Goal: Task Accomplishment & Management: Manage account settings

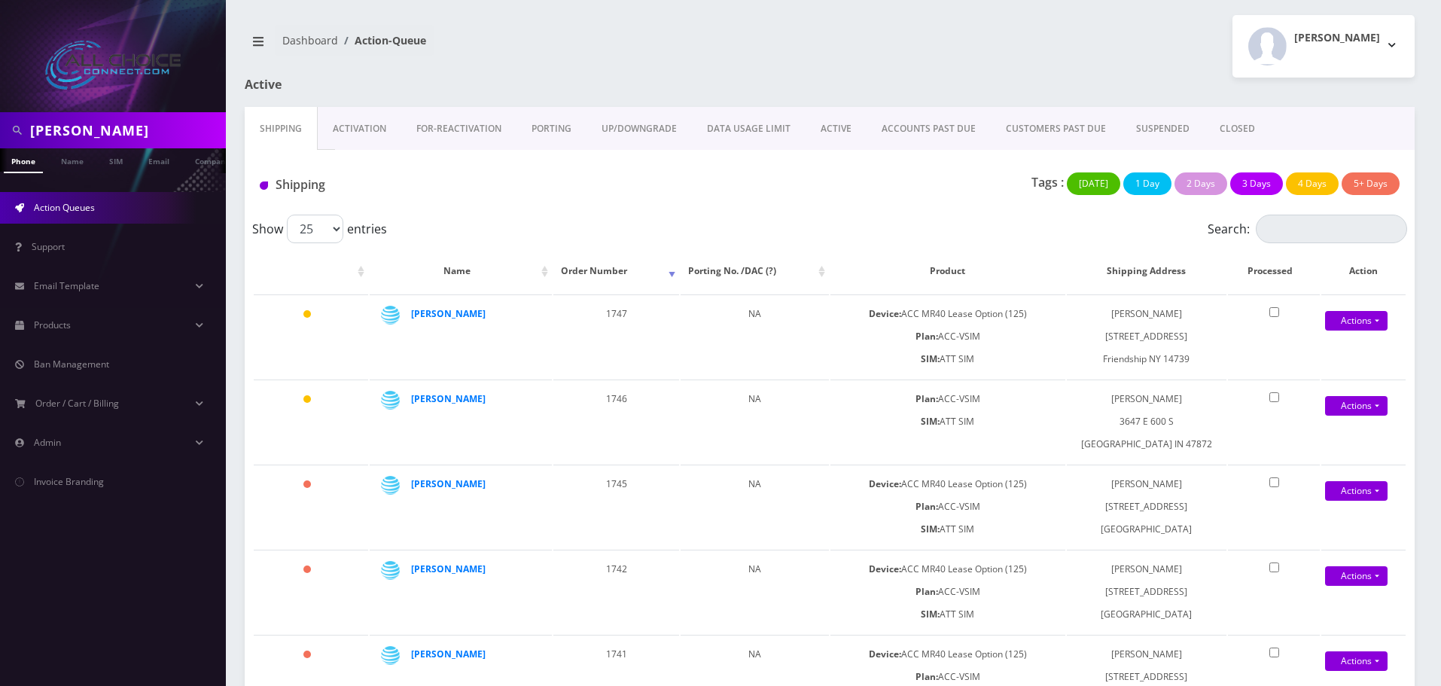
click at [84, 131] on input "rashid" at bounding box center [126, 130] width 192 height 29
type input "g"
type input "[PERSON_NAME]"
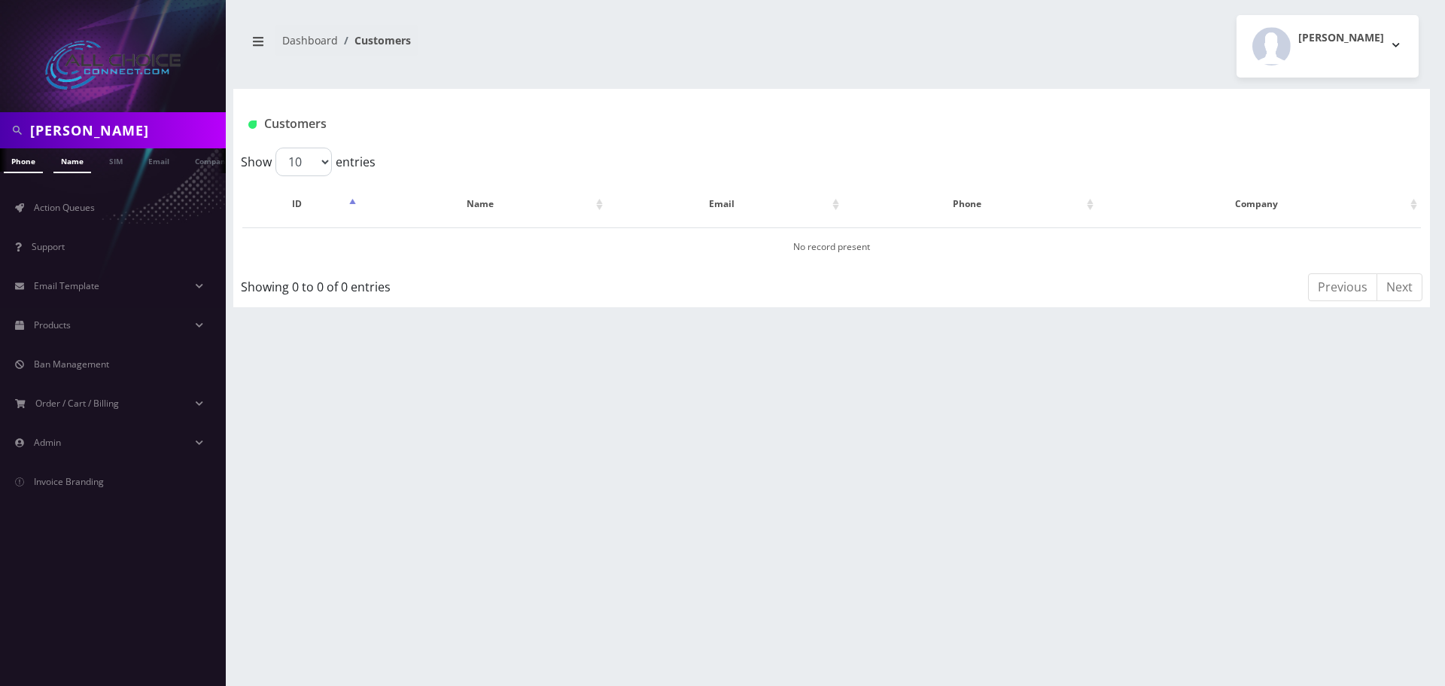
click at [71, 163] on link "Name" at bounding box center [72, 160] width 38 height 25
click at [472, 243] on link "[PERSON_NAME]" at bounding box center [466, 246] width 71 height 13
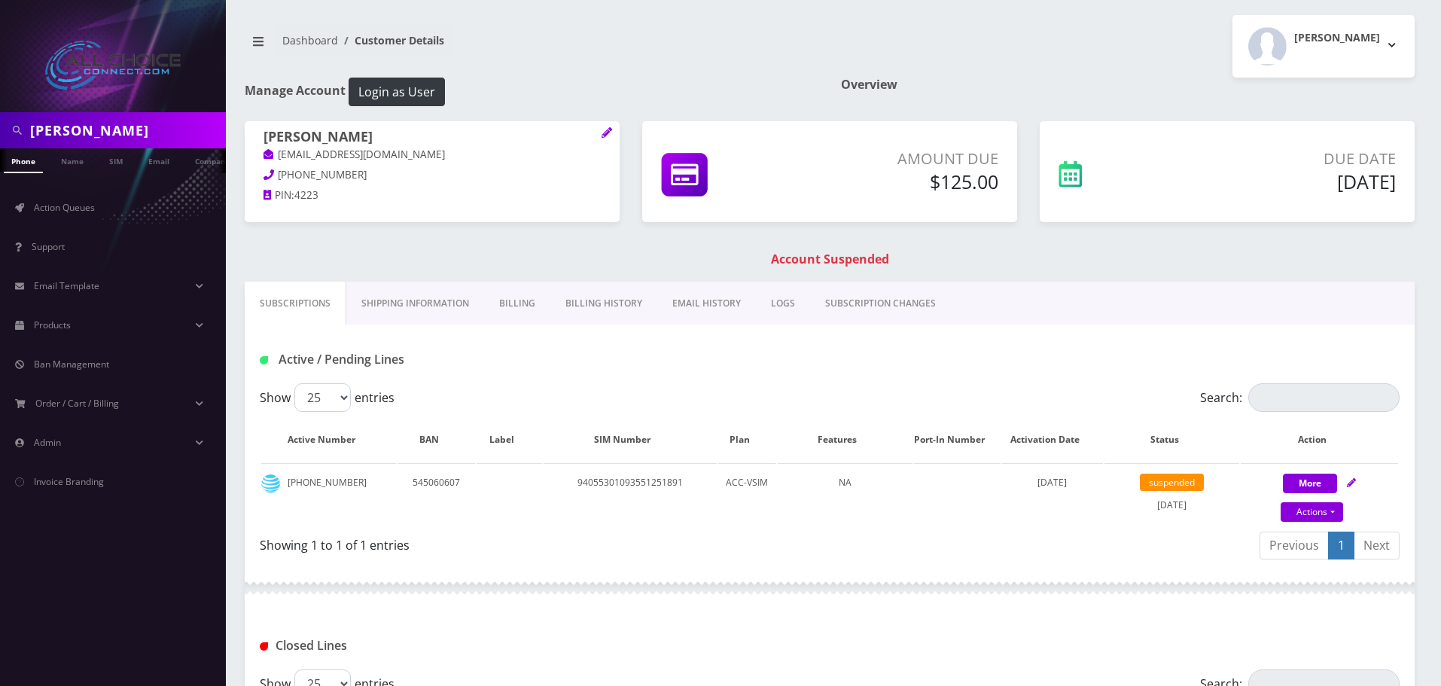
click at [521, 308] on link "Billing" at bounding box center [517, 304] width 66 height 44
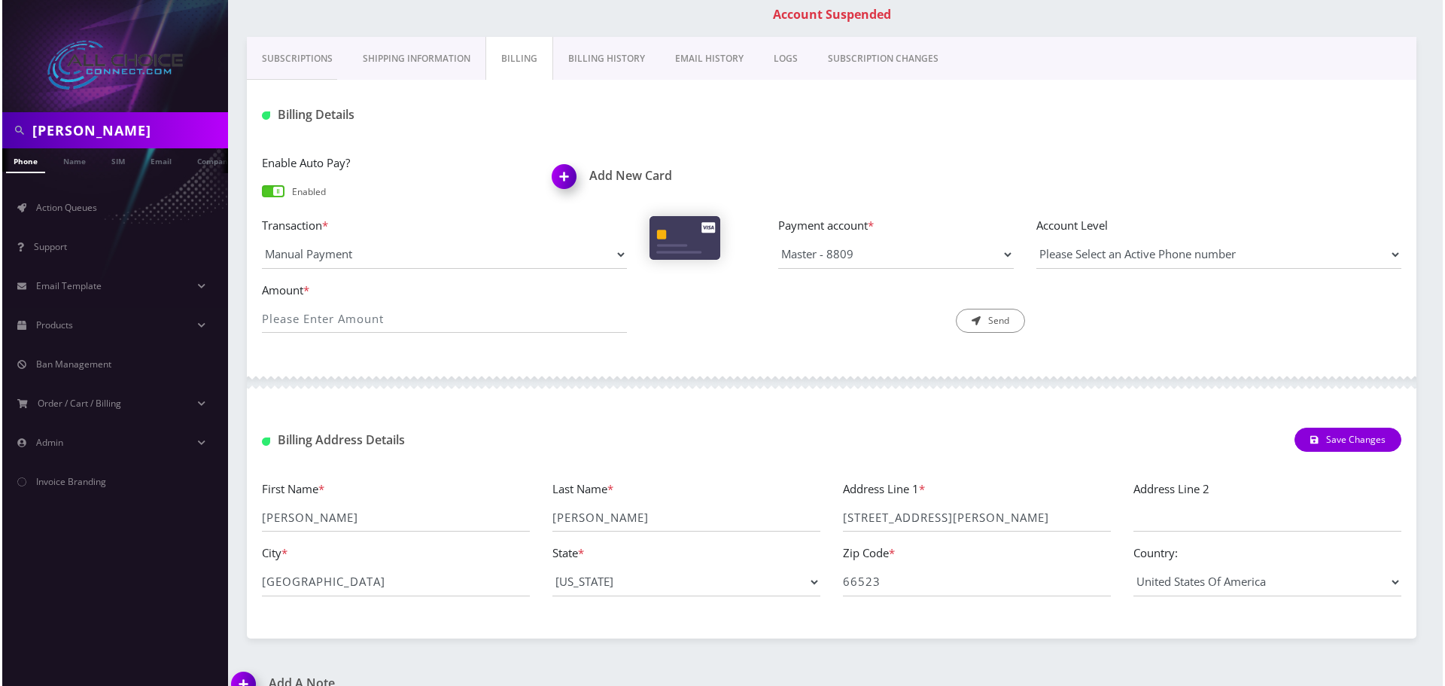
scroll to position [270, 0]
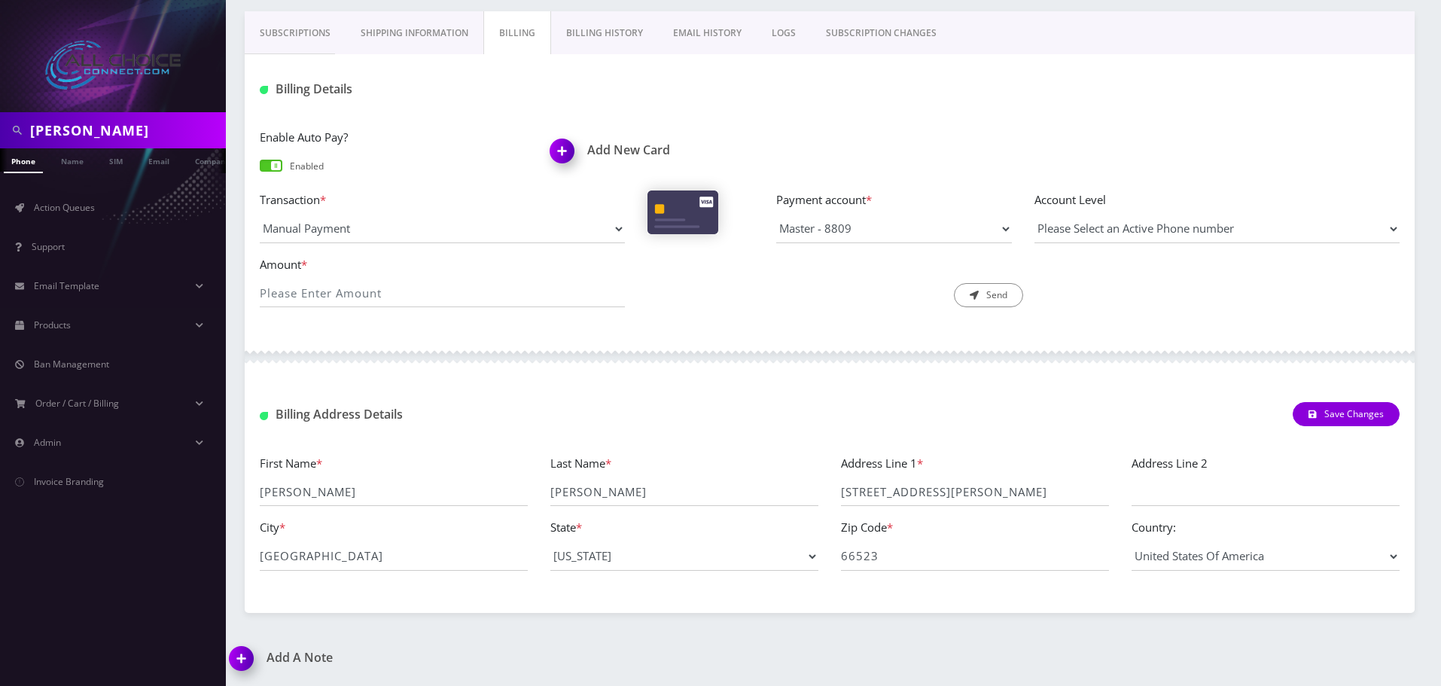
click at [562, 154] on img at bounding box center [565, 156] width 44 height 44
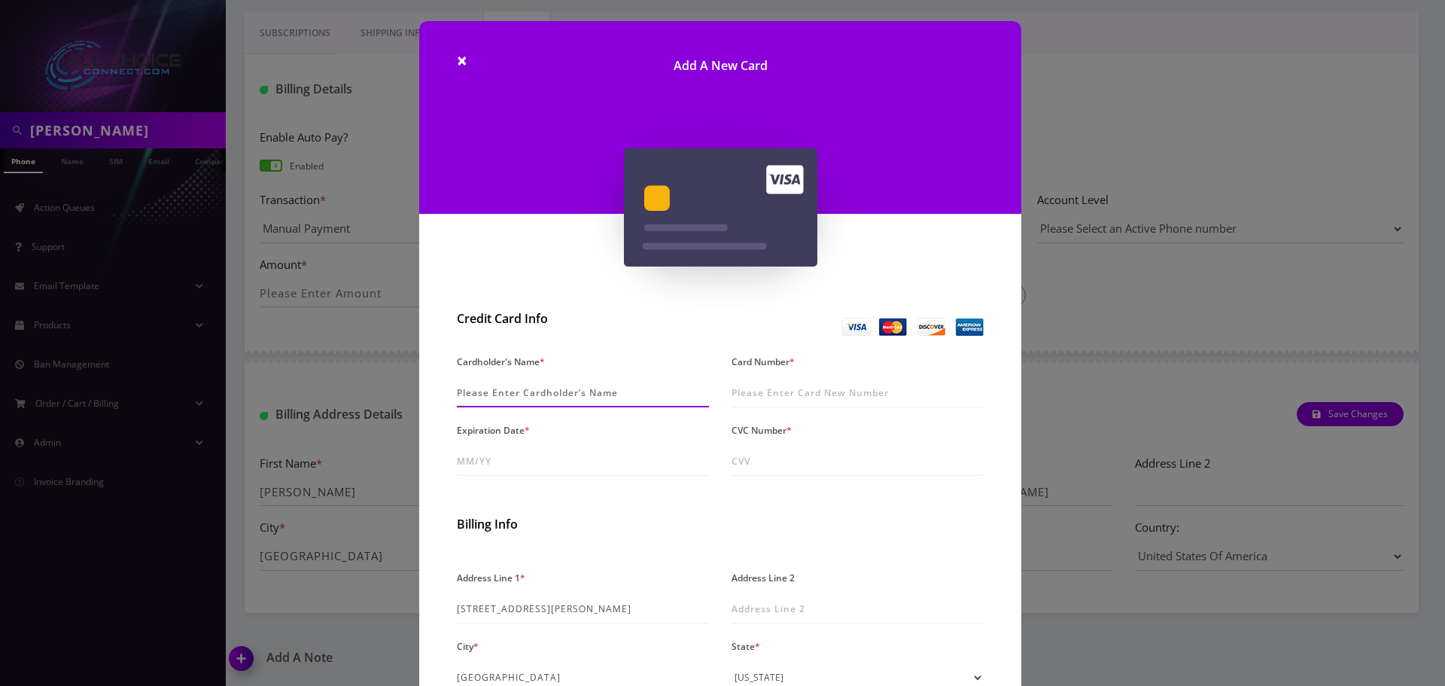
click at [548, 391] on input "Cardholder's Name *" at bounding box center [583, 393] width 252 height 29
type input "Kathy Ogle"
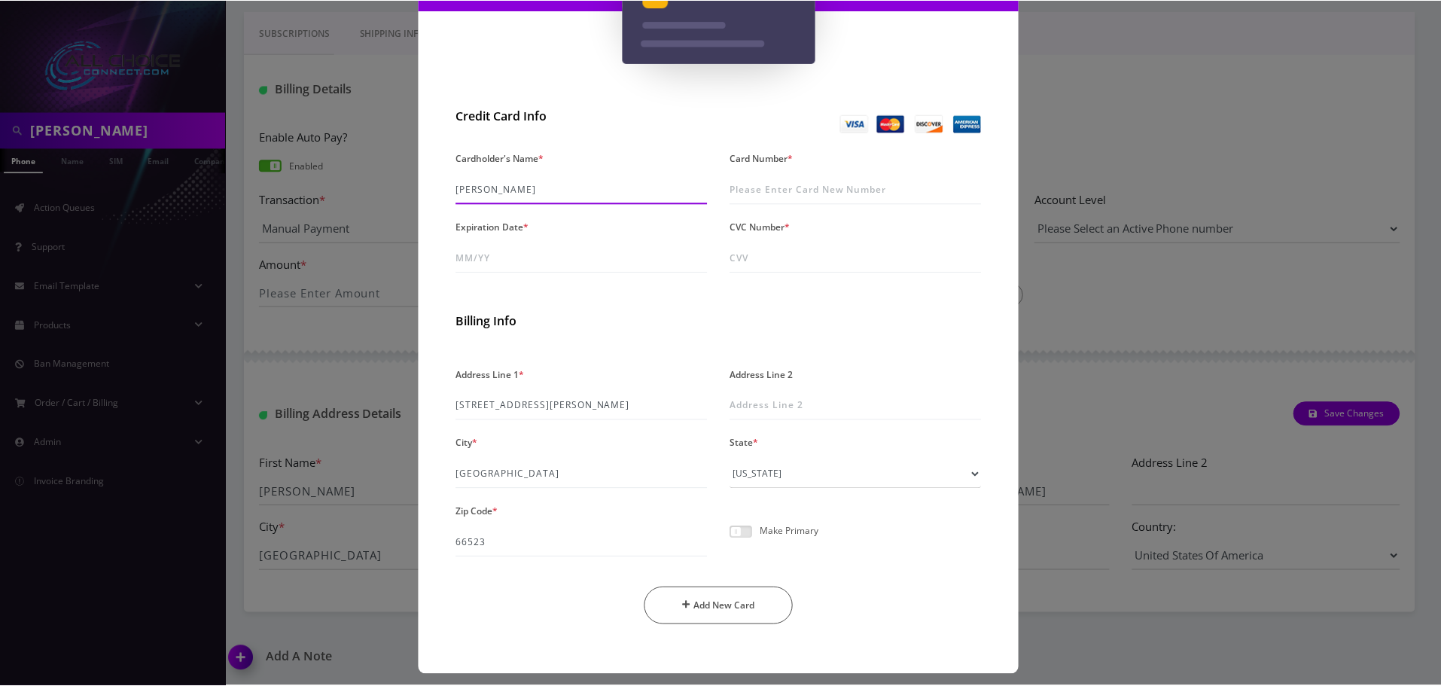
scroll to position [213, 0]
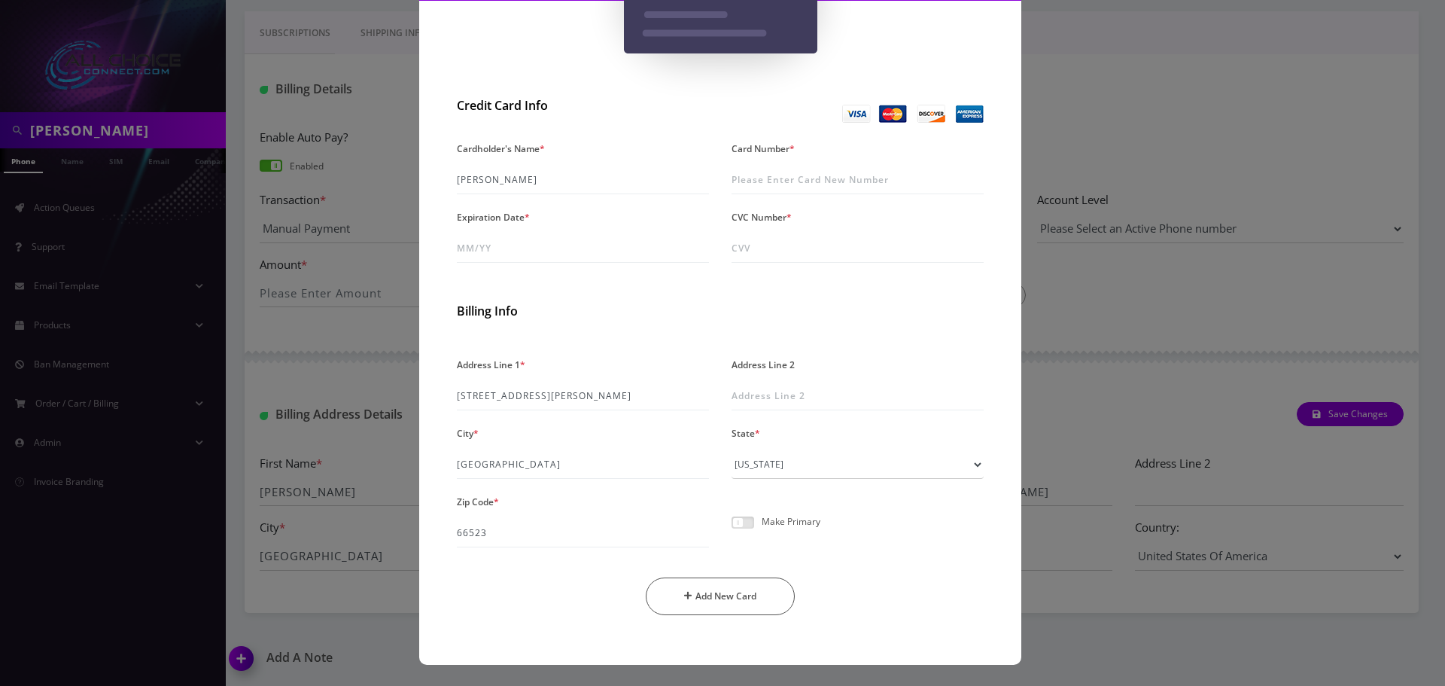
drag, startPoint x: 737, startPoint y: 522, endPoint x: 799, endPoint y: 540, distance: 65.0
click at [741, 525] on span at bounding box center [743, 522] width 23 height 12
click at [732, 531] on input "checkbox" at bounding box center [732, 531] width 0 height 0
drag, startPoint x: 759, startPoint y: 178, endPoint x: 769, endPoint y: 178, distance: 10.5
click at [759, 178] on input "Card Number *" at bounding box center [858, 180] width 252 height 29
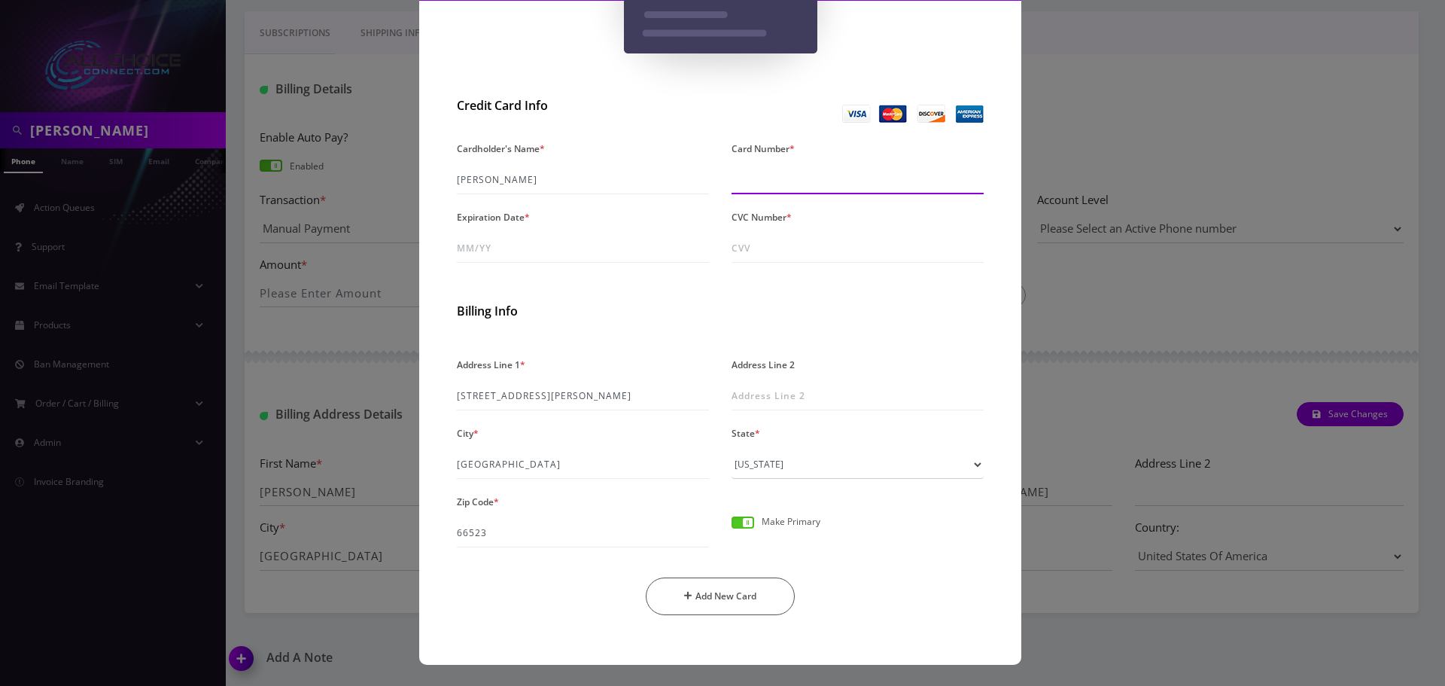
click at [739, 179] on input "Card Number *" at bounding box center [858, 180] width 252 height 29
click at [768, 178] on input "Card Number *" at bounding box center [858, 180] width 252 height 29
type input "5440 4736 3018 4386"
click at [488, 237] on input "Expiration Date *" at bounding box center [583, 248] width 252 height 29
type input "07/28"
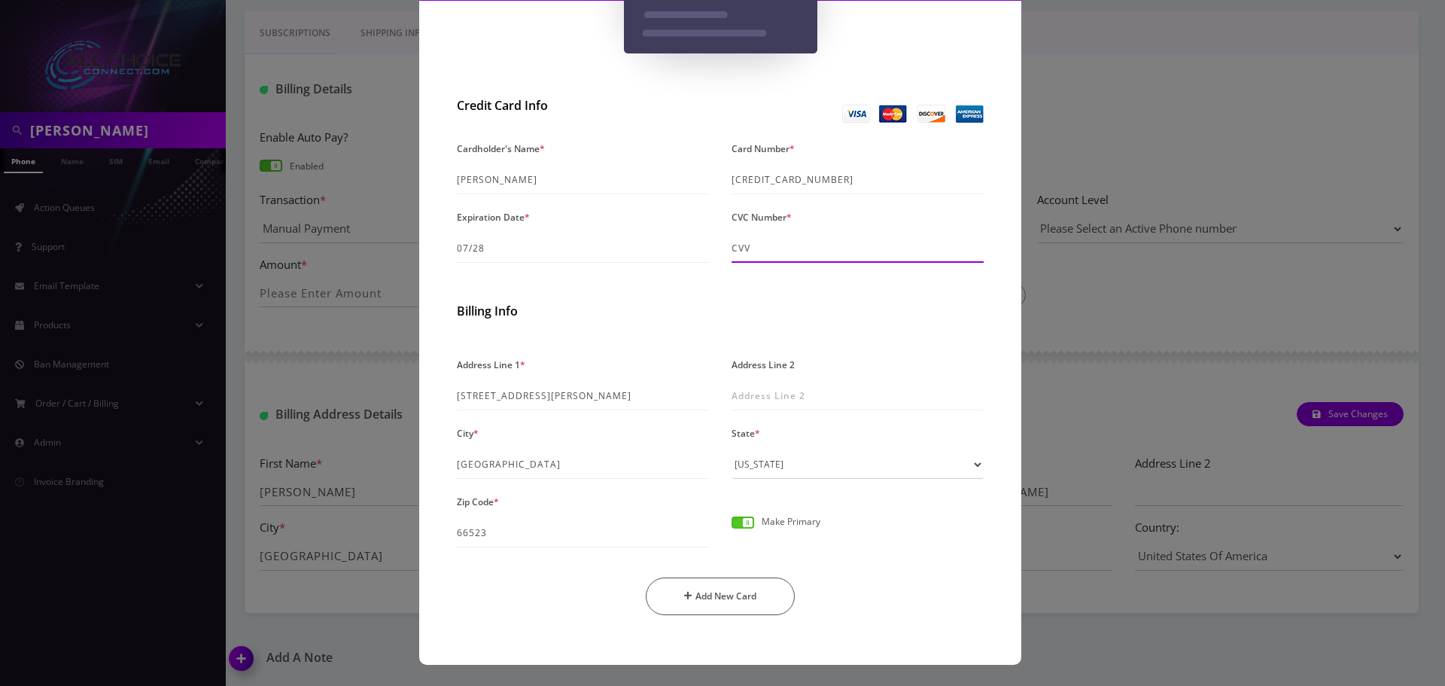
click at [790, 242] on input "CVC Number *" at bounding box center [858, 248] width 252 height 29
click at [740, 248] on input "CVC Number *" at bounding box center [858, 248] width 252 height 29
type input "638"
drag, startPoint x: 857, startPoint y: 174, endPoint x: 665, endPoint y: 180, distance: 192.1
click at [665, 180] on div "Cardholder's Name * Kathy Ogle Card Number * 5440 4736 3018 4386 Expiration Dat…" at bounding box center [721, 206] width 550 height 137
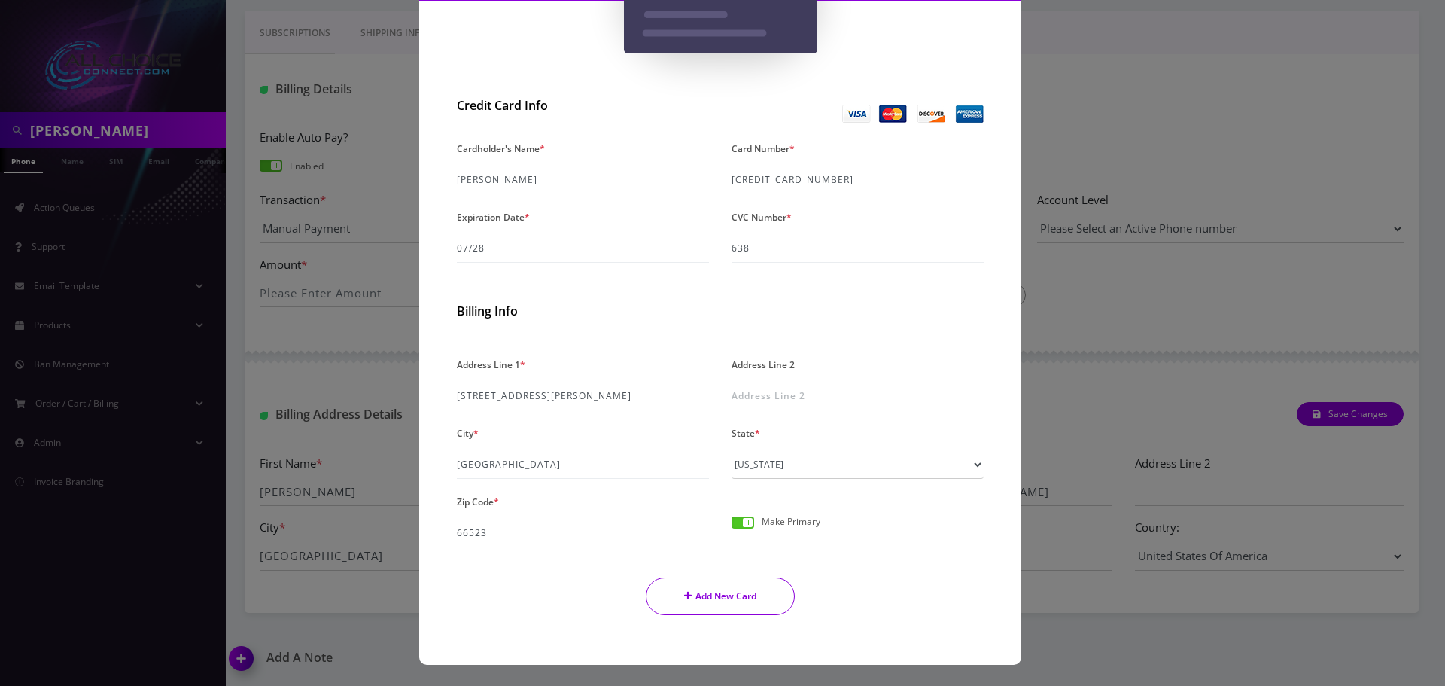
click at [712, 595] on button "Add New Card" at bounding box center [721, 596] width 150 height 38
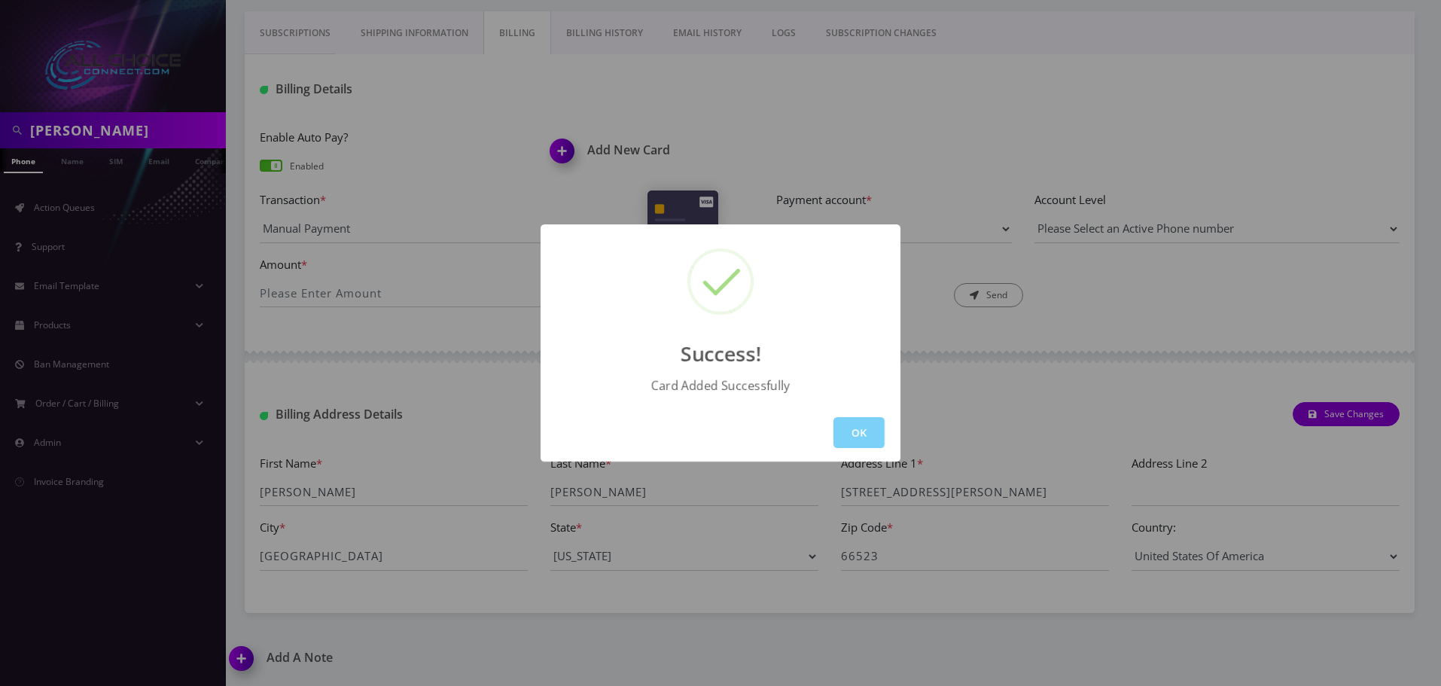
drag, startPoint x: 854, startPoint y: 434, endPoint x: 521, endPoint y: 349, distance: 343.4
click at [851, 431] on button "OK" at bounding box center [858, 432] width 51 height 31
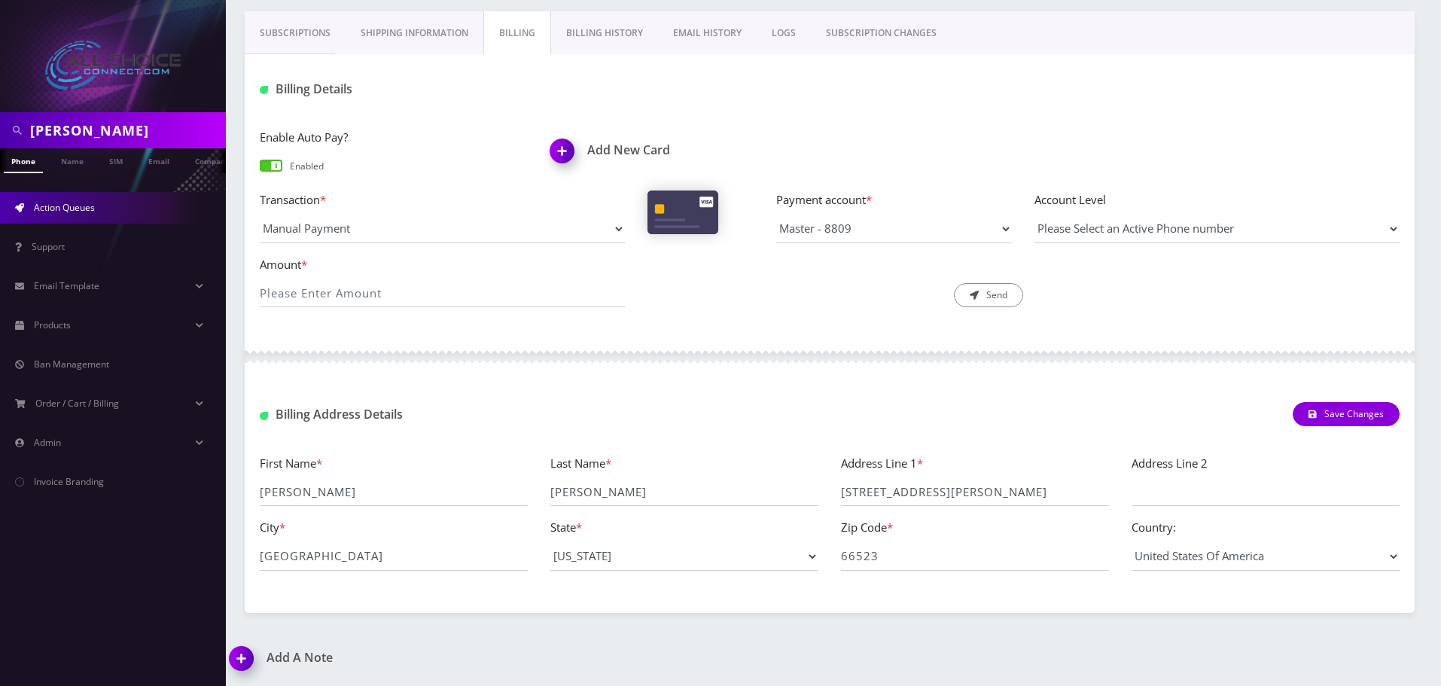
click at [60, 210] on span "Action Queues" at bounding box center [64, 207] width 61 height 13
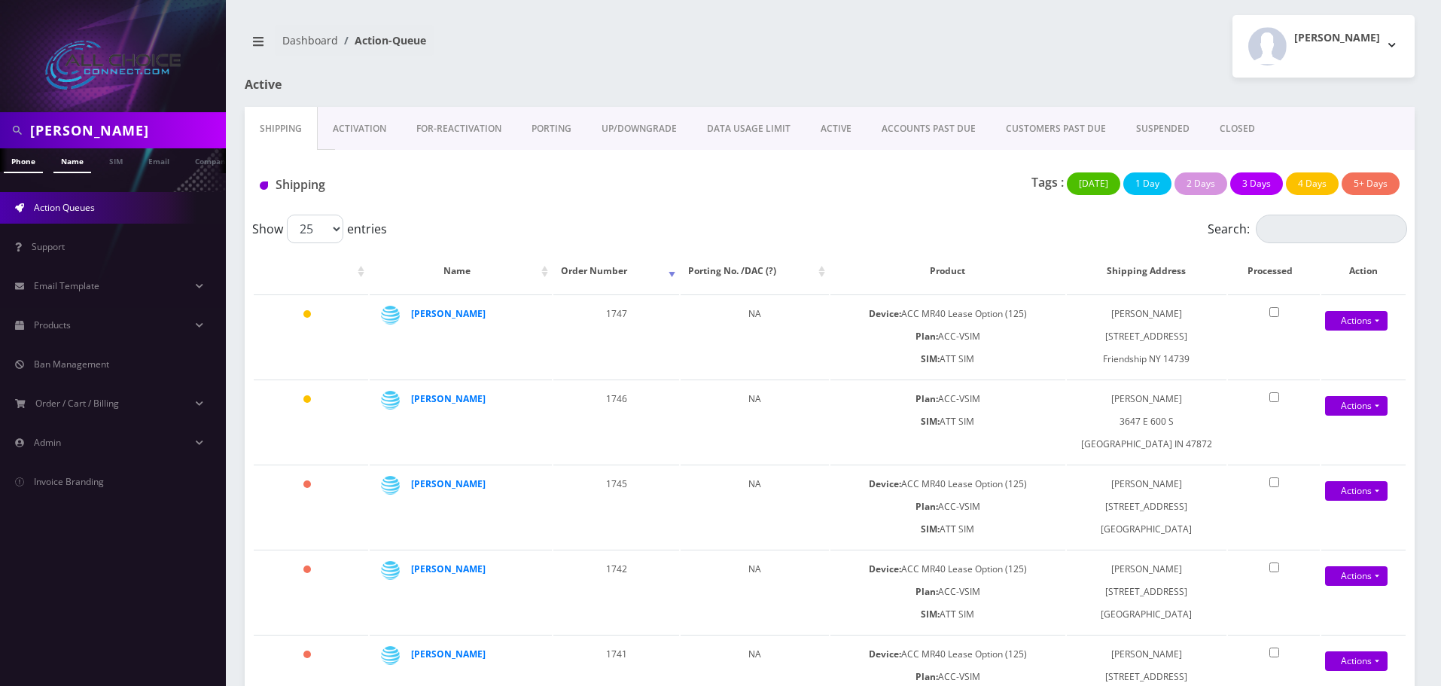
click at [62, 154] on link "Name" at bounding box center [72, 160] width 38 height 25
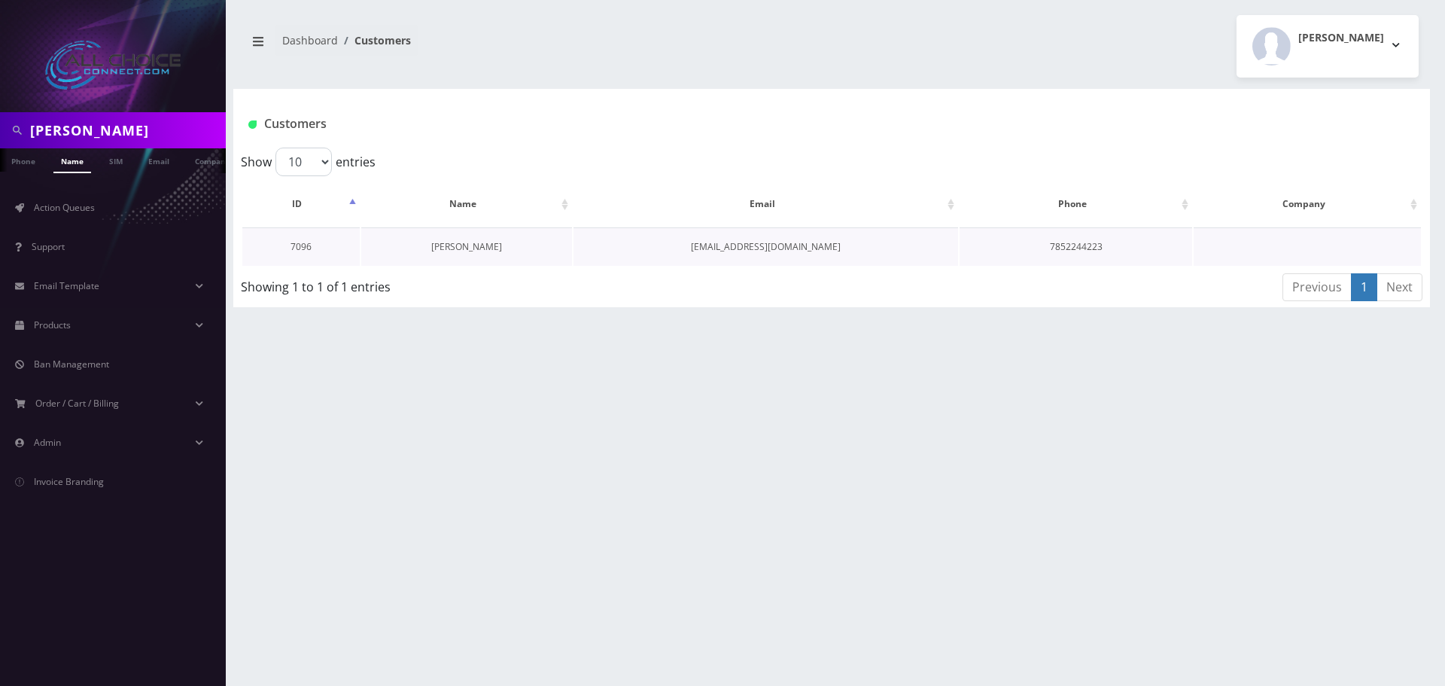
click at [464, 243] on link "[PERSON_NAME]" at bounding box center [466, 246] width 71 height 13
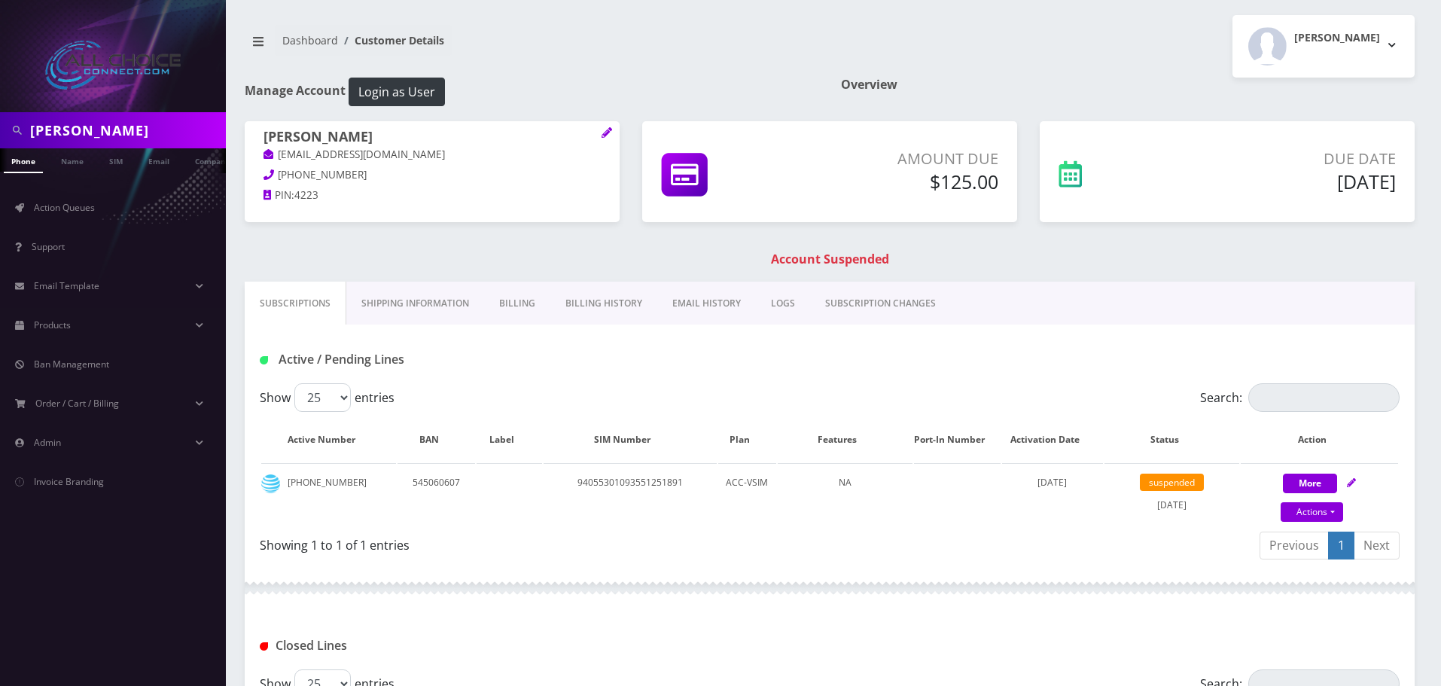
click at [527, 303] on link "Billing" at bounding box center [517, 304] width 66 height 44
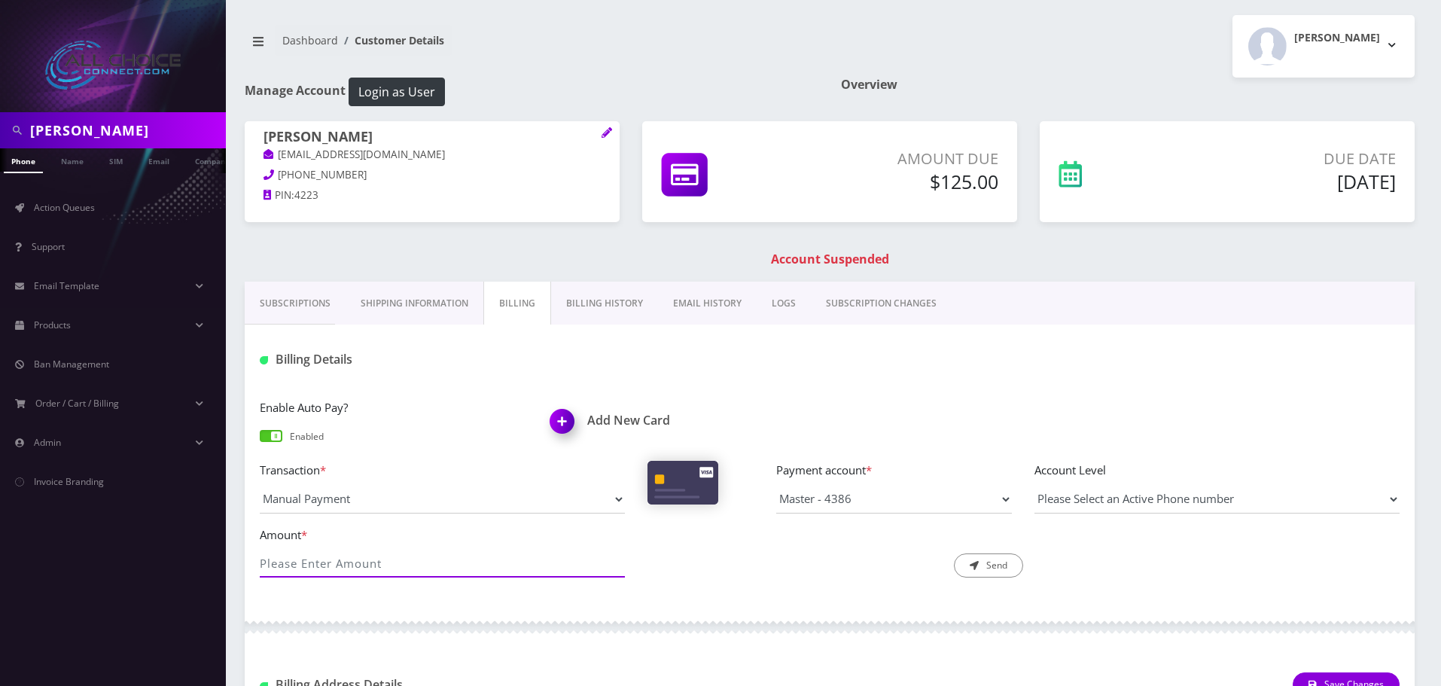
click at [377, 572] on input "Amount *" at bounding box center [442, 563] width 365 height 29
type input "125"
click at [988, 559] on button "Send" at bounding box center [988, 565] width 69 height 24
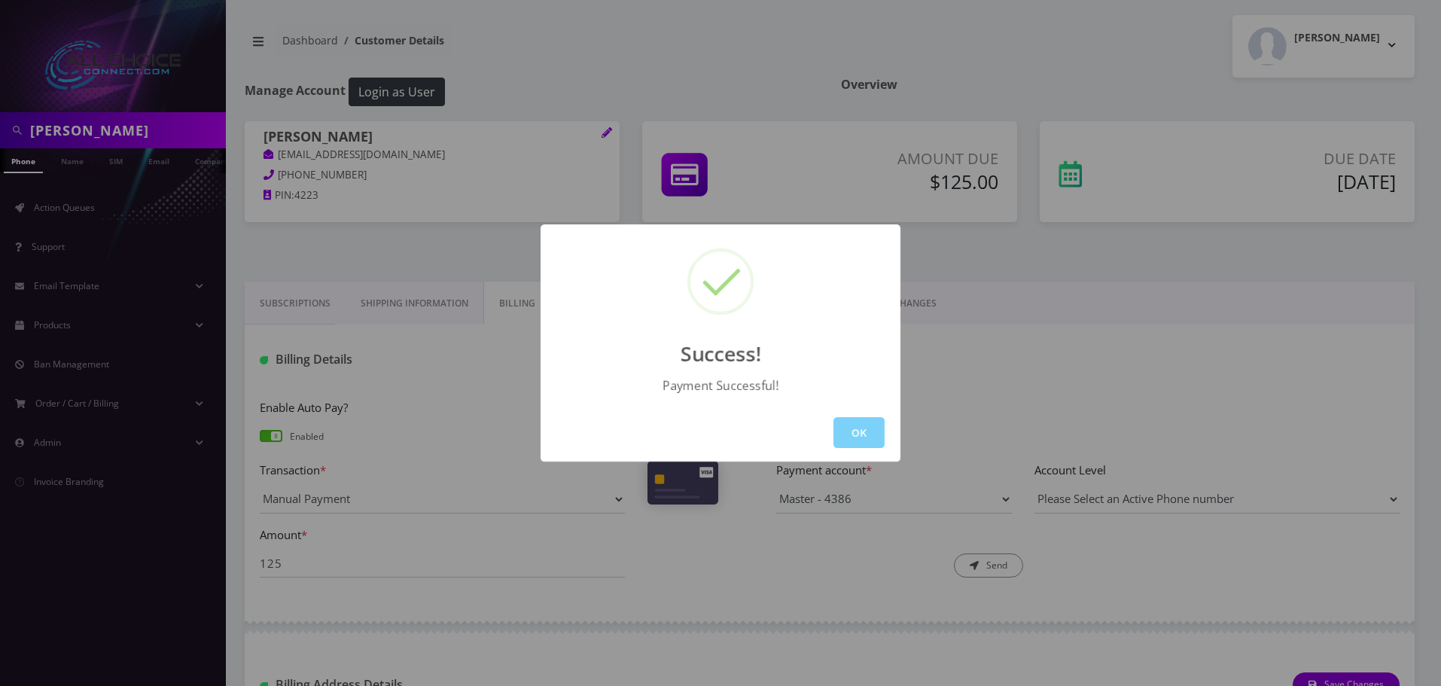
drag, startPoint x: 882, startPoint y: 435, endPoint x: 872, endPoint y: 432, distance: 11.0
click at [881, 434] on button "OK" at bounding box center [858, 432] width 51 height 31
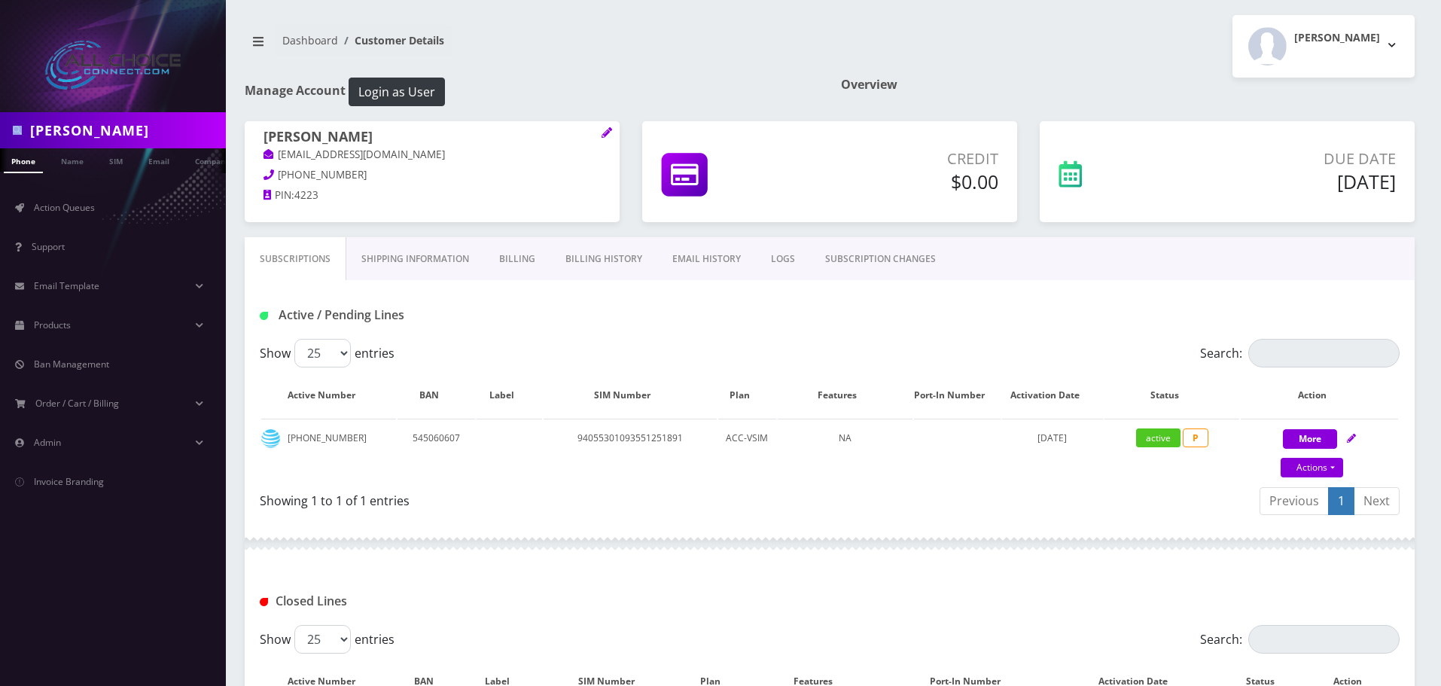
click at [31, 132] on div "[PERSON_NAME]" at bounding box center [113, 130] width 218 height 29
click at [45, 132] on input "[PERSON_NAME]" at bounding box center [126, 130] width 192 height 29
paste input "[PERSON_NAME]"
type input "[PERSON_NAME]"
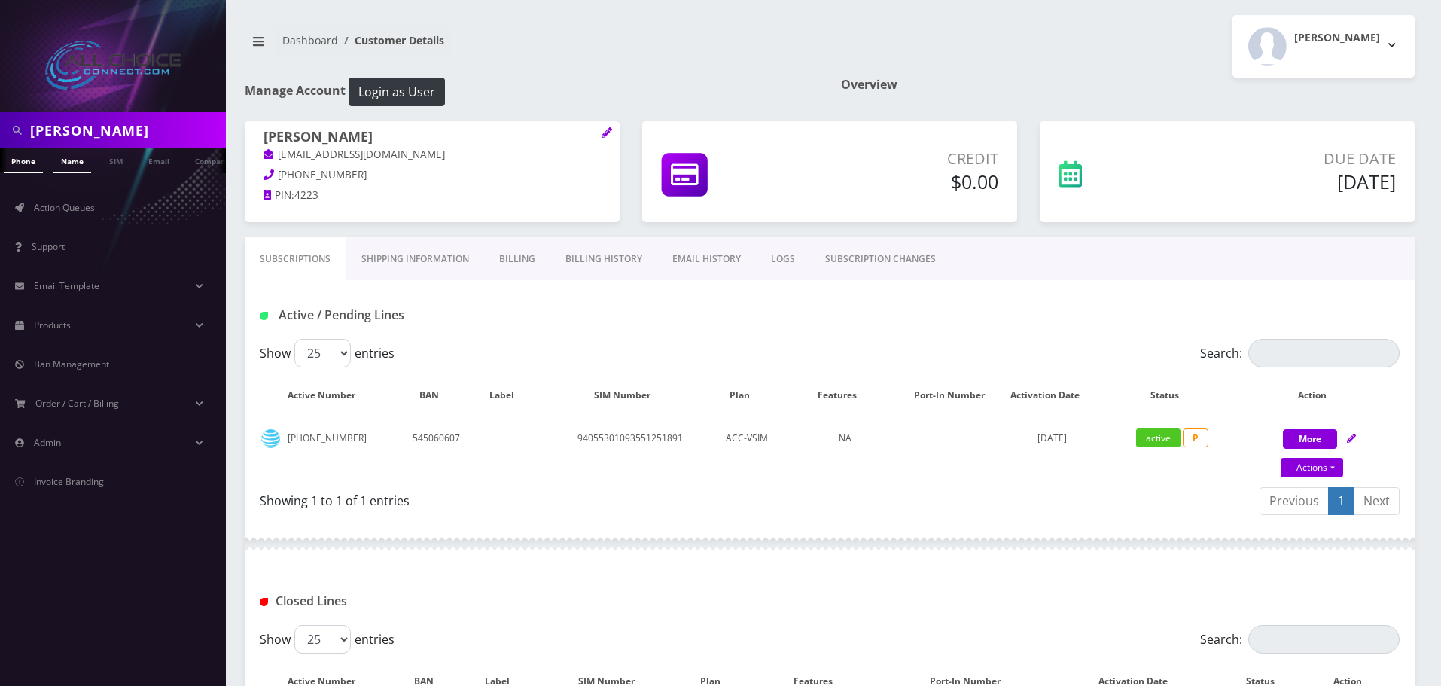
click at [64, 154] on link "Name" at bounding box center [72, 160] width 38 height 25
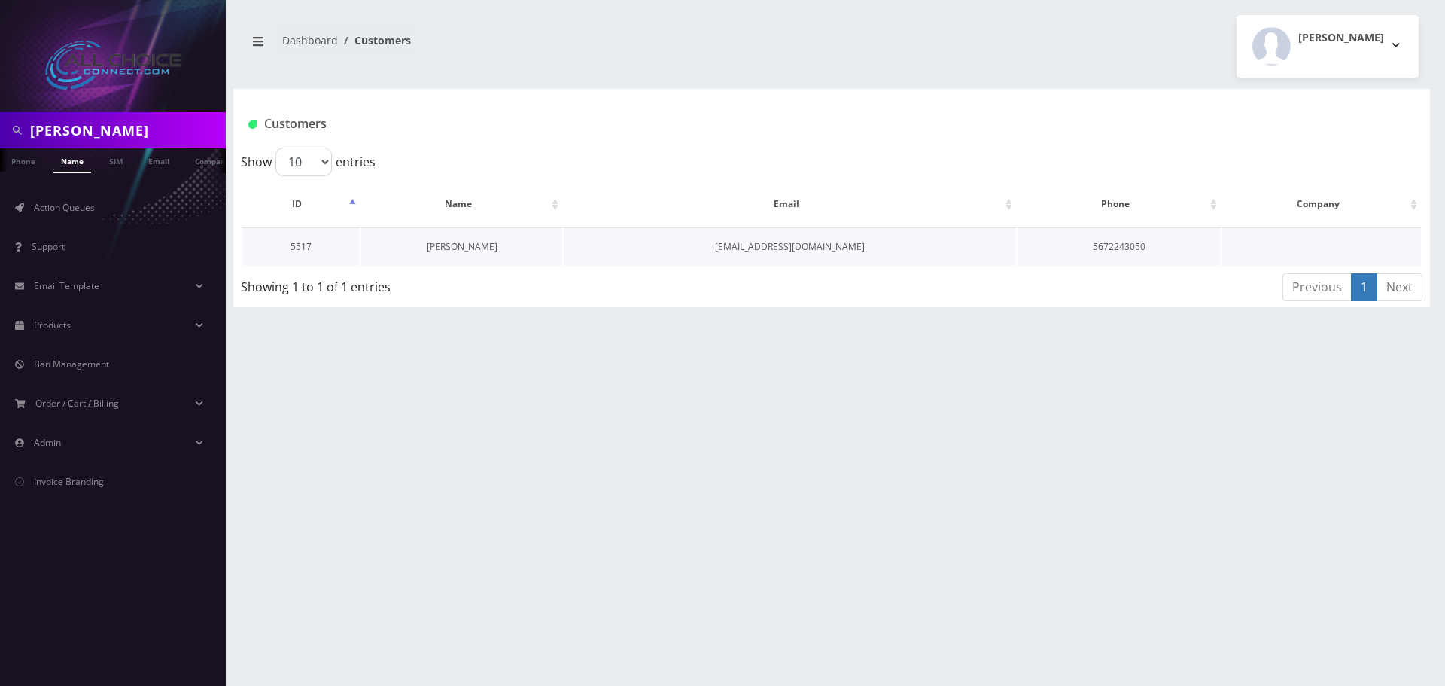
click at [471, 251] on link "[PERSON_NAME]" at bounding box center [462, 246] width 71 height 13
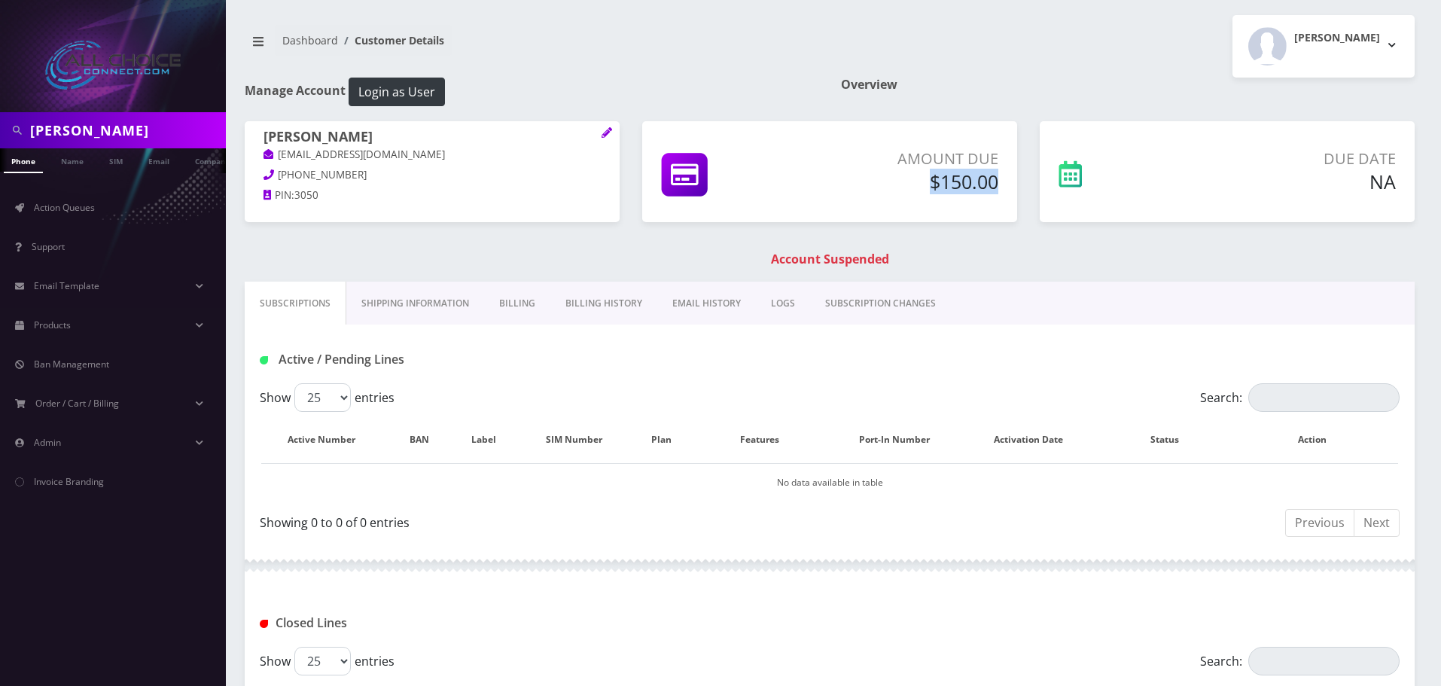
drag, startPoint x: 1002, startPoint y: 181, endPoint x: 808, endPoint y: 182, distance: 193.5
click at [808, 182] on div "Amount Due $150.00" at bounding box center [904, 173] width 210 height 51
click at [818, 258] on h1 "Account Suspended" at bounding box center [829, 259] width 1162 height 14
click at [963, 152] on p "Amount Due" at bounding box center [904, 159] width 187 height 23
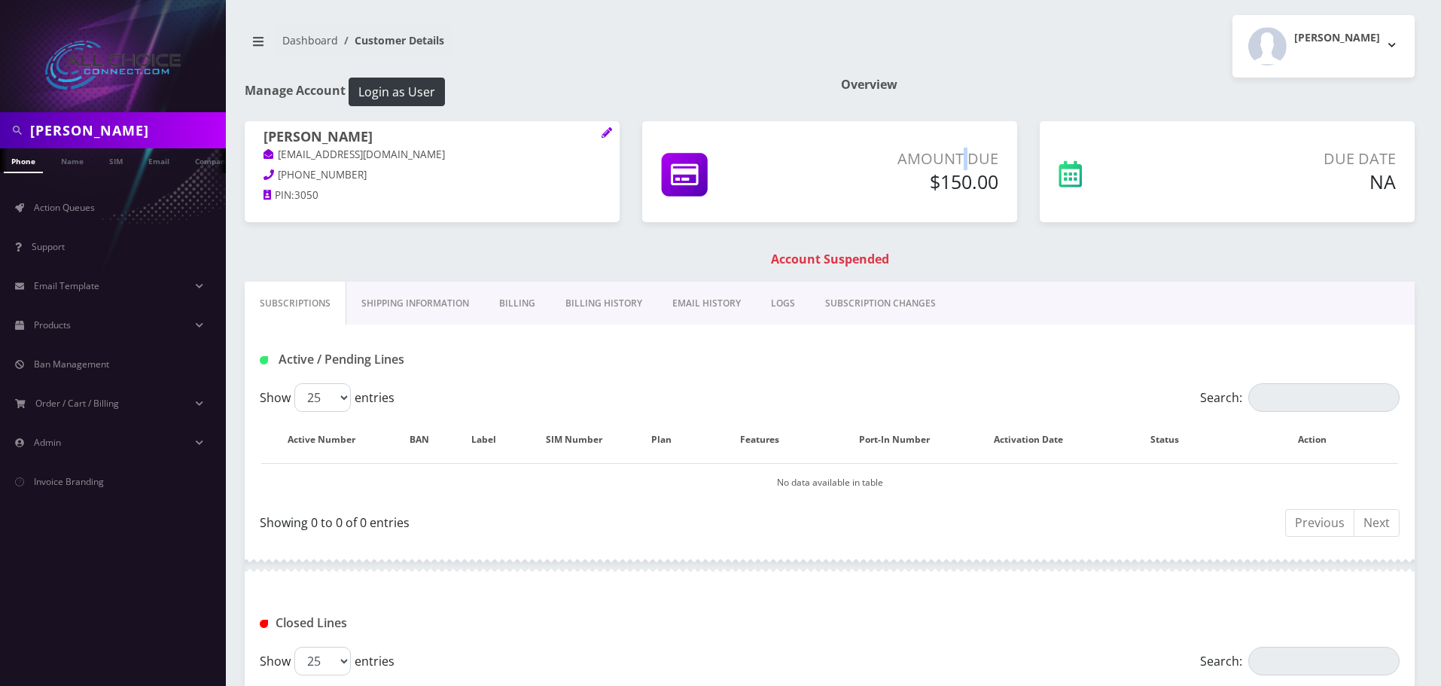
click at [963, 152] on p "Amount Due" at bounding box center [904, 159] width 187 height 23
click at [820, 259] on h1 "Account Suspended" at bounding box center [829, 259] width 1162 height 14
click at [821, 256] on h1 "Account Suspended" at bounding box center [829, 259] width 1162 height 14
click at [962, 153] on p "Amount Due" at bounding box center [904, 159] width 187 height 23
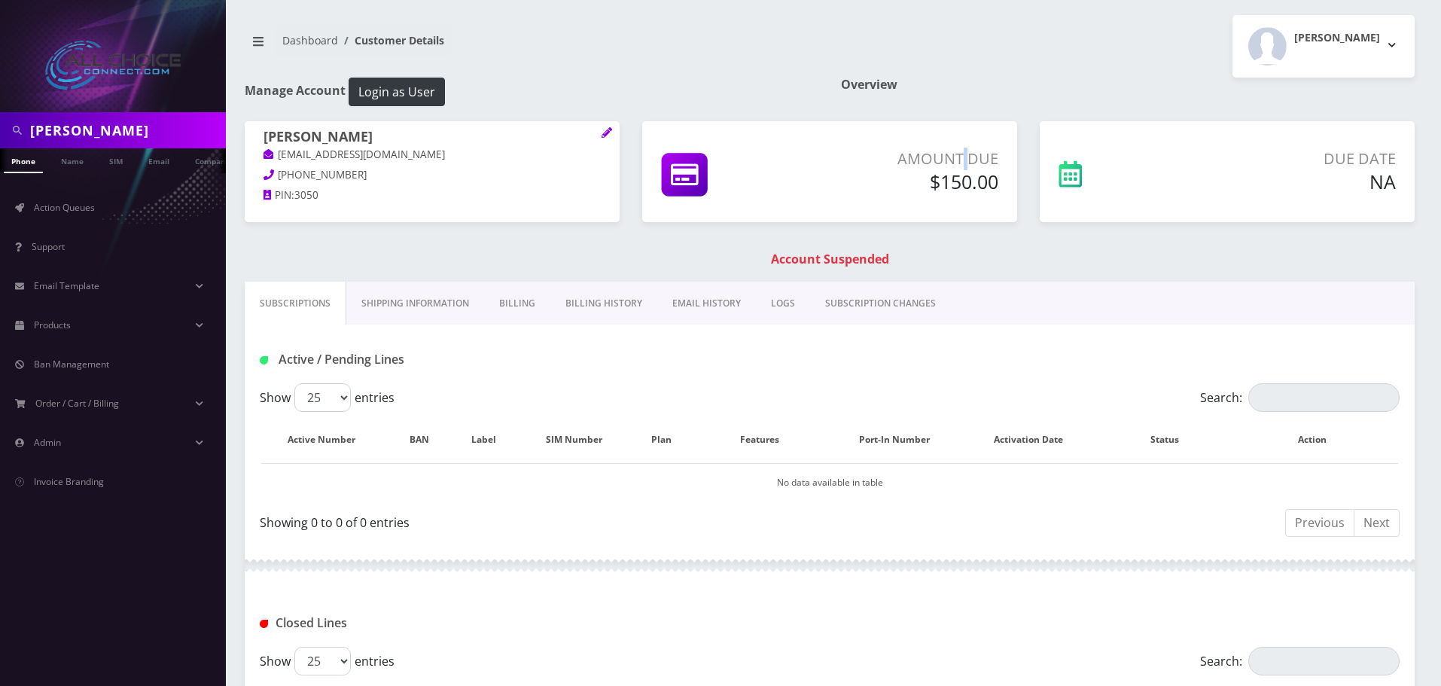
click at [962, 153] on p "Amount Due" at bounding box center [904, 159] width 187 height 23
click at [822, 253] on h1 "Account Suspended" at bounding box center [829, 259] width 1162 height 14
click at [822, 254] on h1 "Account Suspended" at bounding box center [829, 259] width 1162 height 14
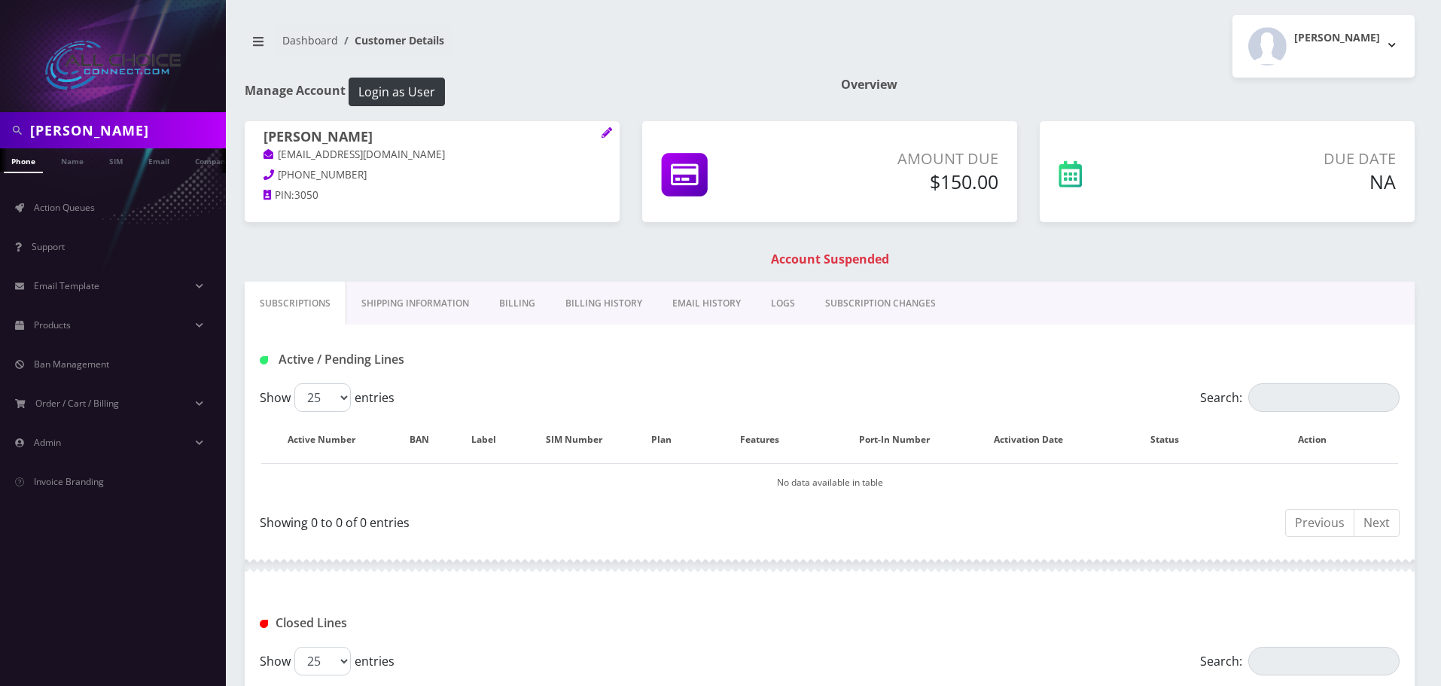
click at [817, 255] on h1 "Account Suspended" at bounding box center [829, 259] width 1162 height 14
click at [820, 257] on h1 "Account Suspended" at bounding box center [829, 259] width 1162 height 14
click at [513, 293] on link "Billing" at bounding box center [517, 304] width 66 height 44
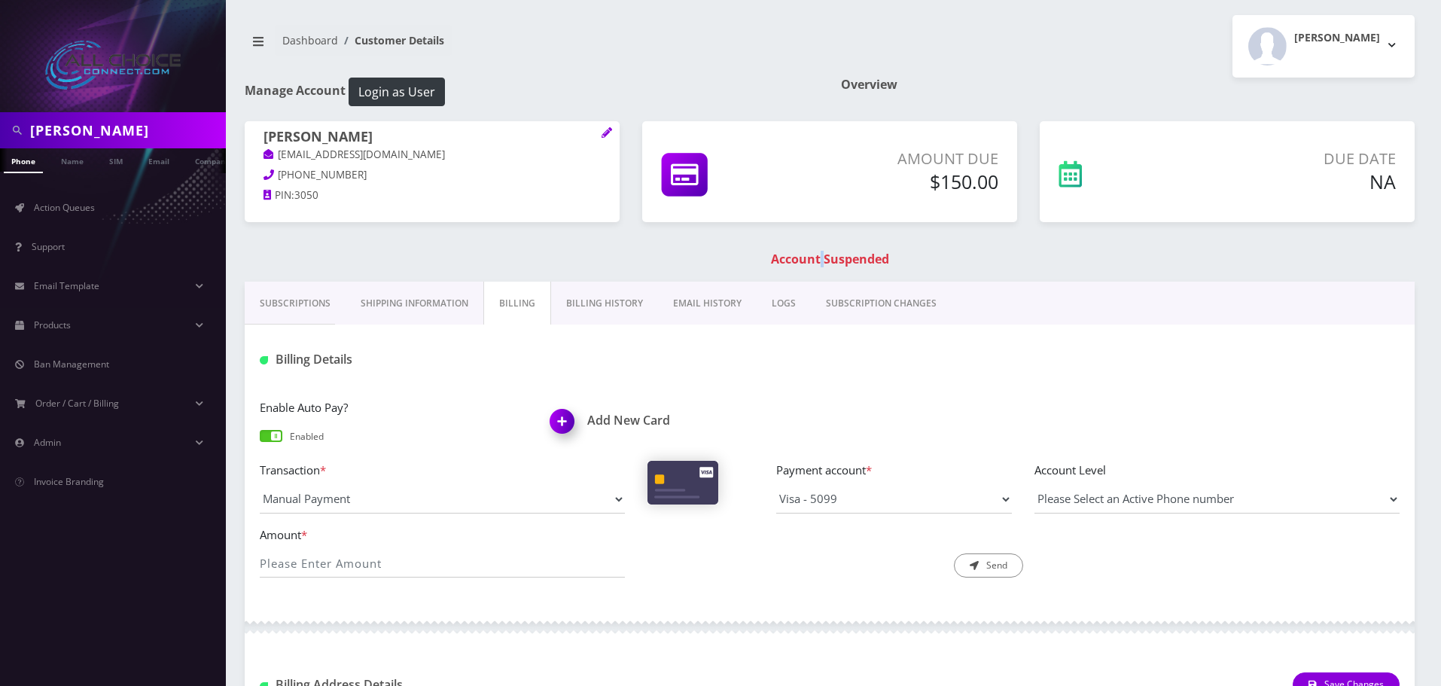
click at [588, 300] on link "Billing History" at bounding box center [604, 304] width 107 height 44
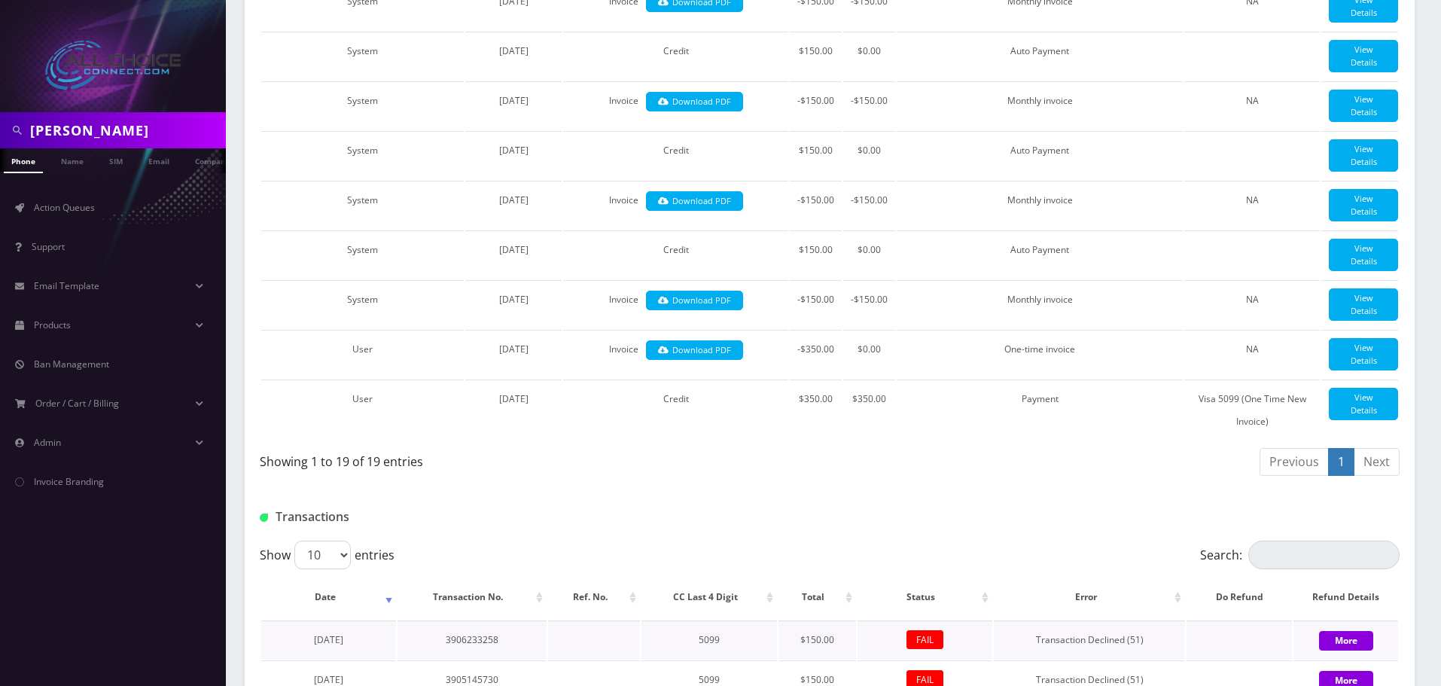
scroll to position [951, 0]
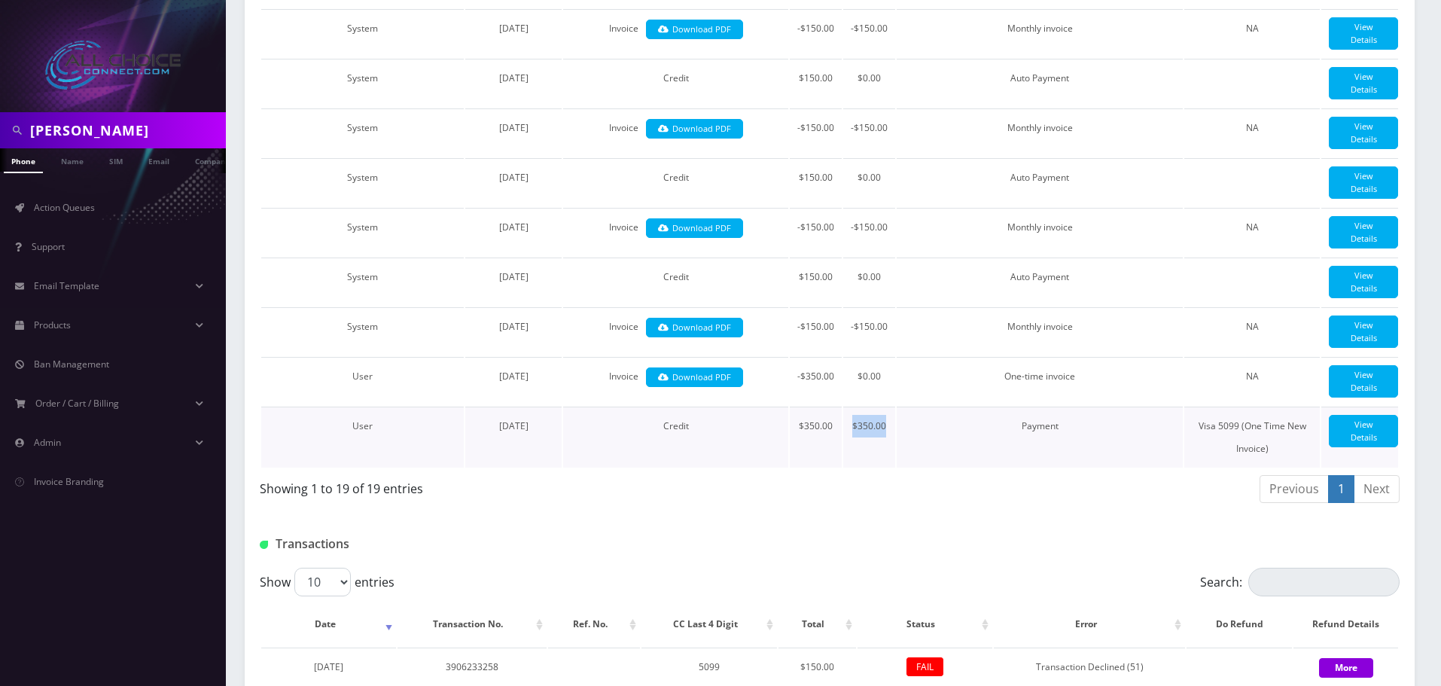
drag, startPoint x: 889, startPoint y: 464, endPoint x: 851, endPoint y: 464, distance: 38.4
click at [851, 464] on td "$350.00" at bounding box center [869, 436] width 52 height 61
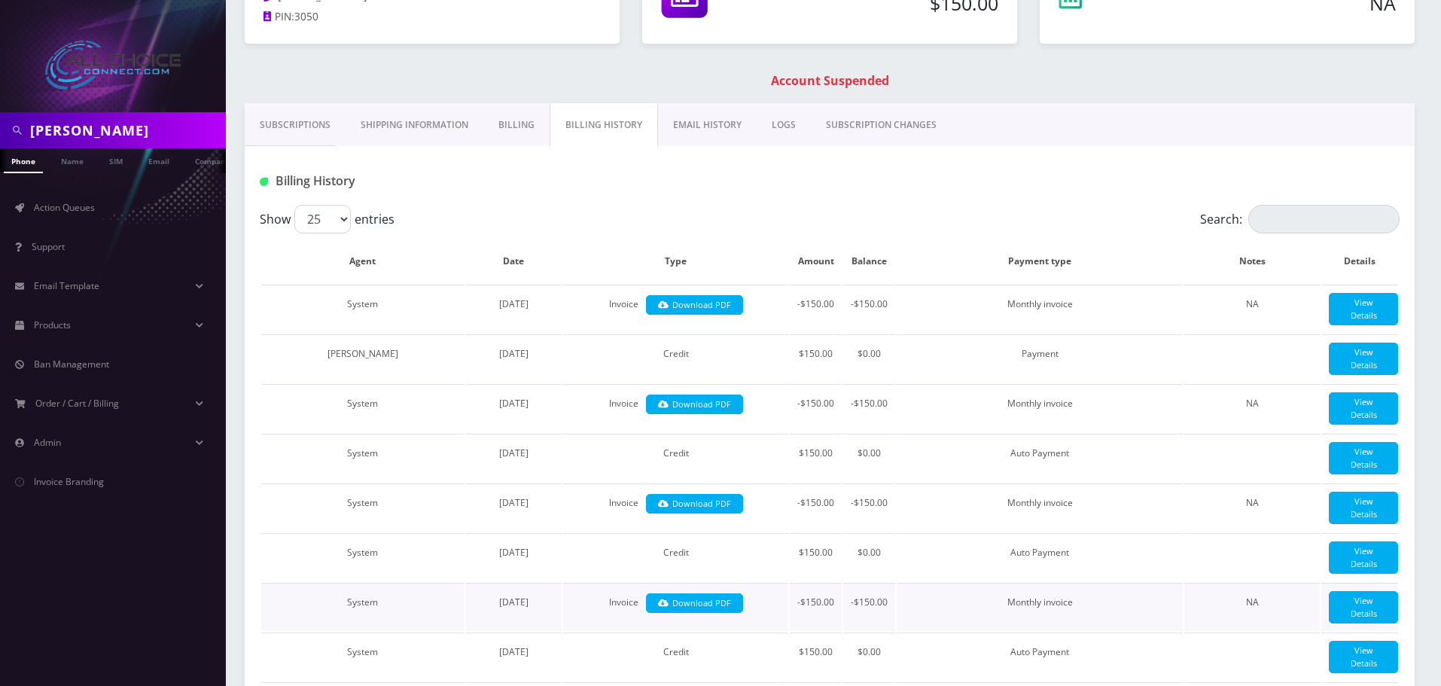
scroll to position [0, 0]
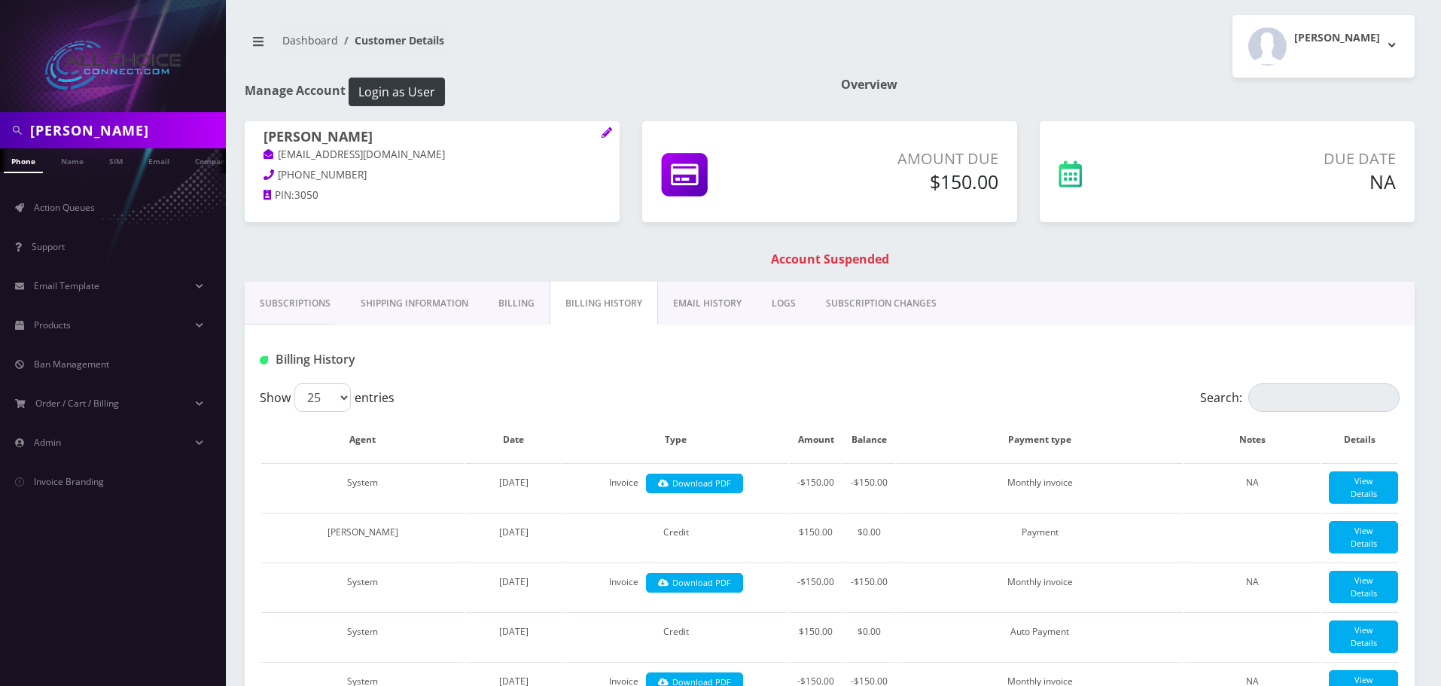
click at [928, 179] on h5 "$150.00" at bounding box center [904, 181] width 187 height 23
click at [951, 178] on h5 "$150.00" at bounding box center [904, 181] width 187 height 23
click at [927, 181] on h5 "$150.00" at bounding box center [904, 181] width 187 height 23
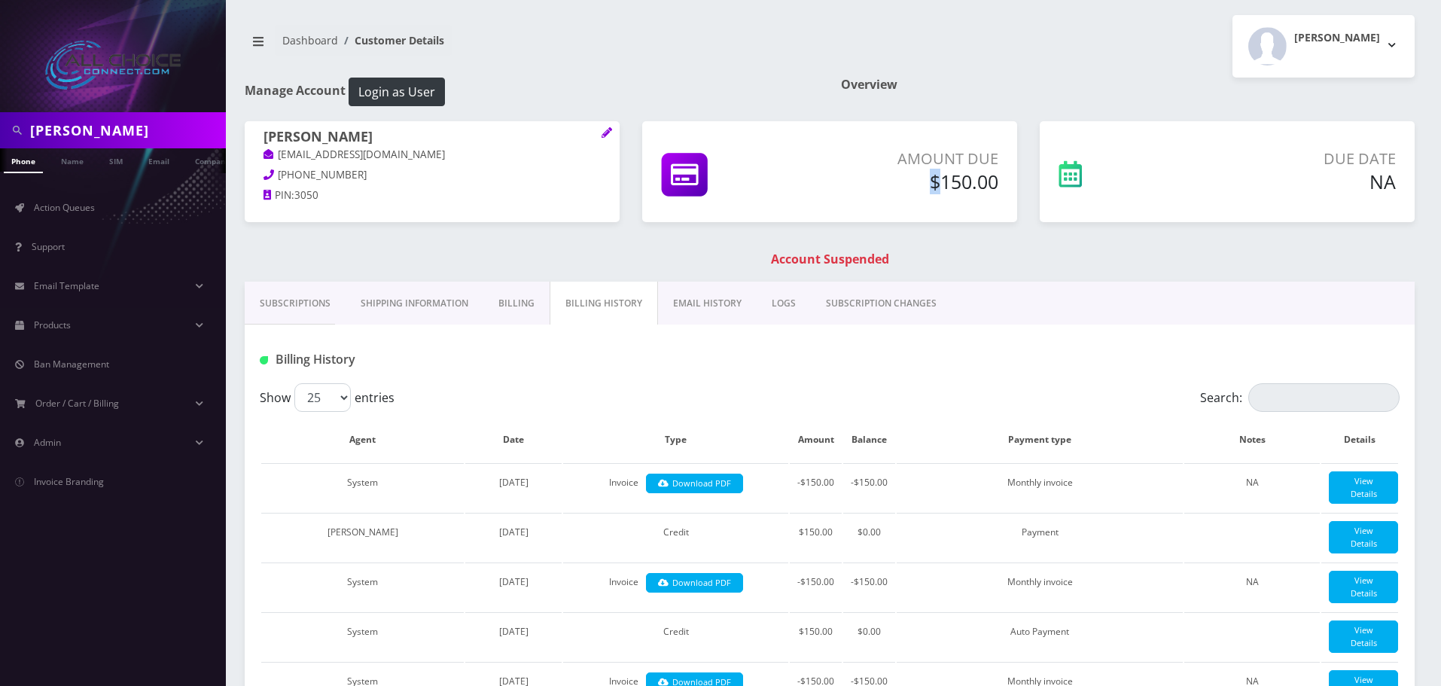
click at [927, 181] on h5 "$150.00" at bounding box center [904, 181] width 187 height 23
click at [988, 186] on h5 "$150.00" at bounding box center [904, 181] width 187 height 23
click at [1350, 154] on p "Due Date" at bounding box center [1287, 159] width 218 height 23
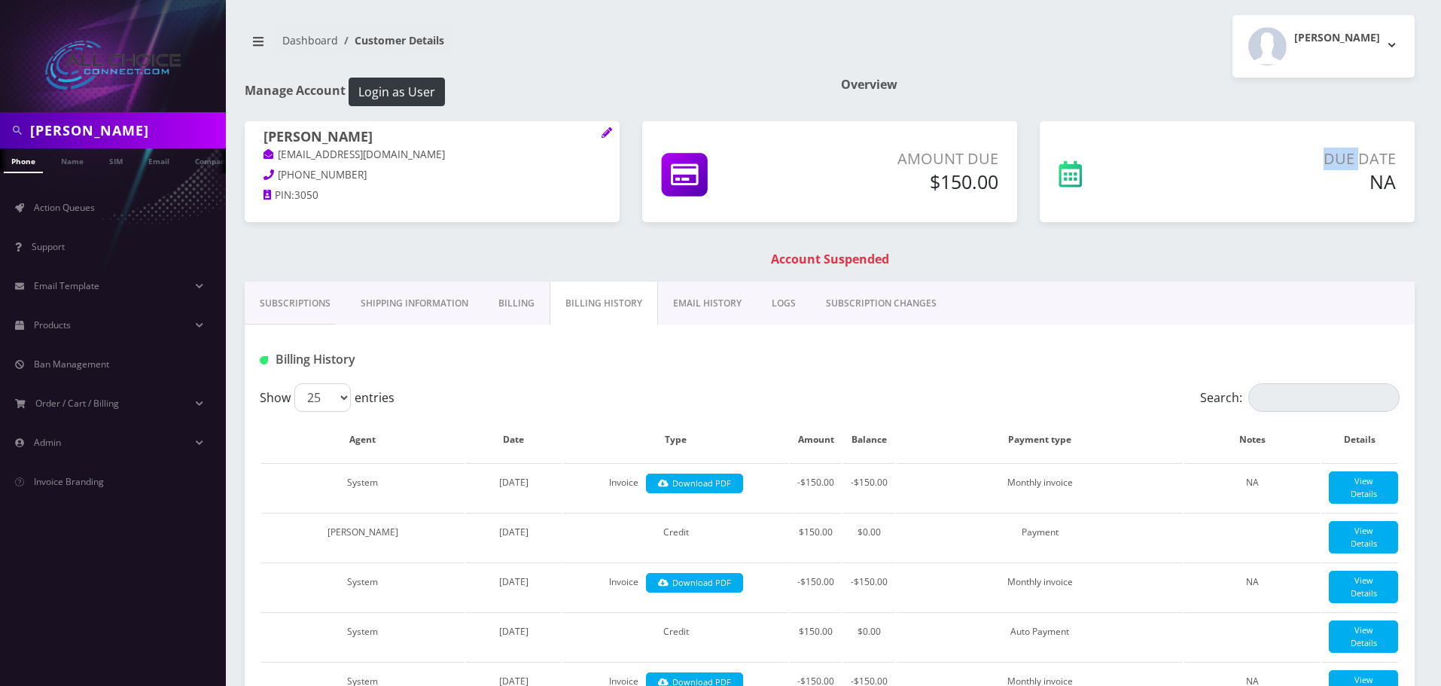
click at [1353, 161] on p "Due Date" at bounding box center [1287, 159] width 218 height 23
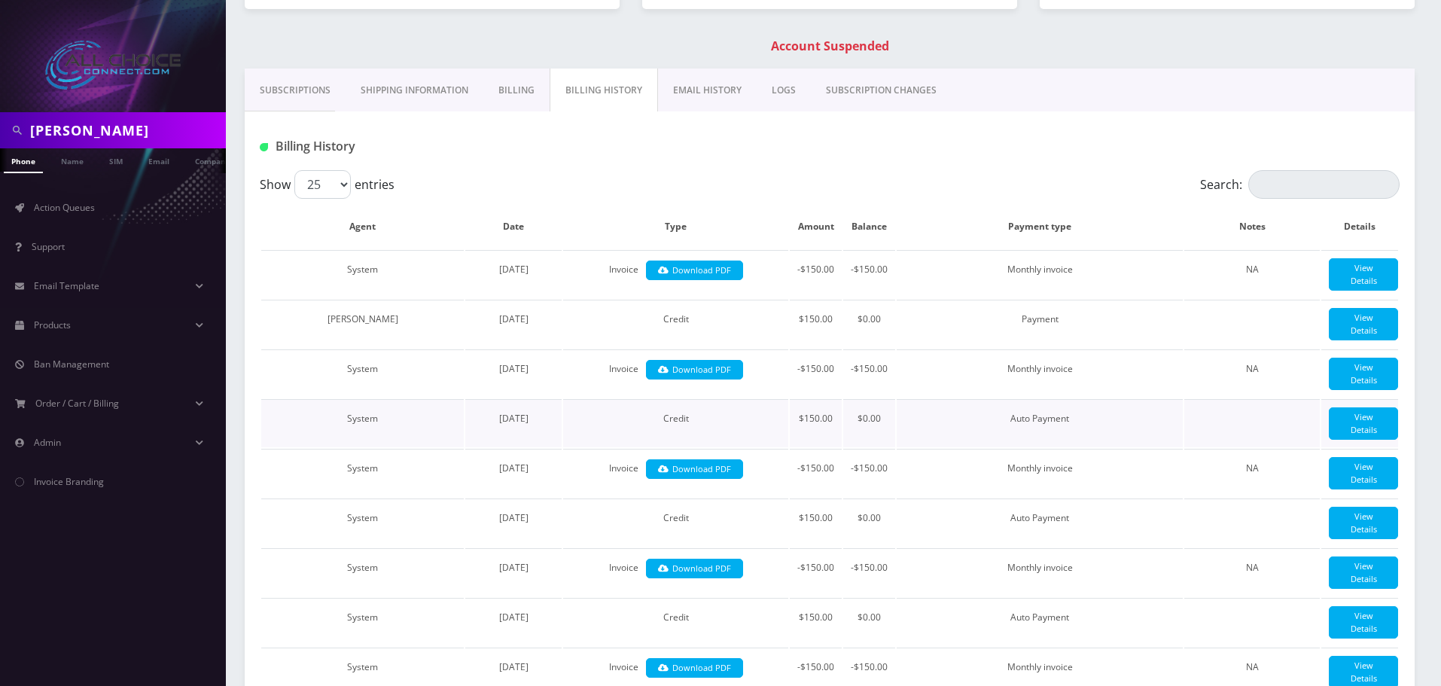
scroll to position [226, 0]
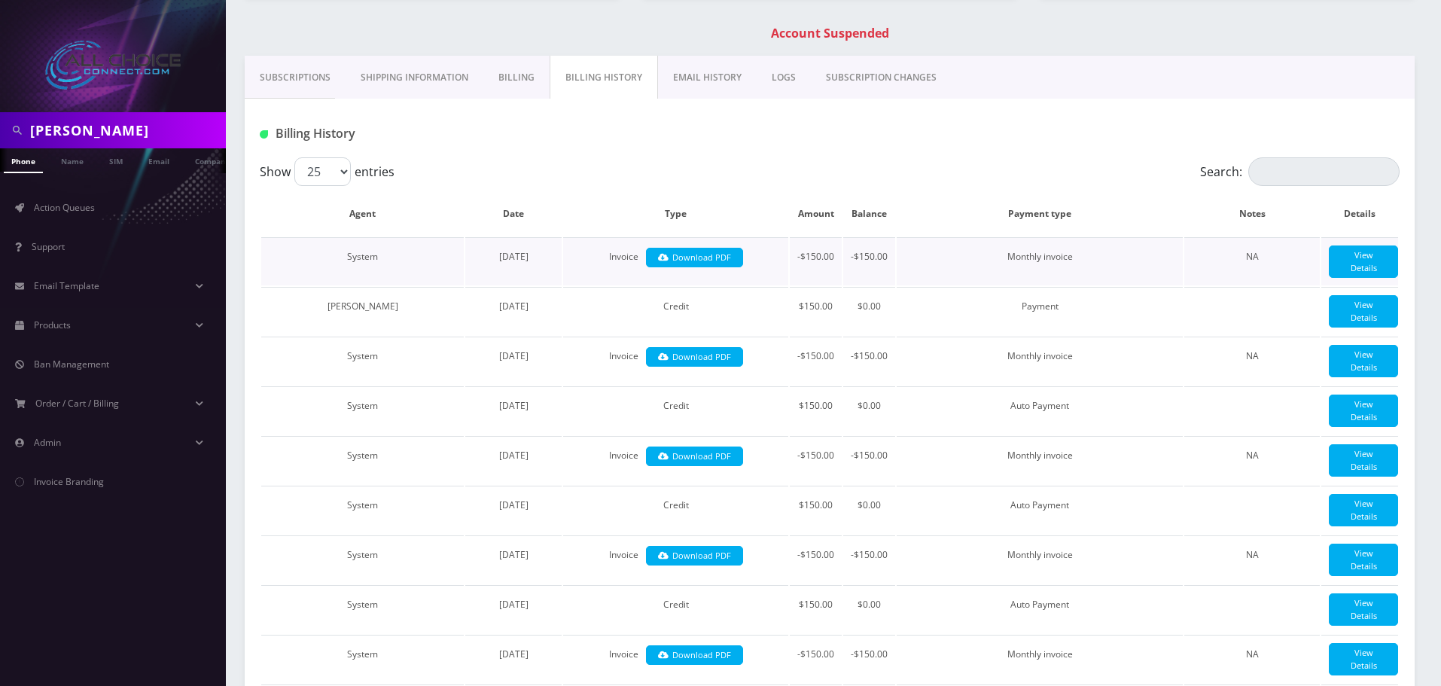
click at [626, 256] on td "Invoice Download PDF" at bounding box center [675, 261] width 225 height 48
click at [850, 364] on td "-$150.00" at bounding box center [869, 360] width 52 height 48
click at [854, 364] on td "-$150.00" at bounding box center [869, 360] width 52 height 48
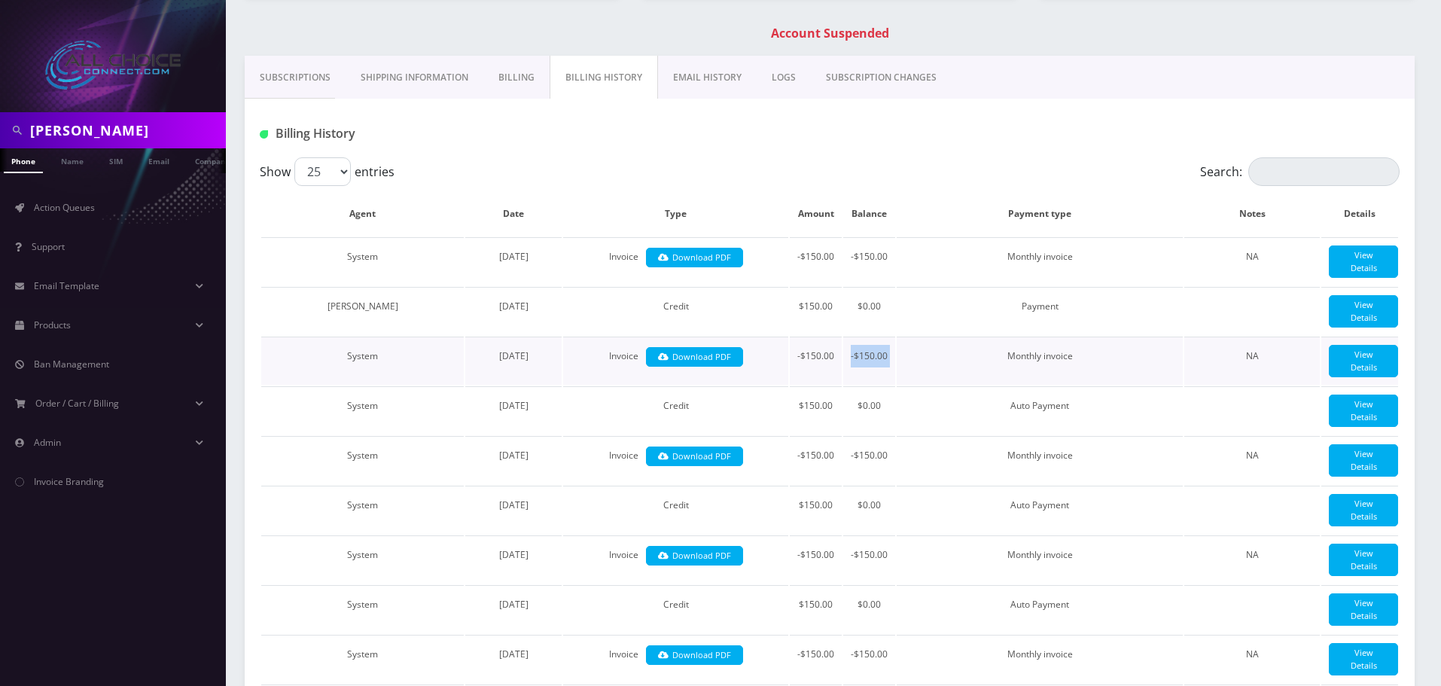
click at [854, 364] on td "-$150.00" at bounding box center [869, 360] width 52 height 48
click at [799, 418] on td "$150.00" at bounding box center [816, 410] width 52 height 48
click at [818, 29] on h1 "Account Suspended" at bounding box center [829, 33] width 1162 height 14
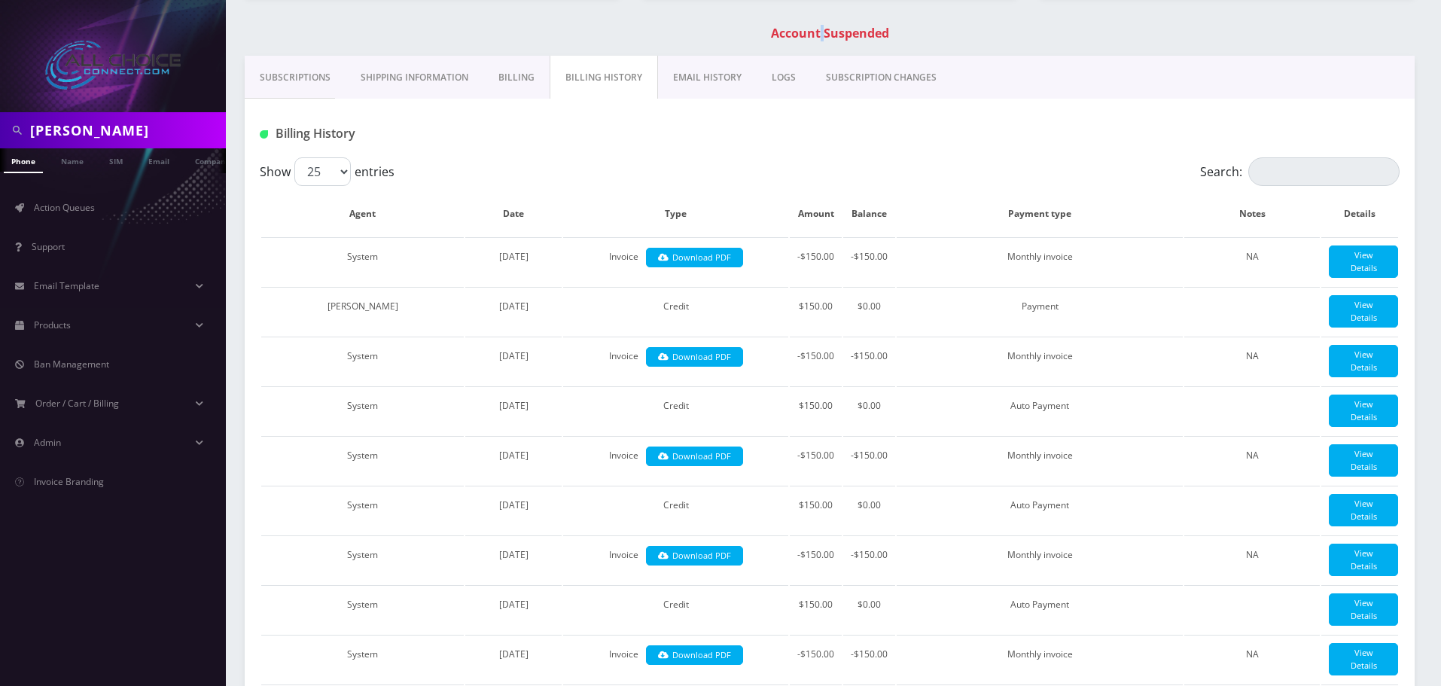
click at [821, 32] on h1 "Account Suspended" at bounding box center [829, 33] width 1162 height 14
click at [821, 31] on h1 "Account Suspended" at bounding box center [829, 33] width 1162 height 14
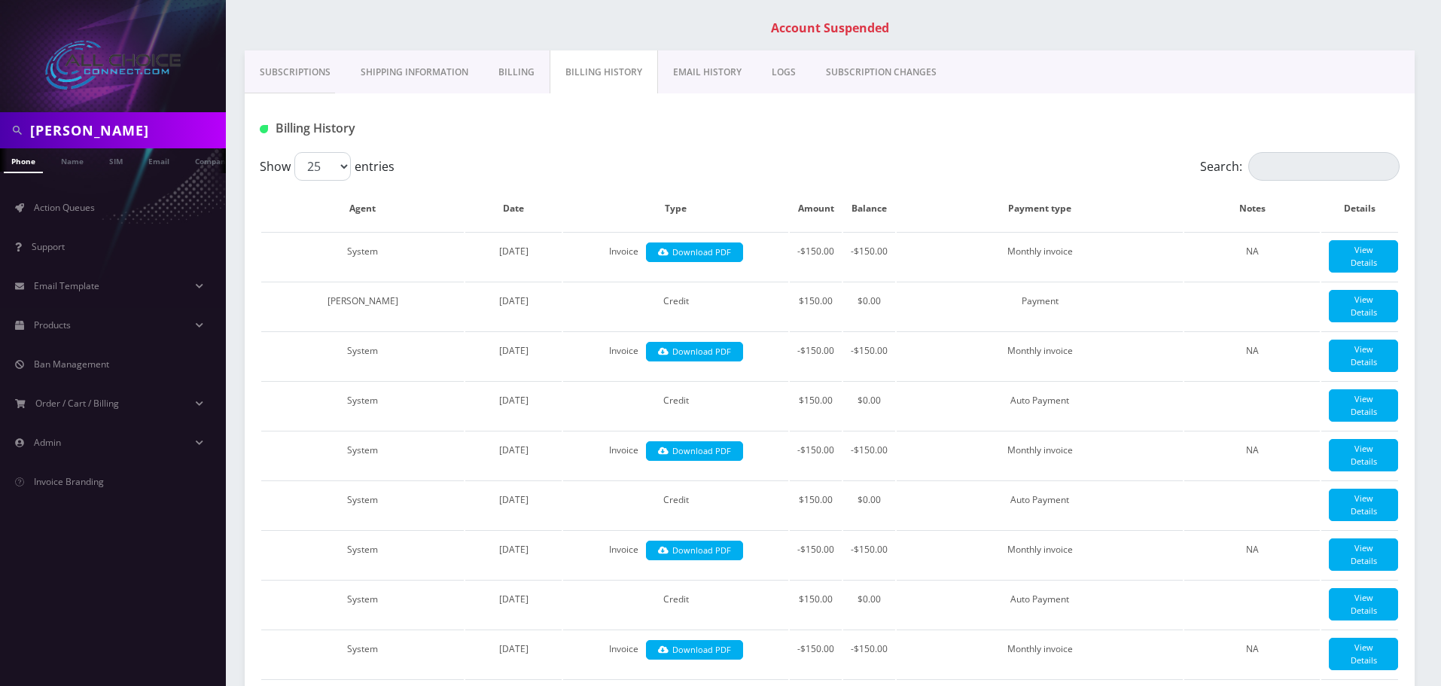
scroll to position [75, 0]
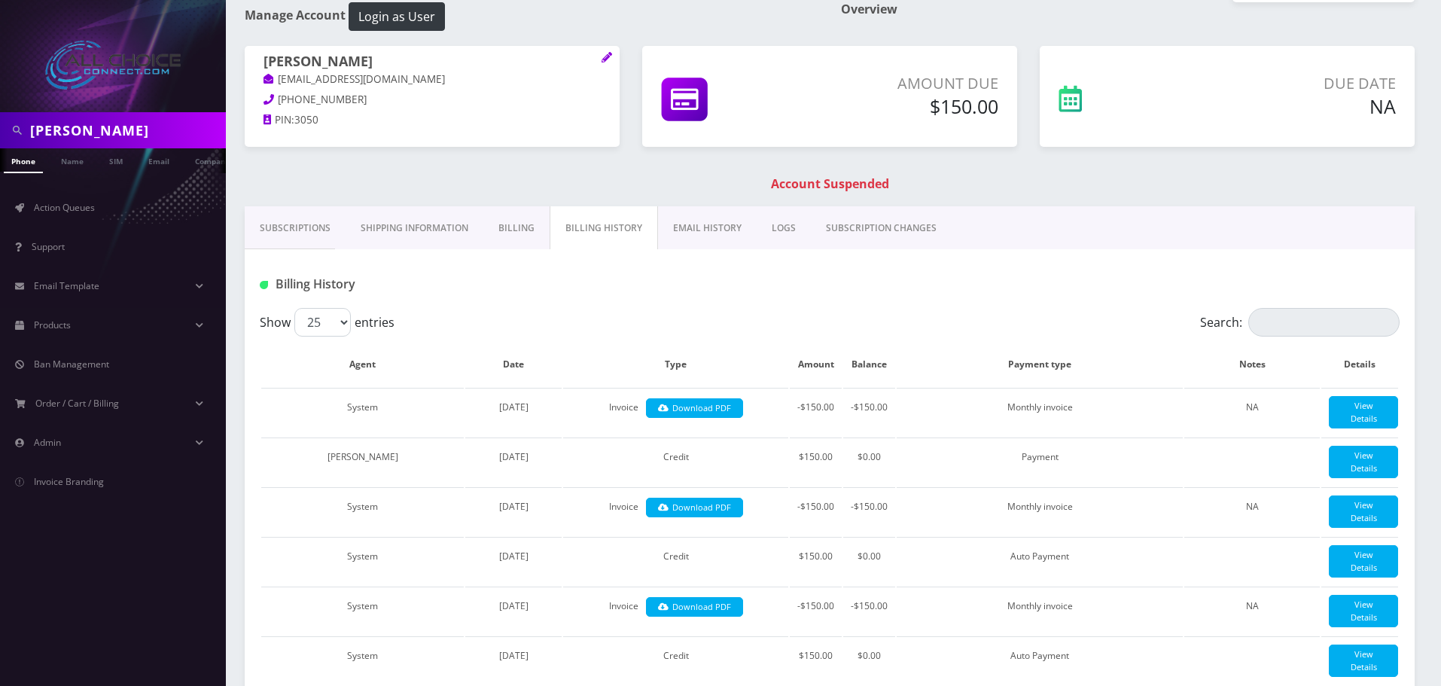
click at [1093, 205] on div "Karl Lengyel Lengyelhomerepair@gmail.com 567-224-3050 PIN: 3050 Amount Due $150…" at bounding box center [829, 126] width 1192 height 160
click at [778, 227] on link "LOGS" at bounding box center [784, 228] width 54 height 44
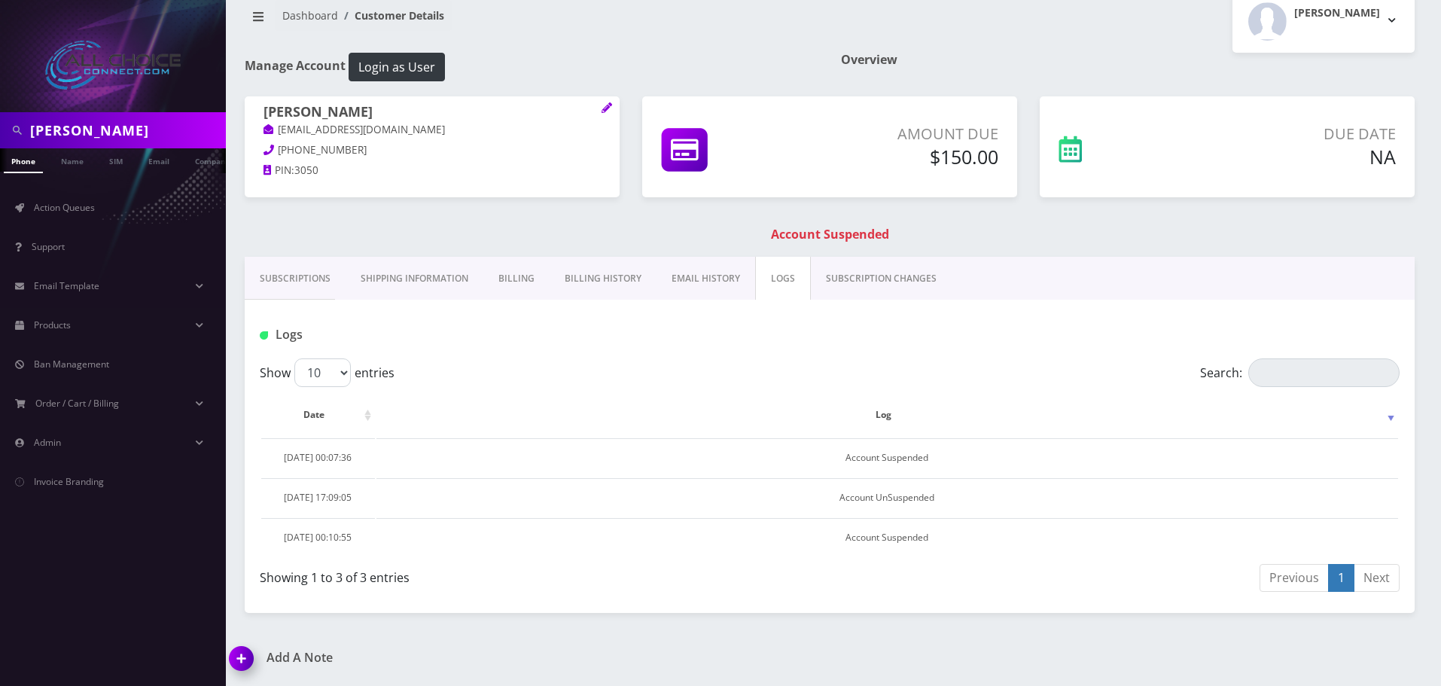
scroll to position [25, 0]
click at [631, 280] on link "Billing History" at bounding box center [603, 279] width 107 height 44
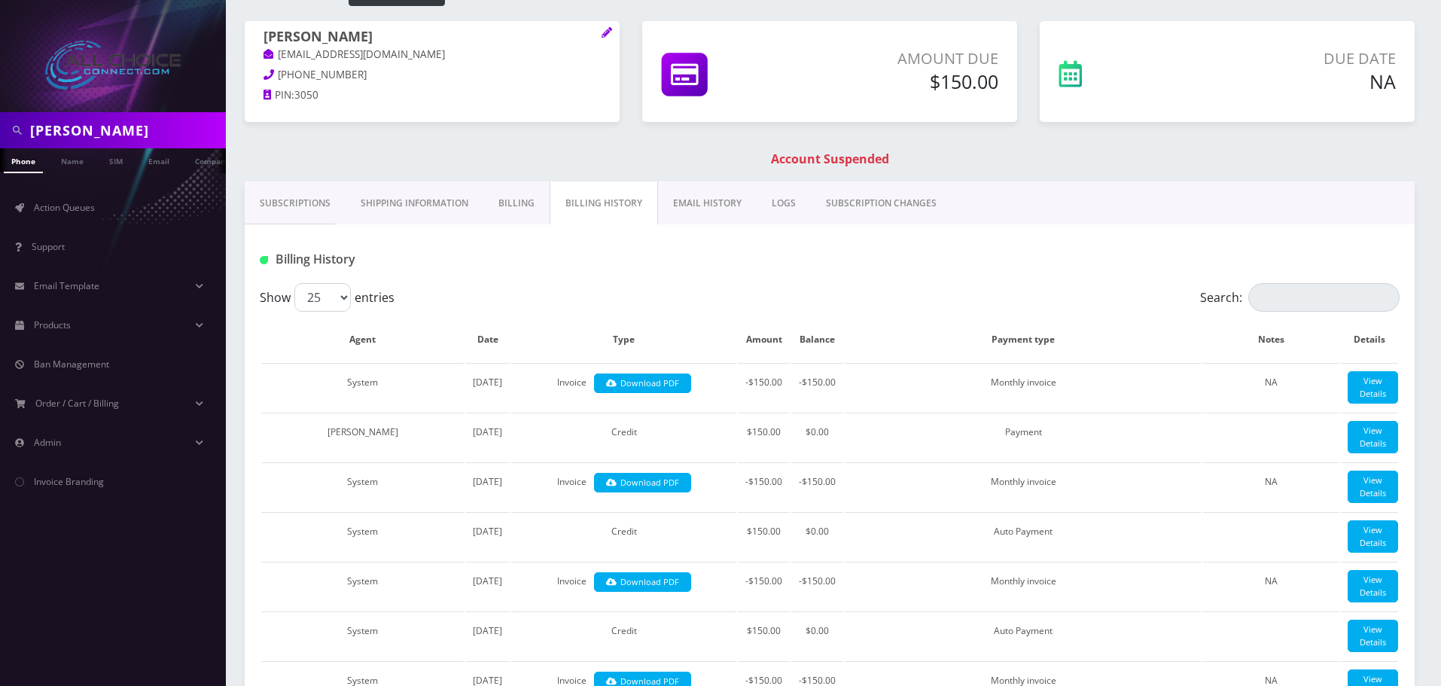
click at [57, 129] on input "Lengyel" at bounding box center [126, 130] width 192 height 29
type input "brandon"
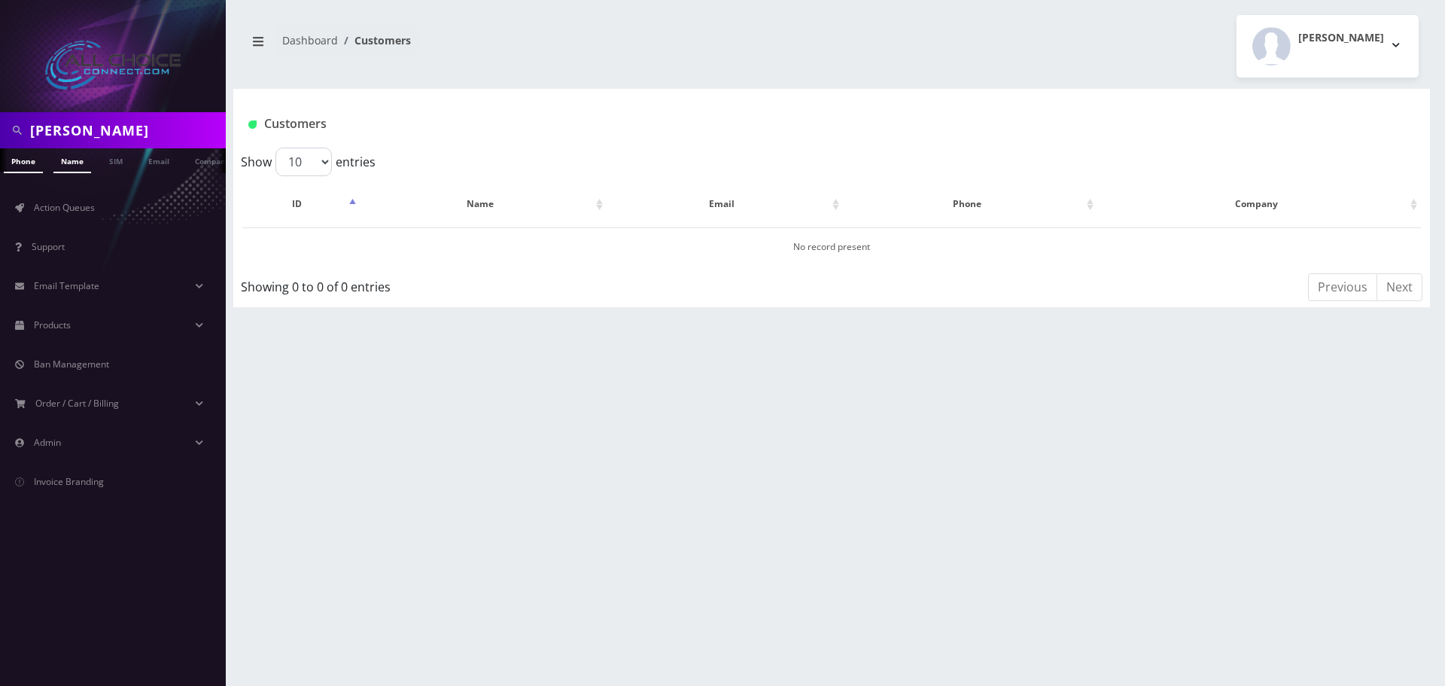
click at [67, 163] on link "Name" at bounding box center [72, 160] width 38 height 25
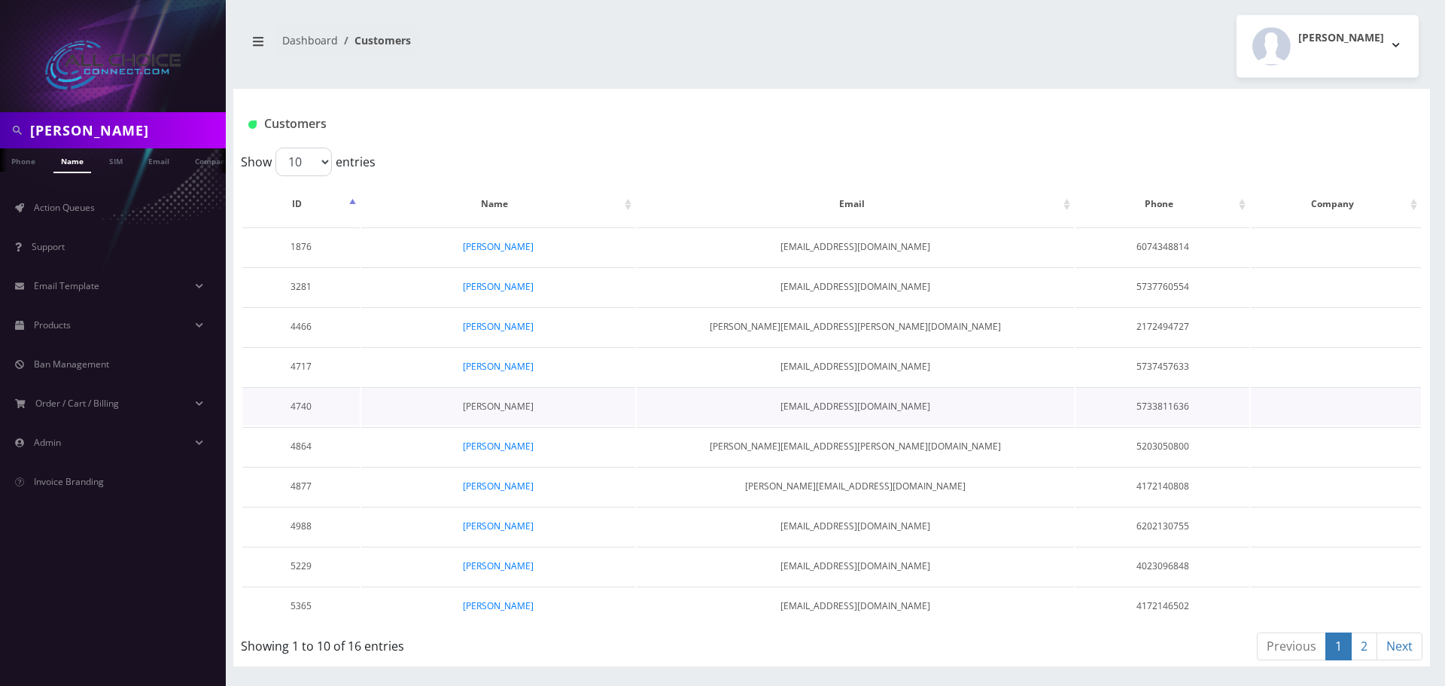
click at [492, 405] on link "[PERSON_NAME]" at bounding box center [498, 406] width 71 height 13
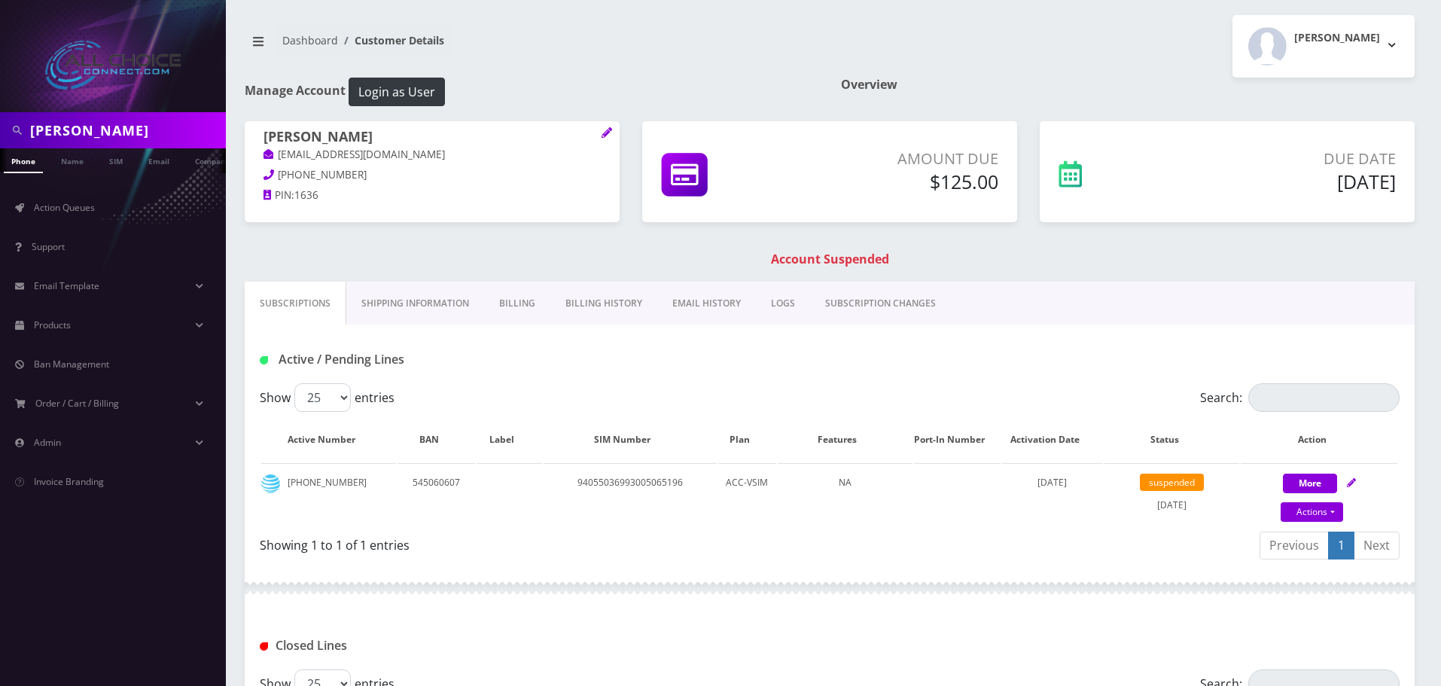
click at [504, 296] on link "Billing" at bounding box center [517, 304] width 66 height 44
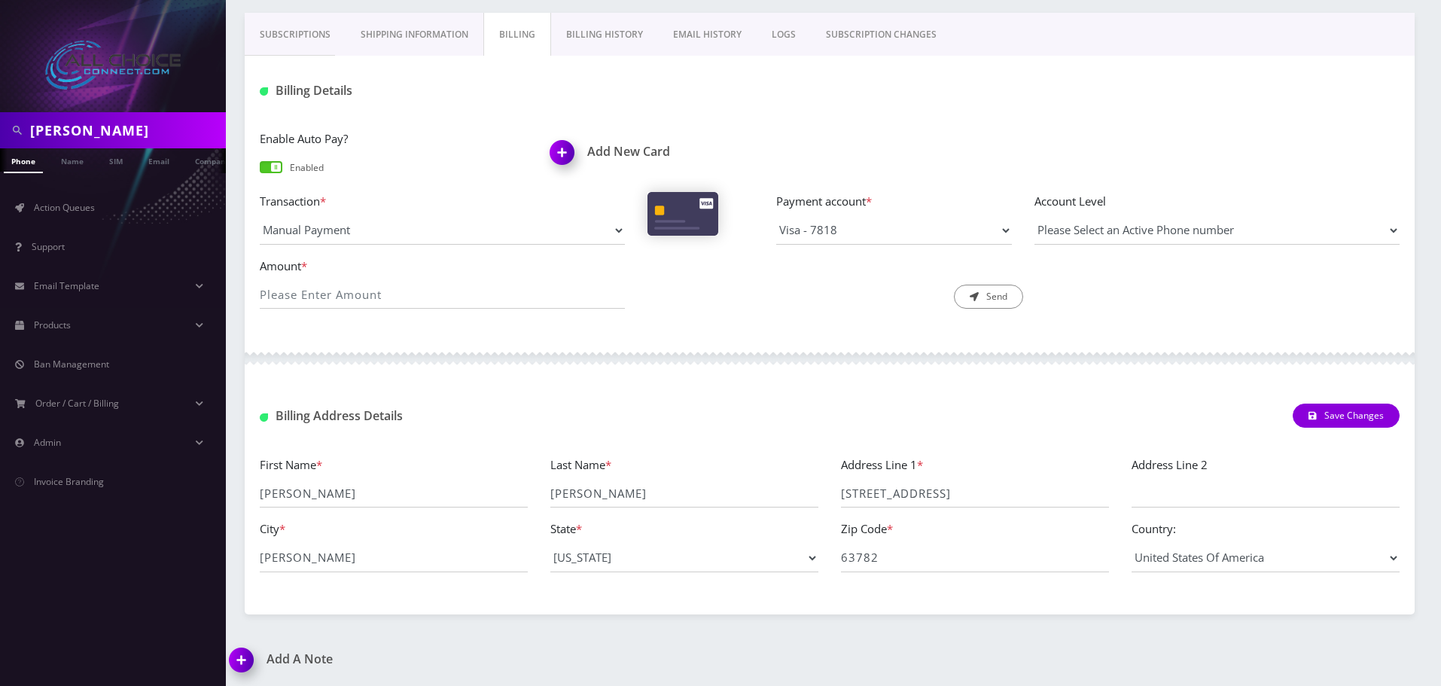
scroll to position [270, 0]
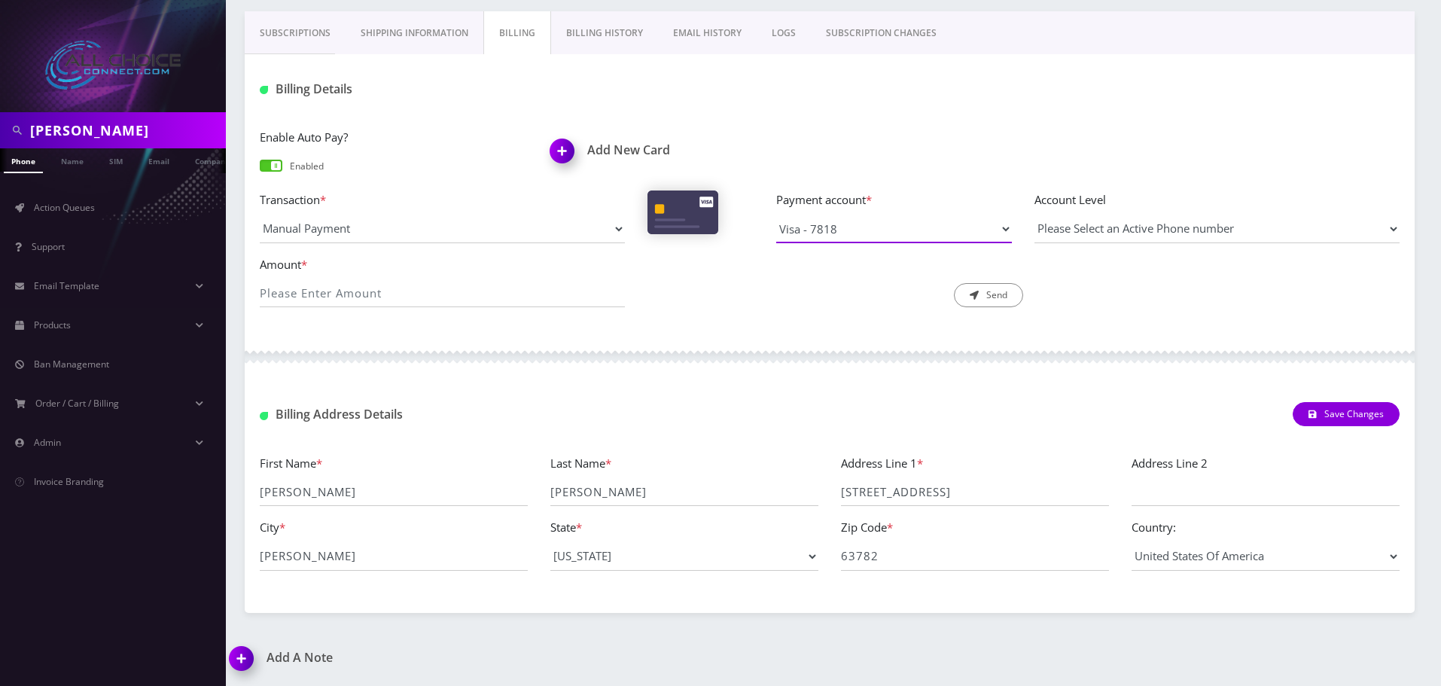
click at [851, 237] on select "Visa - 7818" at bounding box center [894, 229] width 236 height 29
click at [836, 315] on div "Amount * Description * Send" at bounding box center [829, 287] width 1162 height 65
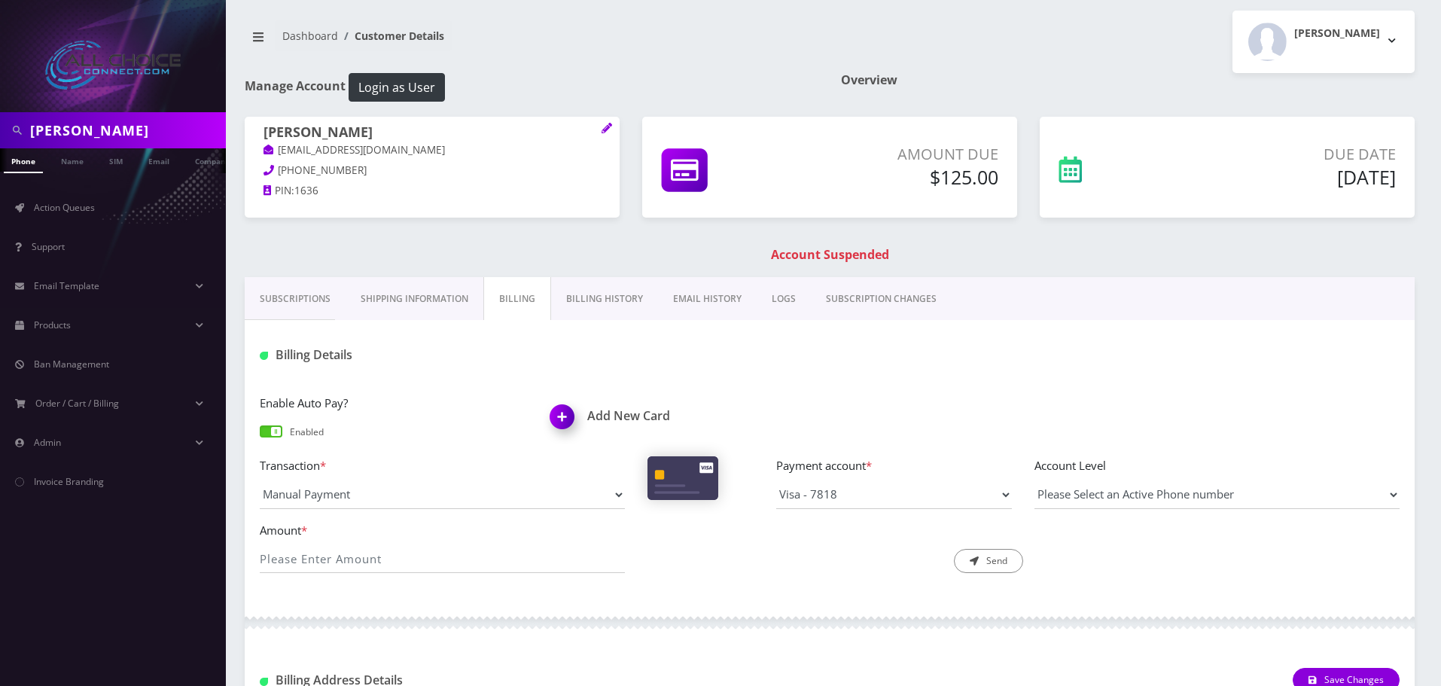
scroll to position [0, 0]
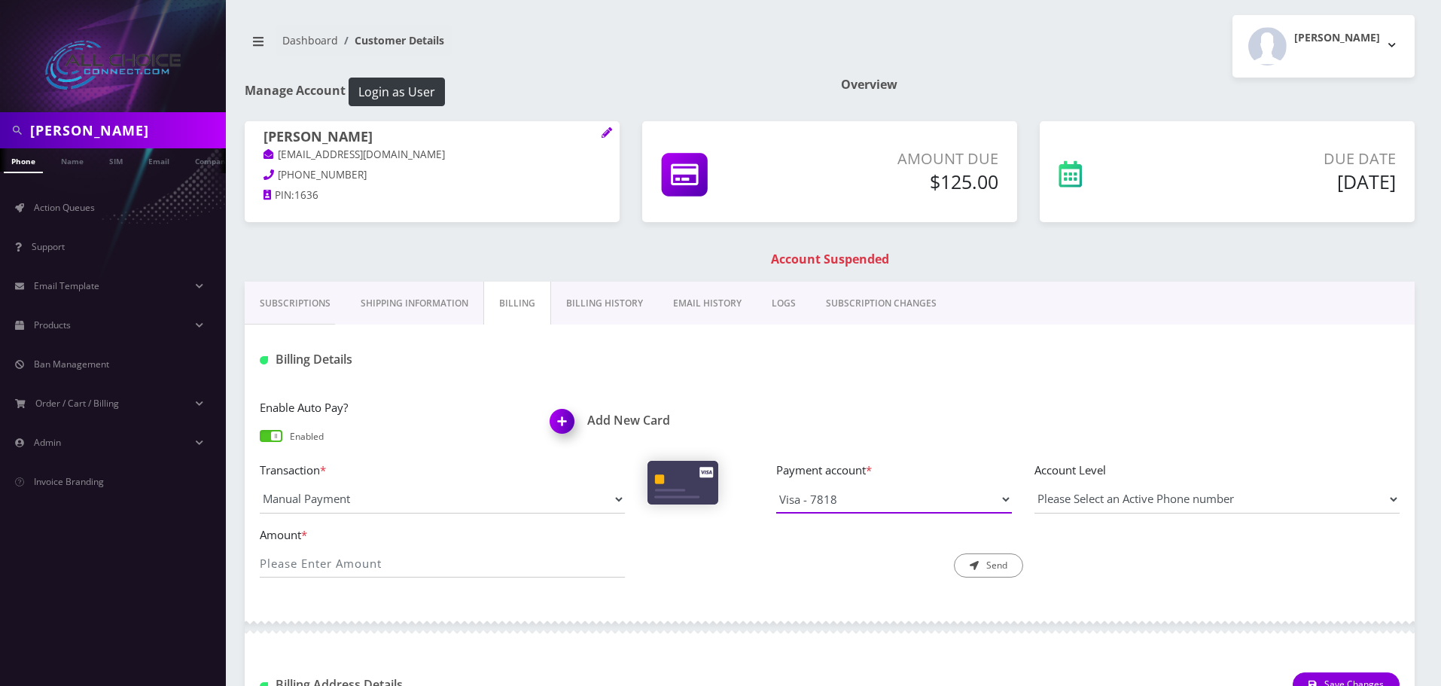
click at [874, 510] on select "Visa - 7818" at bounding box center [894, 499] width 236 height 29
click at [1131, 537] on div "Amount * Description * Send" at bounding box center [829, 557] width 1162 height 65
click at [963, 148] on p "Amount Due" at bounding box center [904, 159] width 187 height 23
click at [1353, 156] on p "Due Date" at bounding box center [1287, 159] width 218 height 23
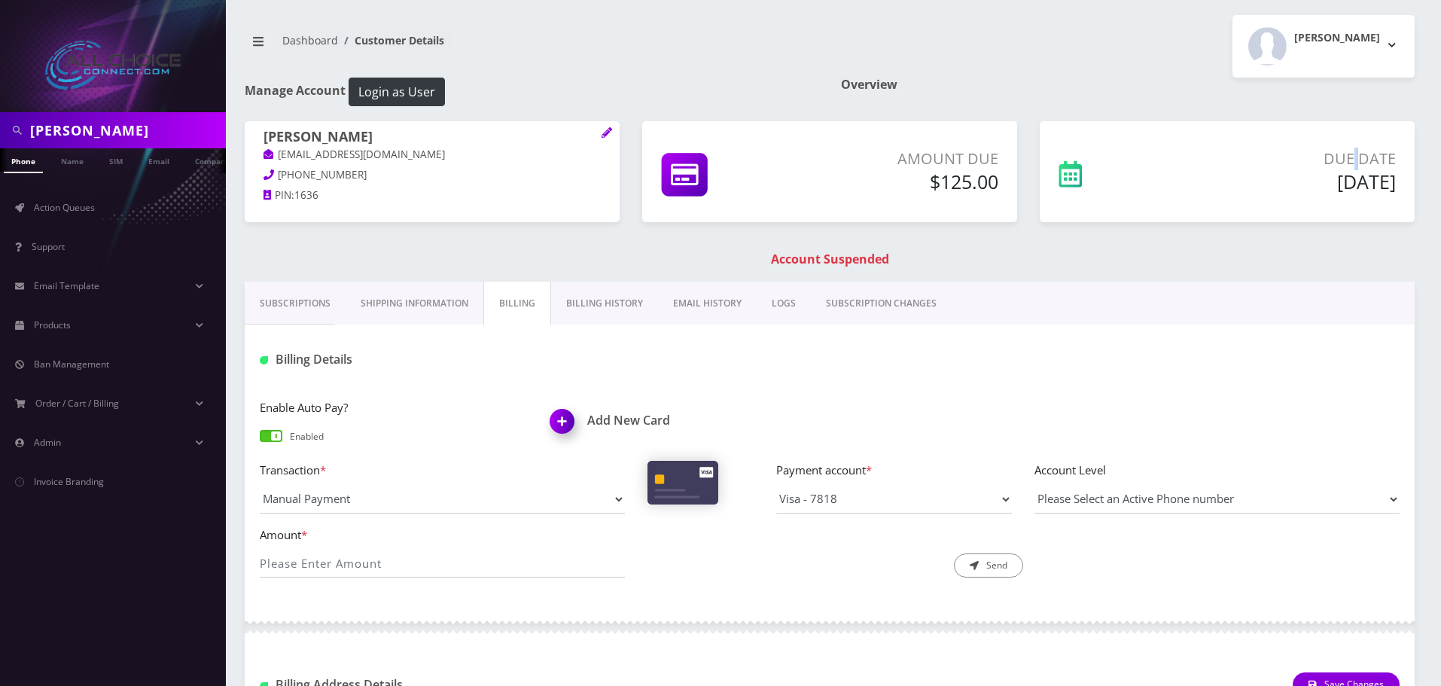
click at [1353, 156] on p "Due Date" at bounding box center [1287, 159] width 218 height 23
click at [1344, 182] on h5 "Aug 20, 2025" at bounding box center [1287, 181] width 218 height 23
click at [961, 155] on p "Amount Due" at bounding box center [904, 159] width 187 height 23
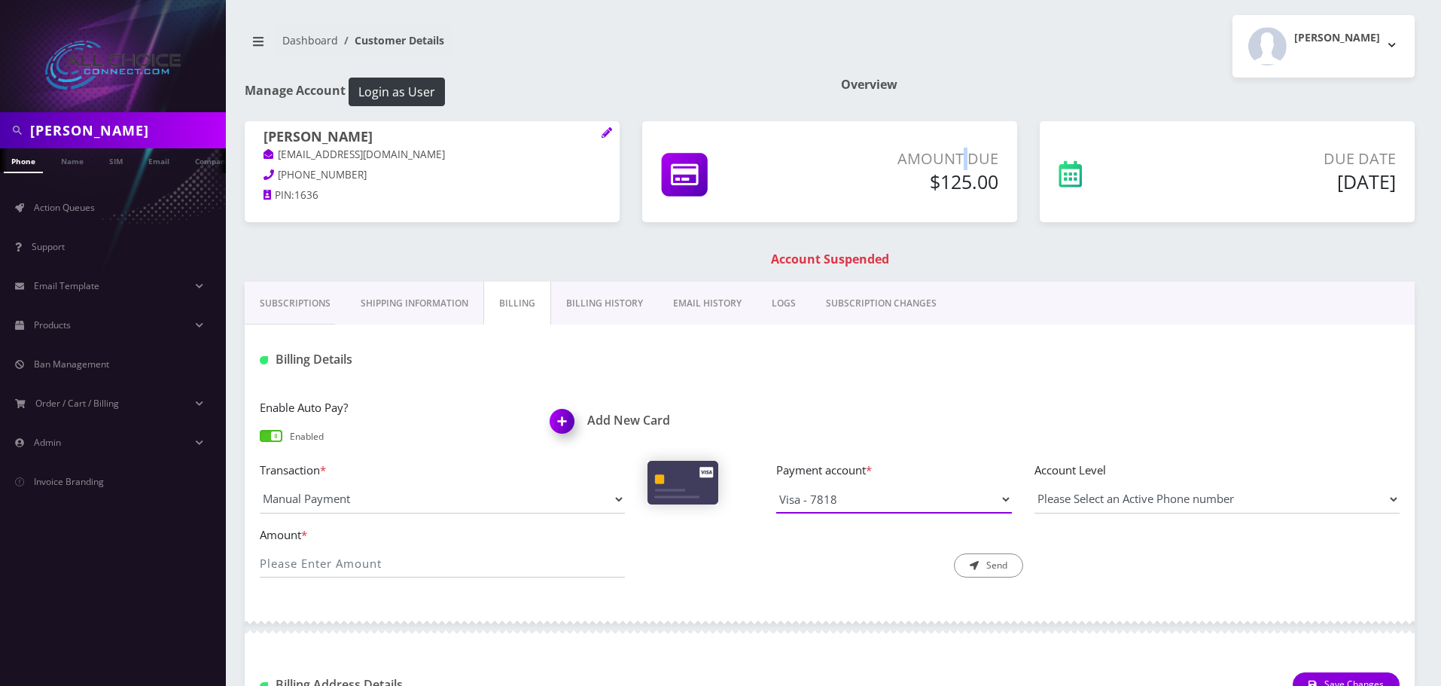
click at [982, 501] on select "Visa - 7818" at bounding box center [894, 499] width 236 height 29
click at [1205, 374] on div "Billing Details" at bounding box center [830, 353] width 1170 height 59
click at [819, 255] on h1 "Account Suspended" at bounding box center [829, 259] width 1162 height 14
click at [823, 257] on h1 "Account Suspended" at bounding box center [829, 259] width 1162 height 14
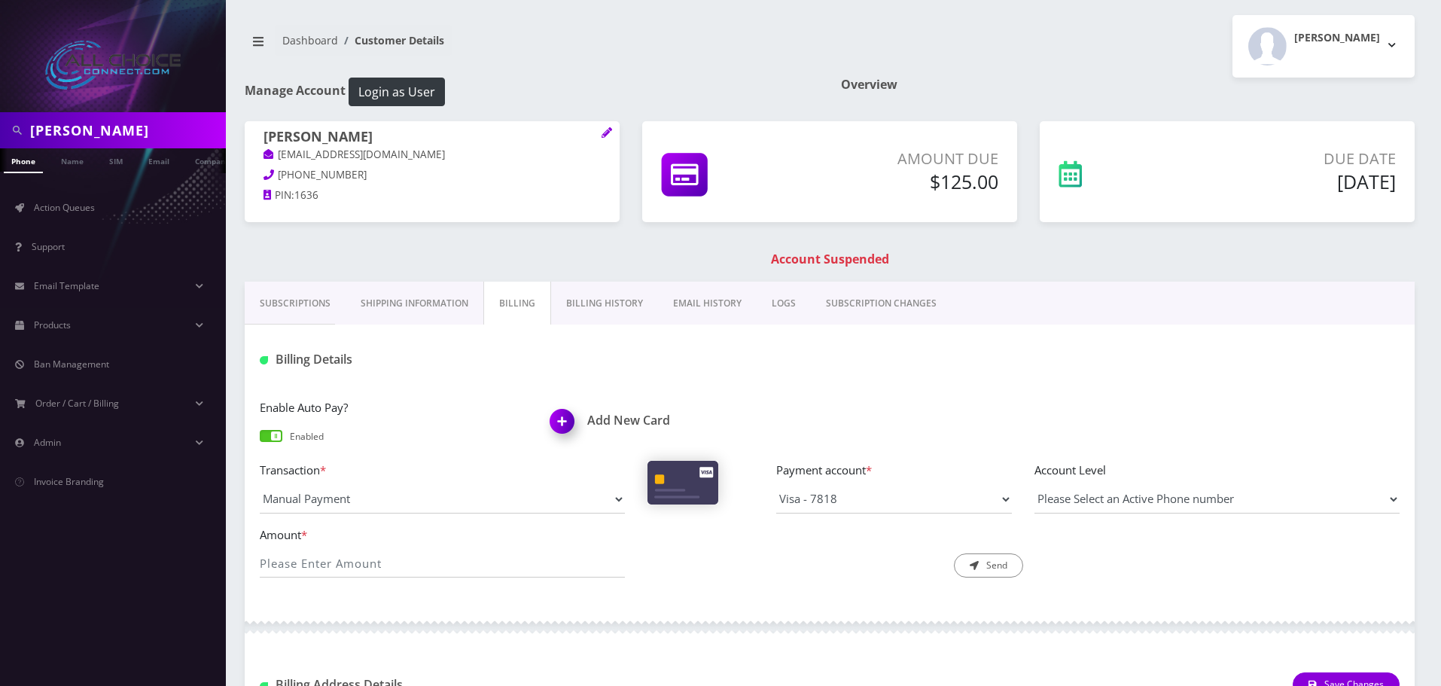
click at [818, 257] on h1 "Account Suspended" at bounding box center [829, 259] width 1162 height 14
drag, startPoint x: 346, startPoint y: 173, endPoint x: 274, endPoint y: 171, distance: 72.3
click at [274, 171] on p "573-381-1636" at bounding box center [431, 175] width 337 height 17
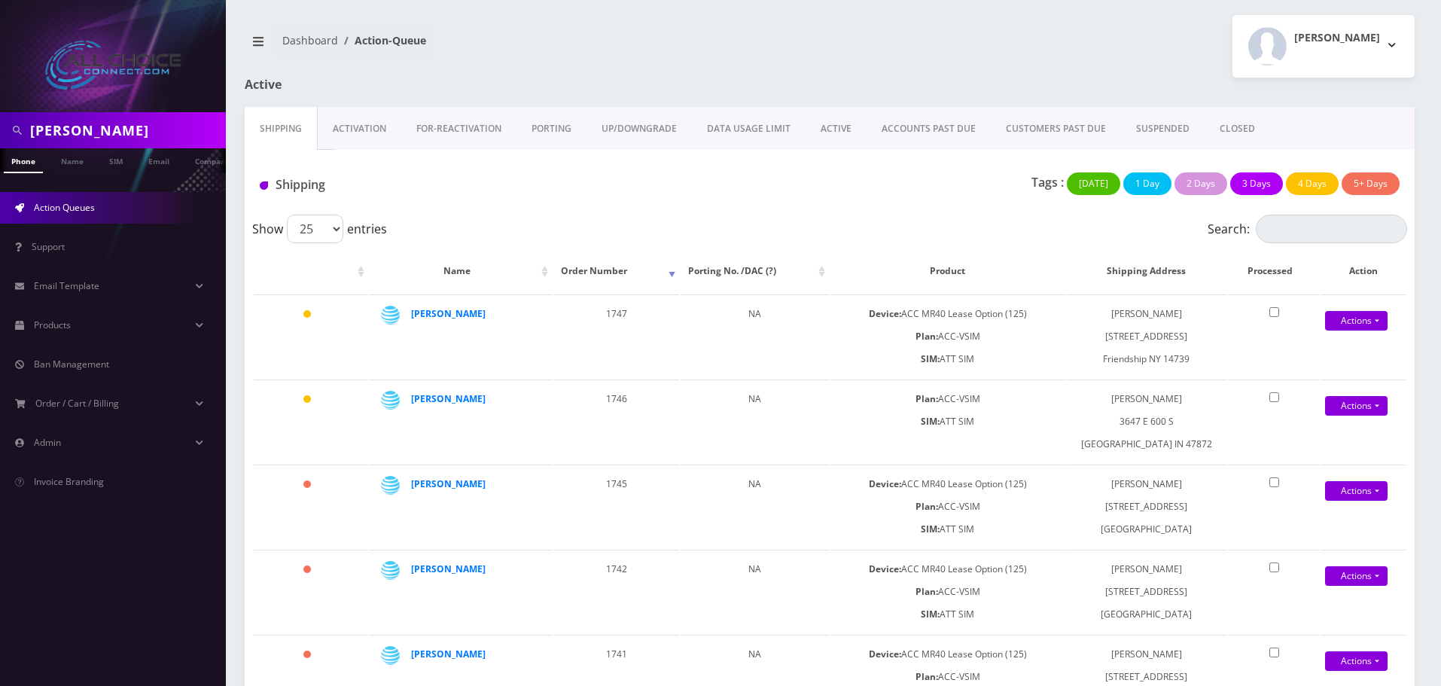
click at [81, 122] on input "[PERSON_NAME]" at bounding box center [126, 130] width 192 height 29
type input "[PERSON_NAME]"
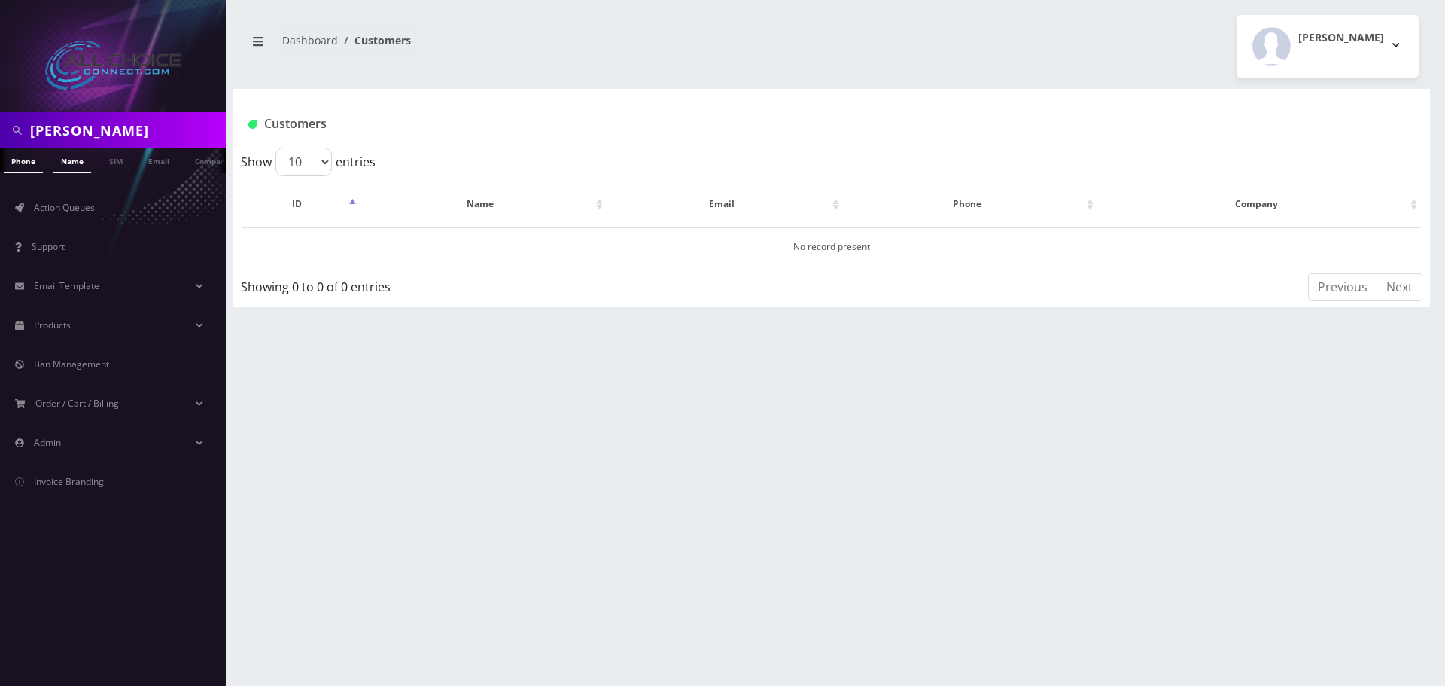
click at [78, 172] on link "Name" at bounding box center [72, 160] width 38 height 25
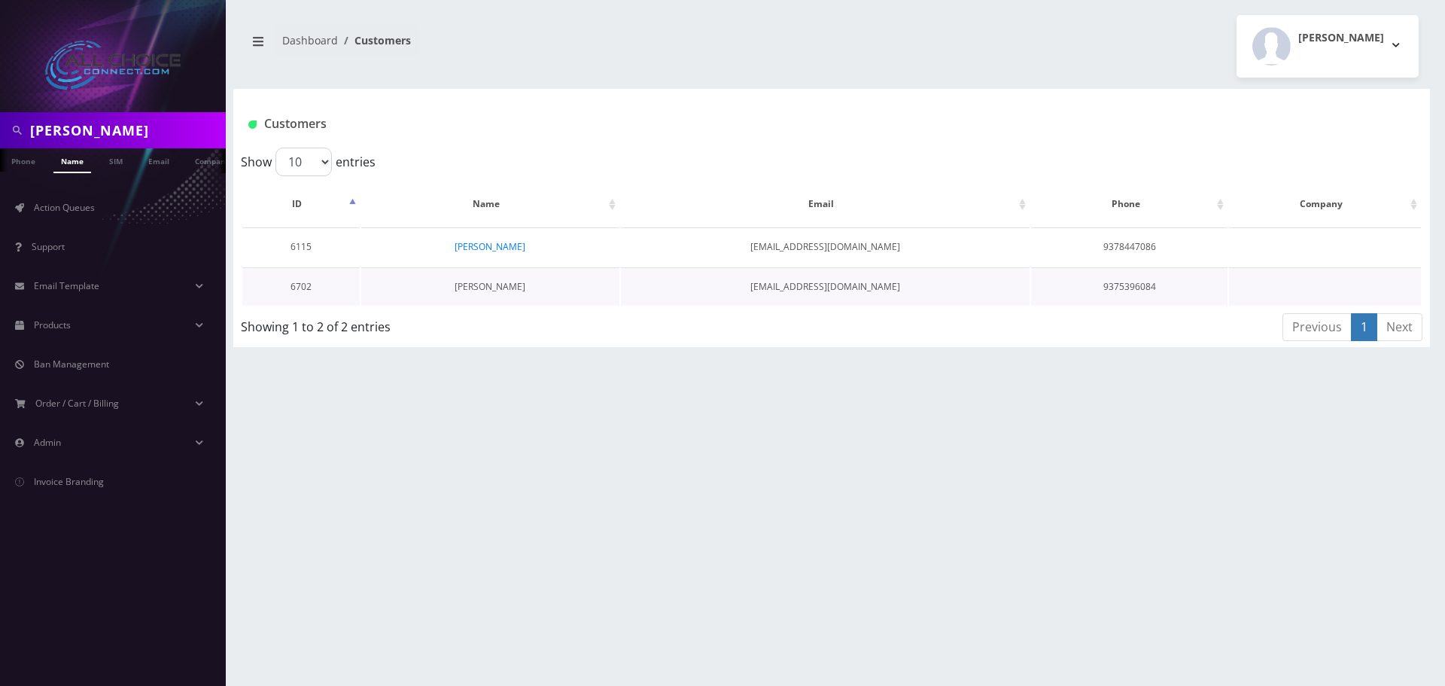
click at [501, 284] on link "[PERSON_NAME]" at bounding box center [490, 286] width 71 height 13
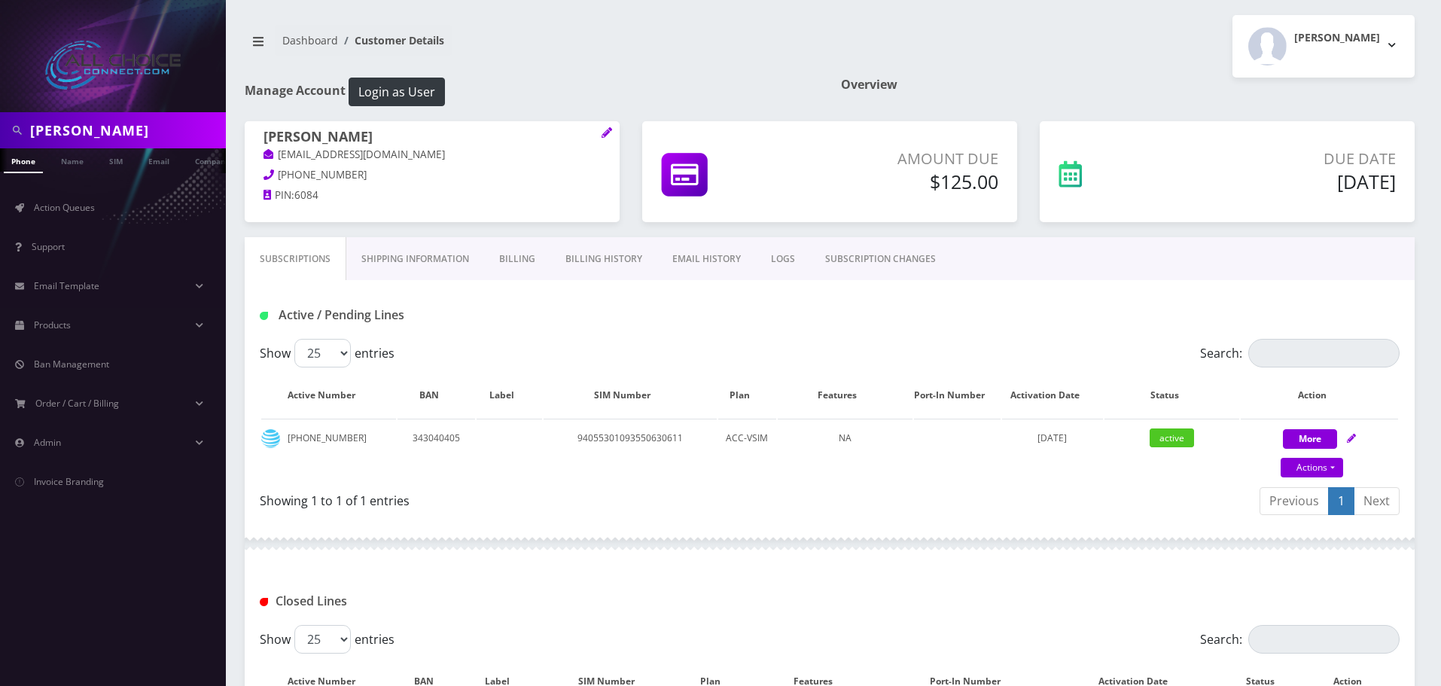
click at [532, 254] on link "Billing" at bounding box center [517, 259] width 66 height 44
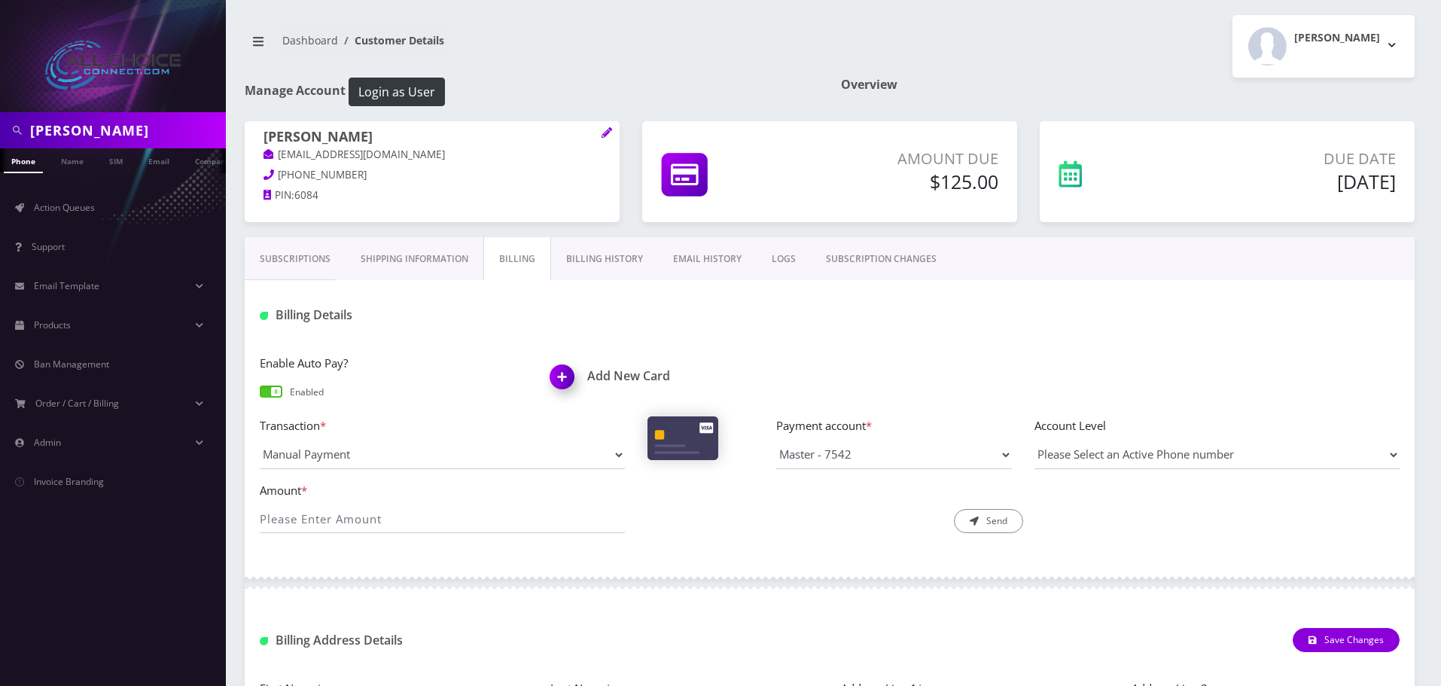
click at [568, 379] on img at bounding box center [565, 382] width 44 height 44
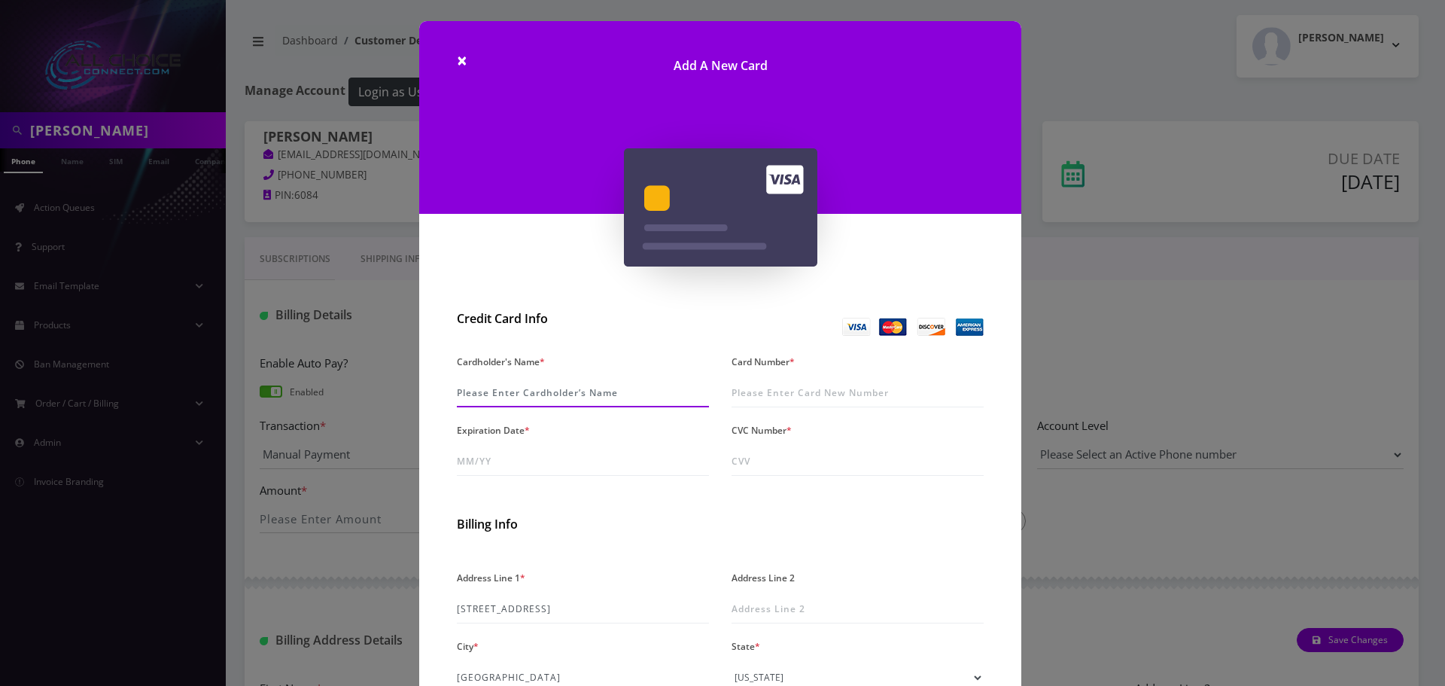
click at [534, 395] on input "Cardholder's Name *" at bounding box center [583, 393] width 252 height 29
type input "[PERSON_NAME]"
click at [762, 384] on input "Card Number *" at bounding box center [858, 393] width 252 height 29
click at [457, 64] on span "×" at bounding box center [462, 59] width 11 height 25
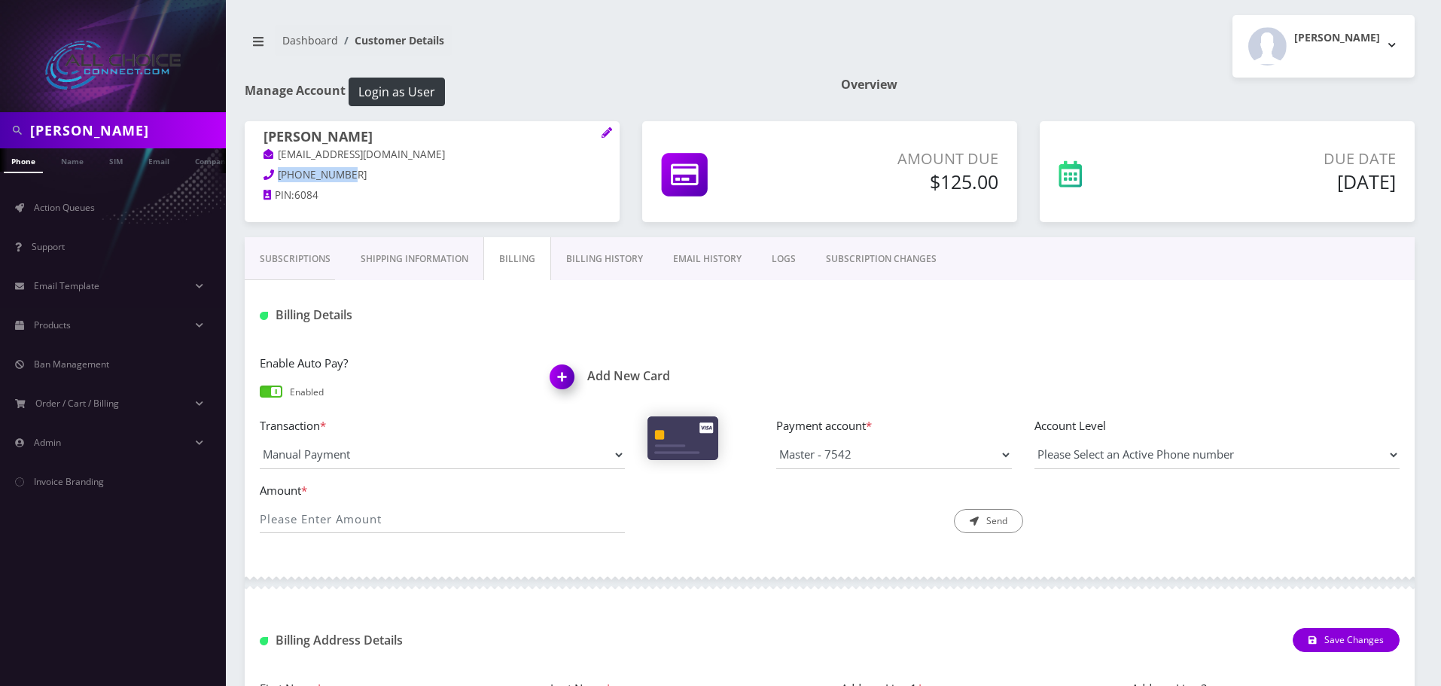
drag, startPoint x: 339, startPoint y: 174, endPoint x: 276, endPoint y: 175, distance: 62.5
click at [276, 175] on p "937-539-6084" at bounding box center [431, 175] width 337 height 17
copy span "937-539-6084"
click at [572, 375] on img at bounding box center [565, 382] width 44 height 44
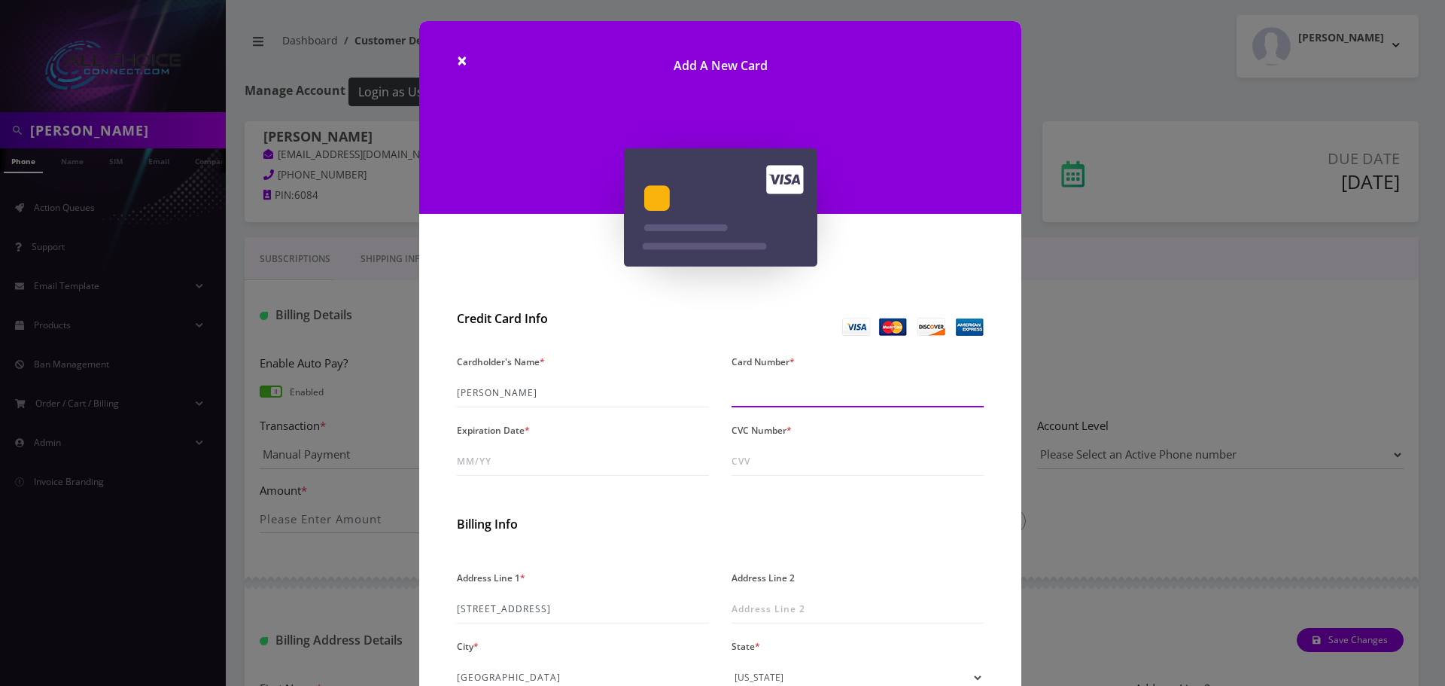
click at [793, 398] on input "Card Number *" at bounding box center [858, 393] width 252 height 29
click at [768, 397] on input "Card Number *" at bounding box center [858, 393] width 252 height 29
type input "5268 2400 0514 2128"
click at [574, 470] on input "Expiration Date *" at bounding box center [583, 461] width 252 height 29
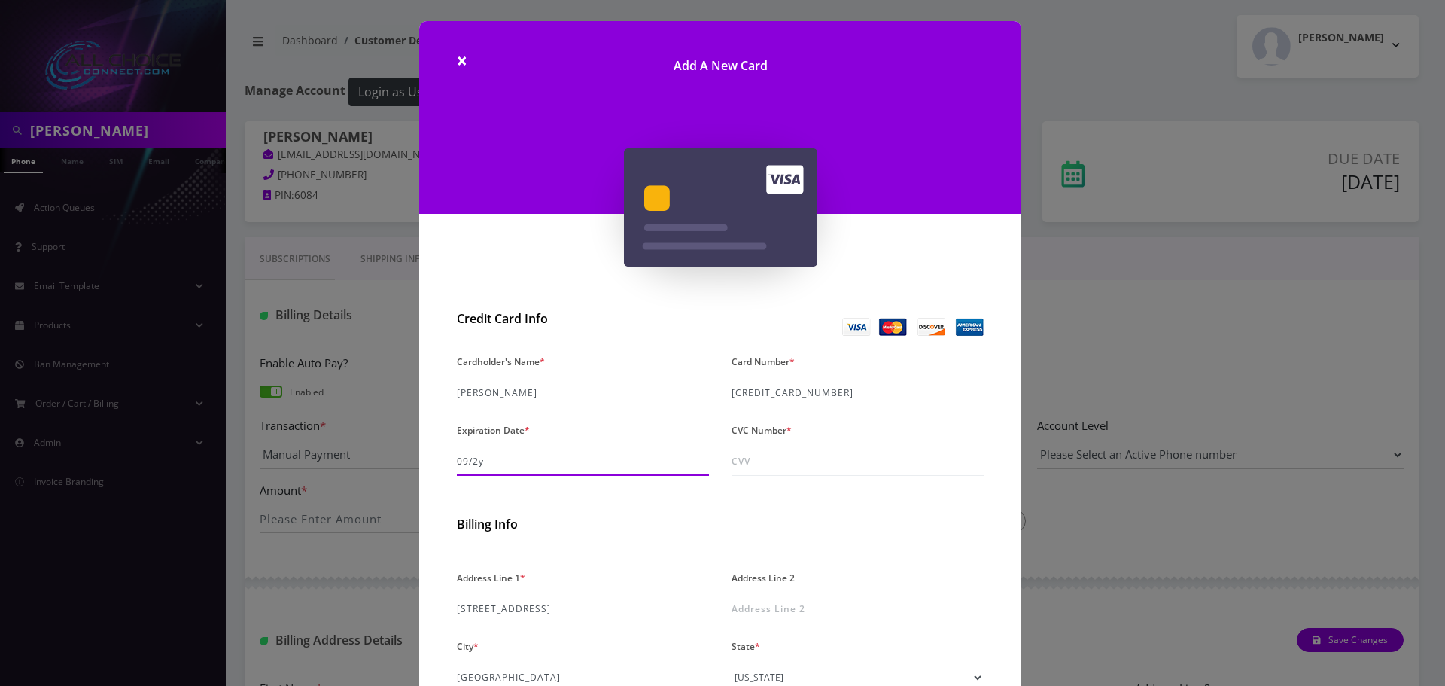
type input "09/28"
click at [869, 470] on input "CVC Number *" at bounding box center [858, 461] width 252 height 29
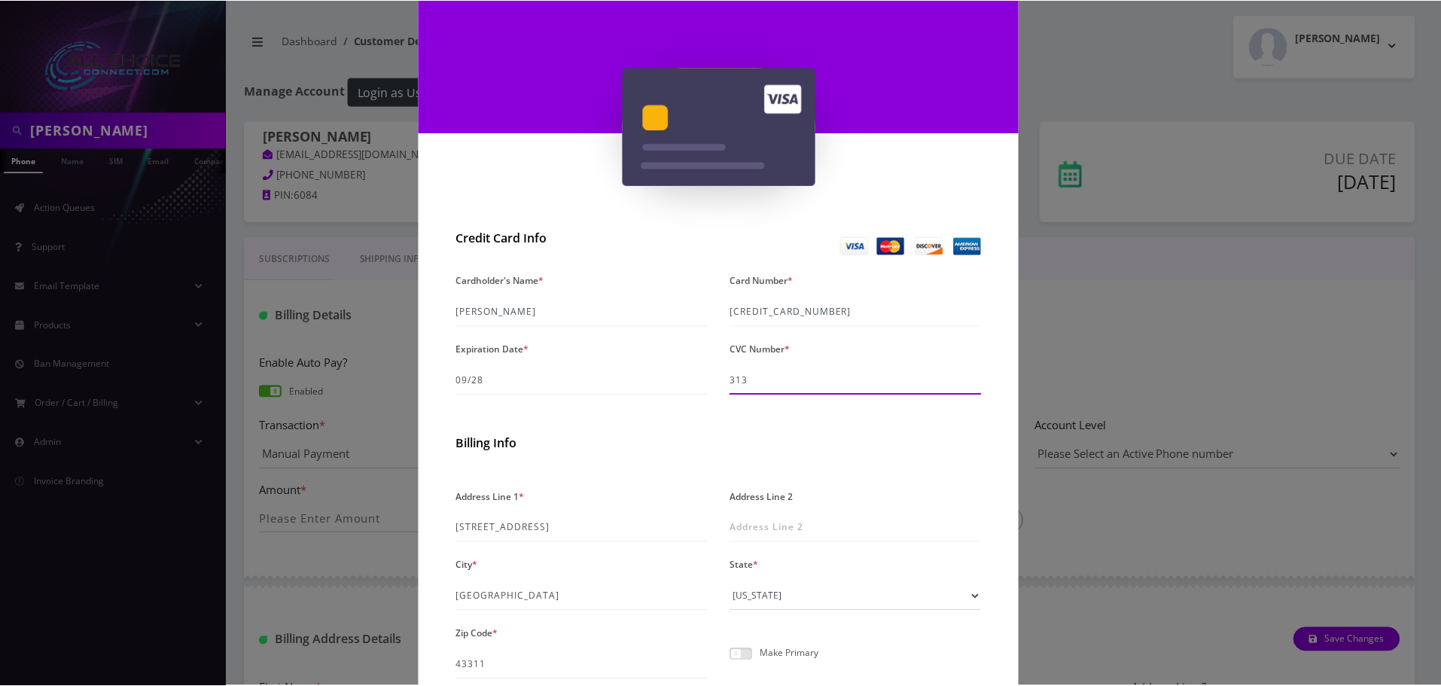
scroll to position [213, 0]
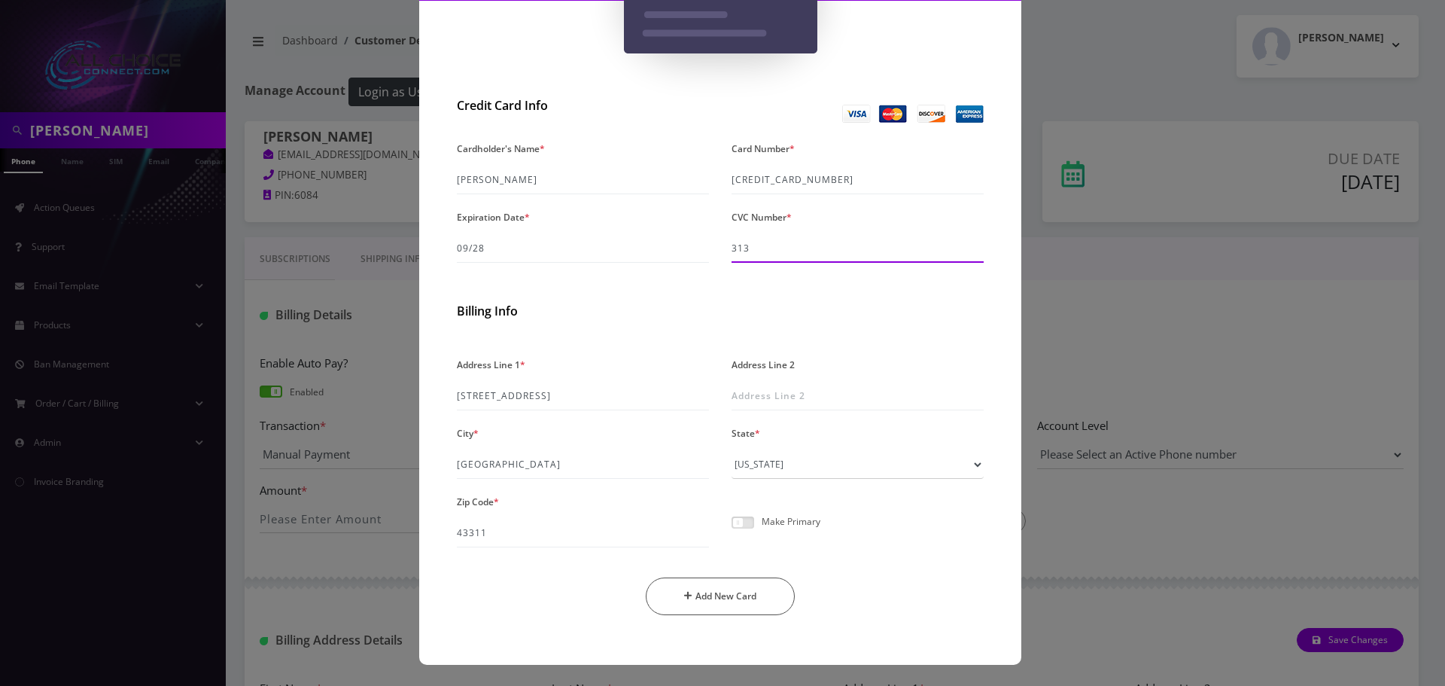
type input "313"
click at [747, 520] on span at bounding box center [743, 522] width 23 height 12
click at [732, 531] on input "checkbox" at bounding box center [732, 531] width 0 height 0
click at [739, 595] on button "Add New Card" at bounding box center [721, 596] width 150 height 38
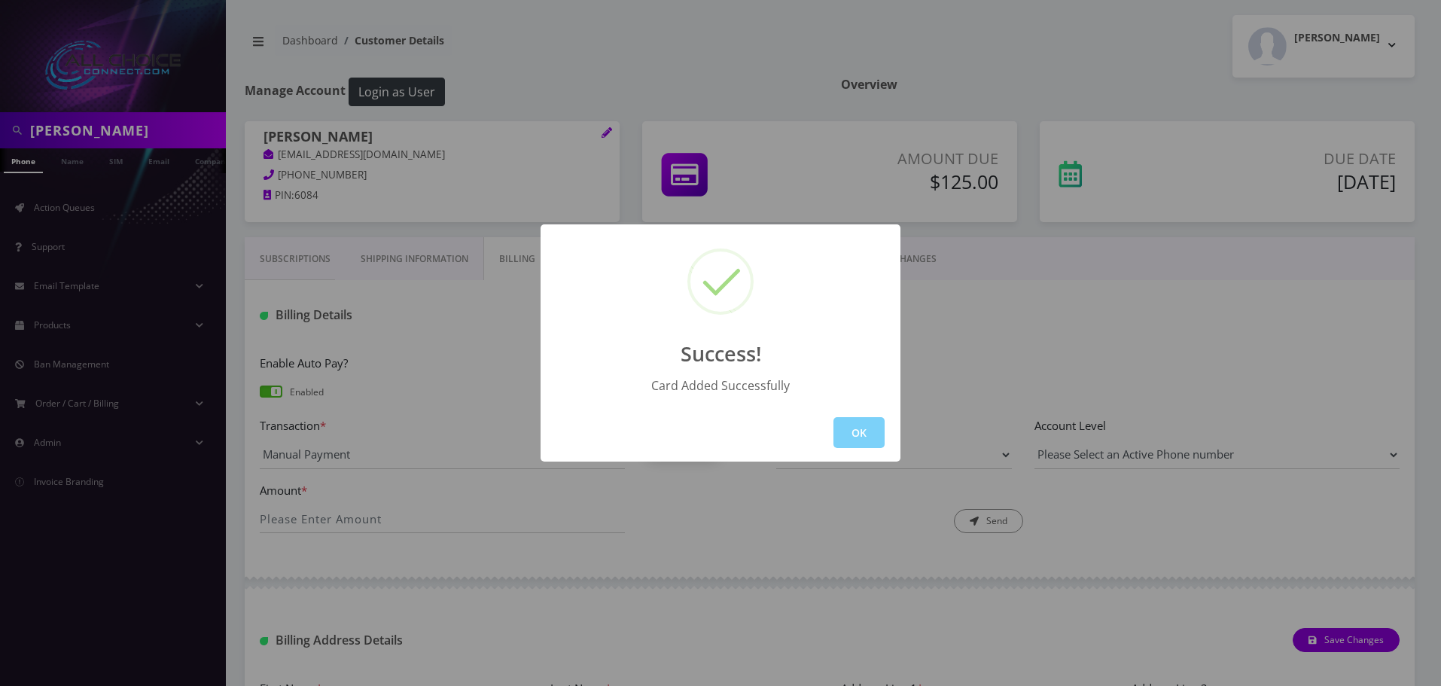
click at [885, 440] on div "OK" at bounding box center [720, 432] width 360 height 58
click at [64, 157] on div "Success! Card Added Successfully OK" at bounding box center [720, 343] width 1441 height 686
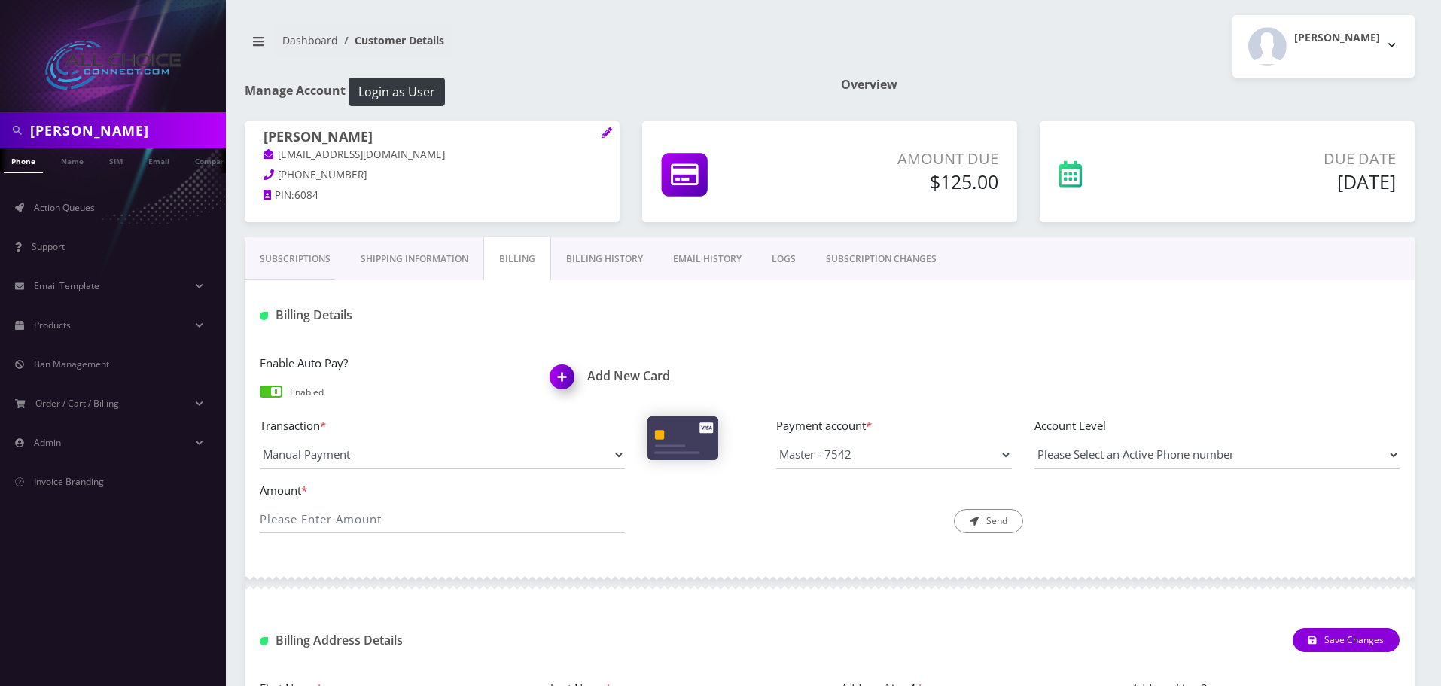
scroll to position [0, 8]
click at [66, 165] on link "Name" at bounding box center [65, 160] width 38 height 25
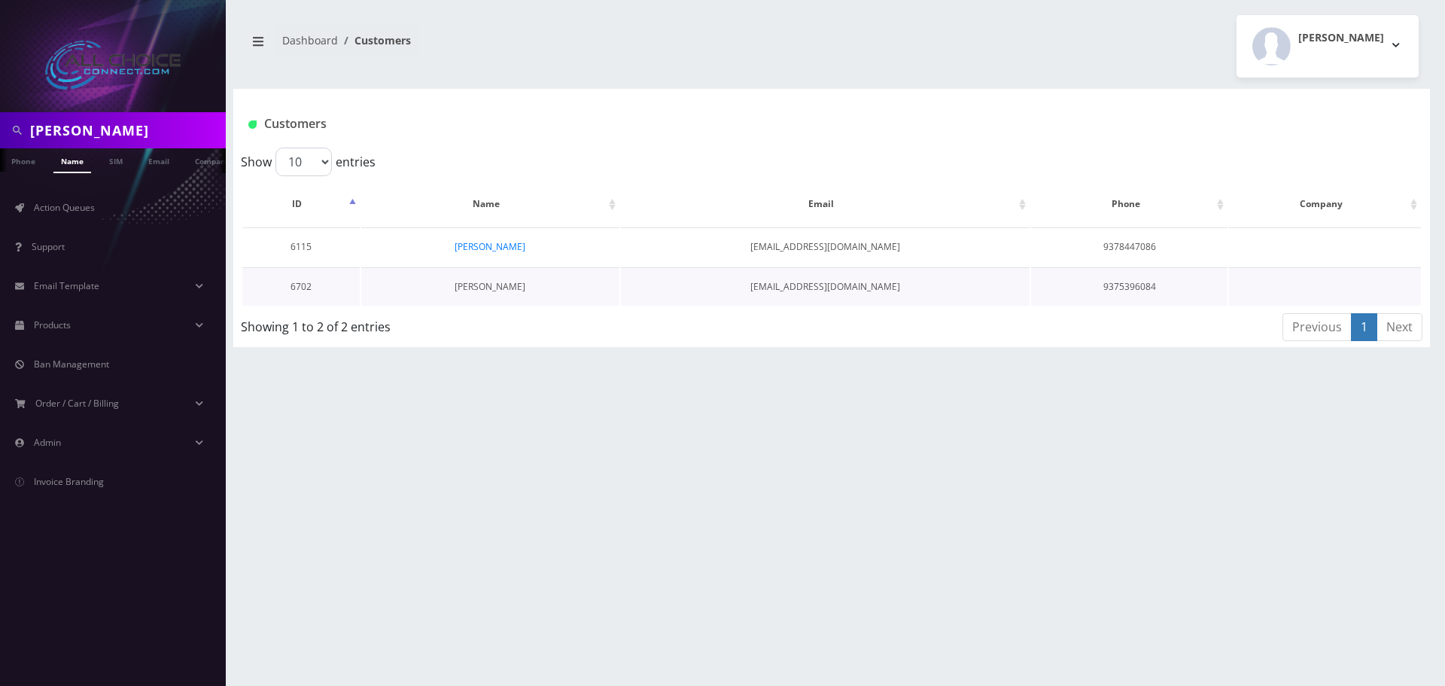
click at [503, 283] on link "[PERSON_NAME]" at bounding box center [490, 286] width 71 height 13
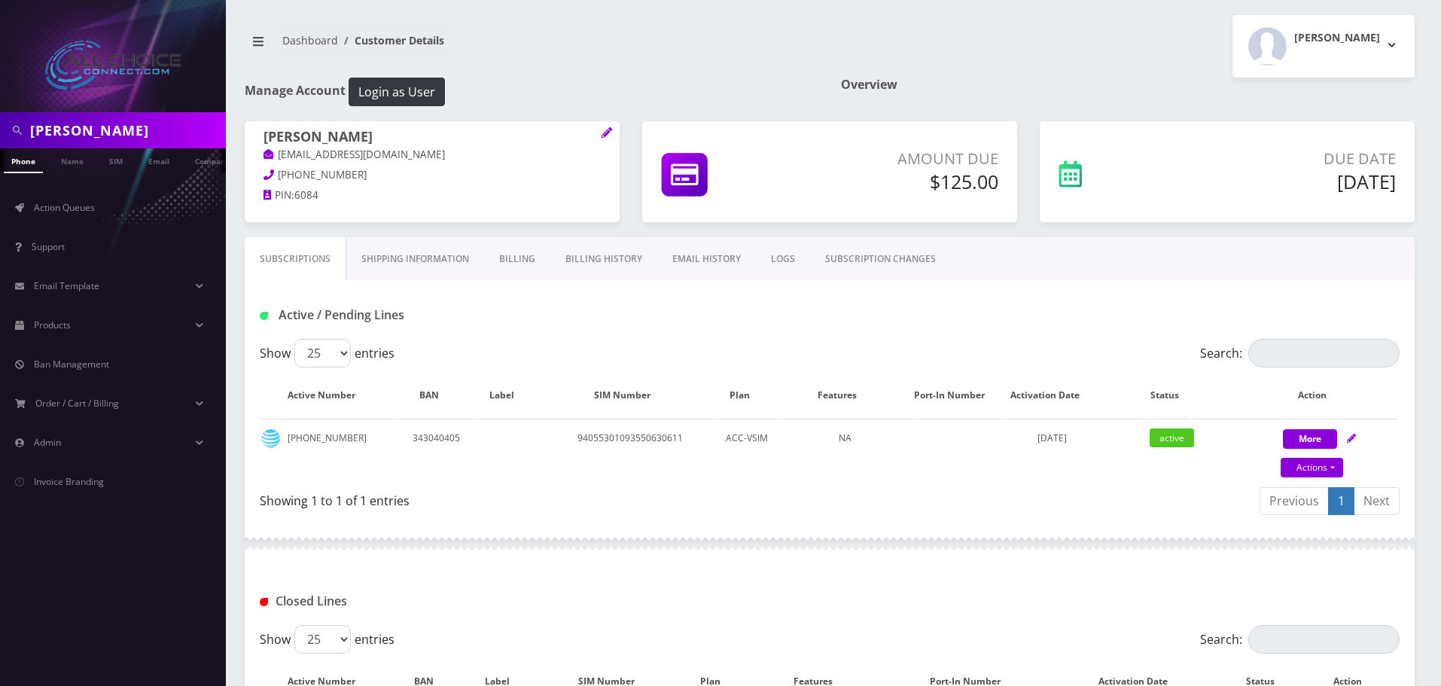
click at [516, 254] on link "Billing" at bounding box center [517, 259] width 66 height 44
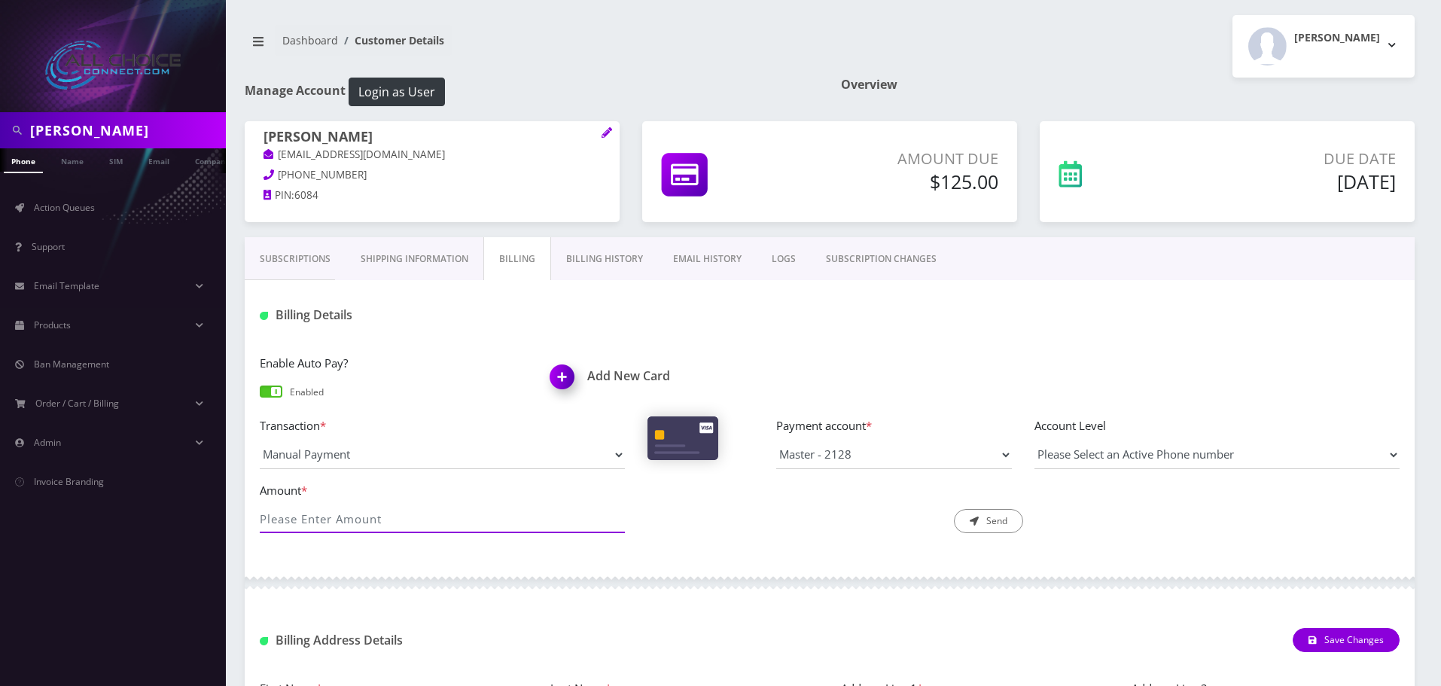
click at [422, 528] on input "Amount *" at bounding box center [442, 518] width 365 height 29
click at [353, 514] on input "Amount *" at bounding box center [442, 518] width 365 height 29
click at [860, 519] on div "Description * Send" at bounding box center [830, 507] width 388 height 53
click at [354, 516] on input "Amount *" at bounding box center [442, 518] width 365 height 29
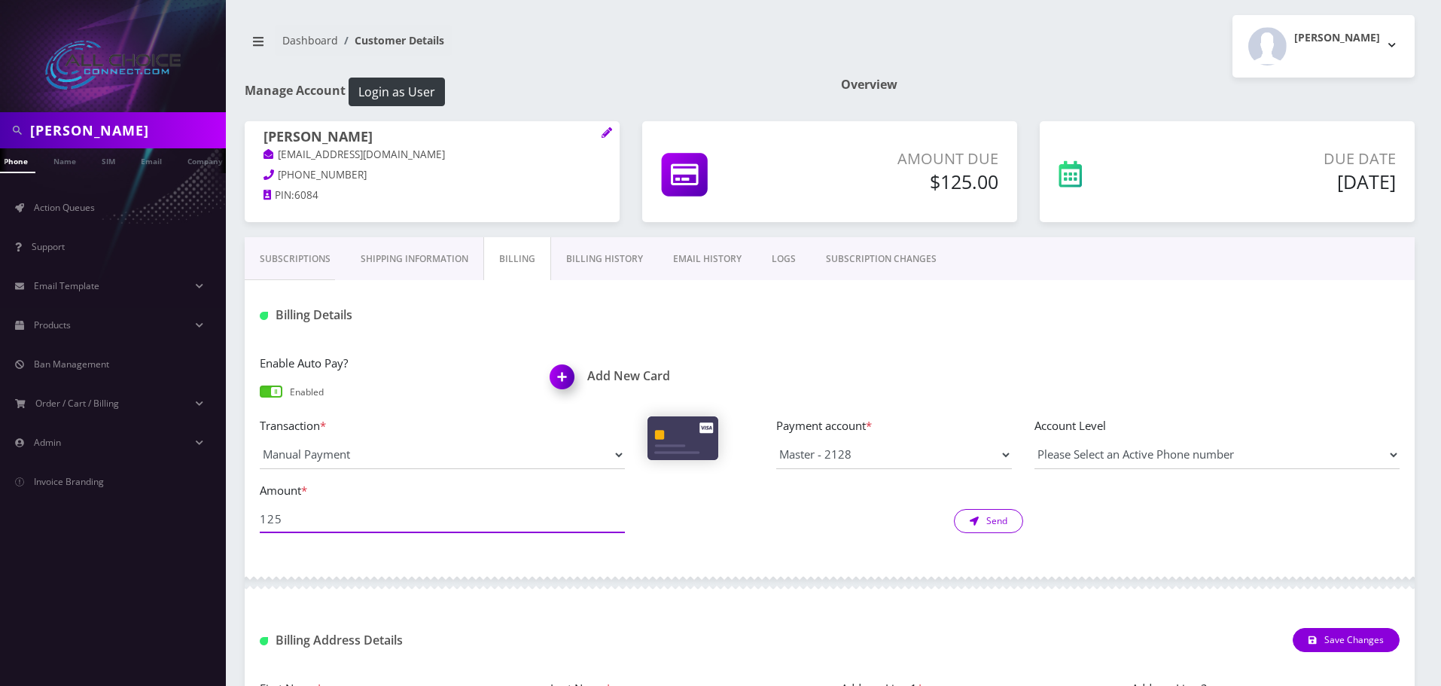
type input "125"
click at [1011, 526] on button "Send" at bounding box center [988, 521] width 69 height 24
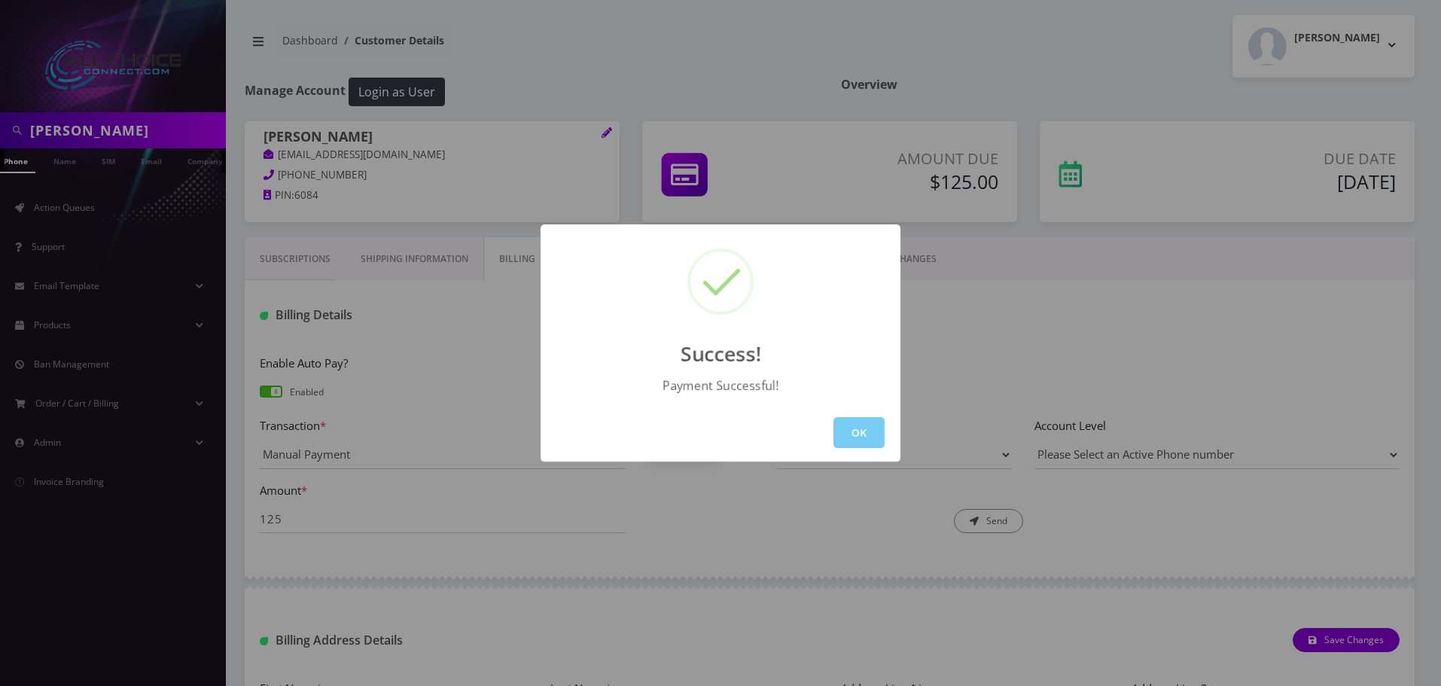
click at [864, 431] on button "OK" at bounding box center [858, 432] width 51 height 31
